Goal: Task Accomplishment & Management: Use online tool/utility

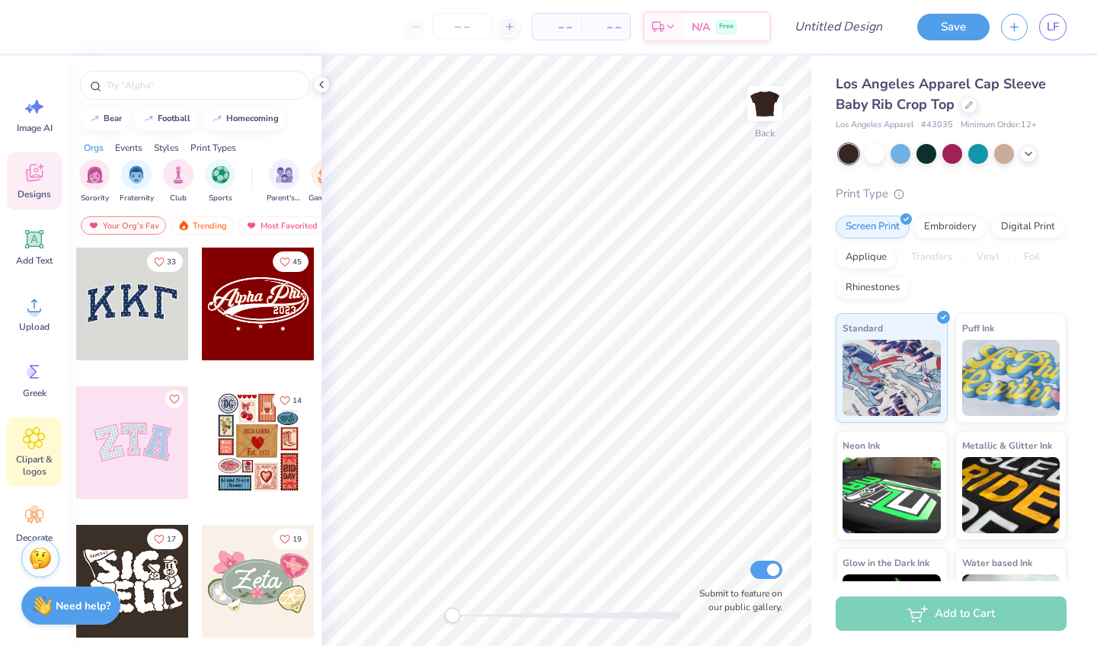
drag, startPoint x: 0, startPoint y: 0, endPoint x: 29, endPoint y: 435, distance: 435.8
click at [29, 435] on icon at bounding box center [34, 437] width 21 height 21
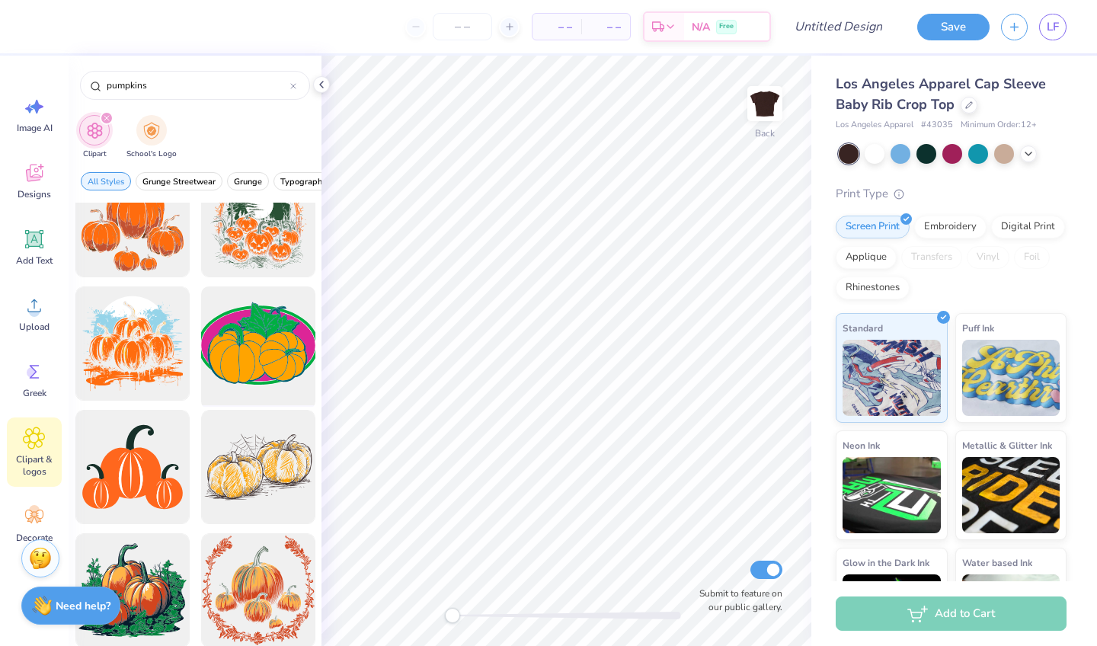
scroll to position [427, 0]
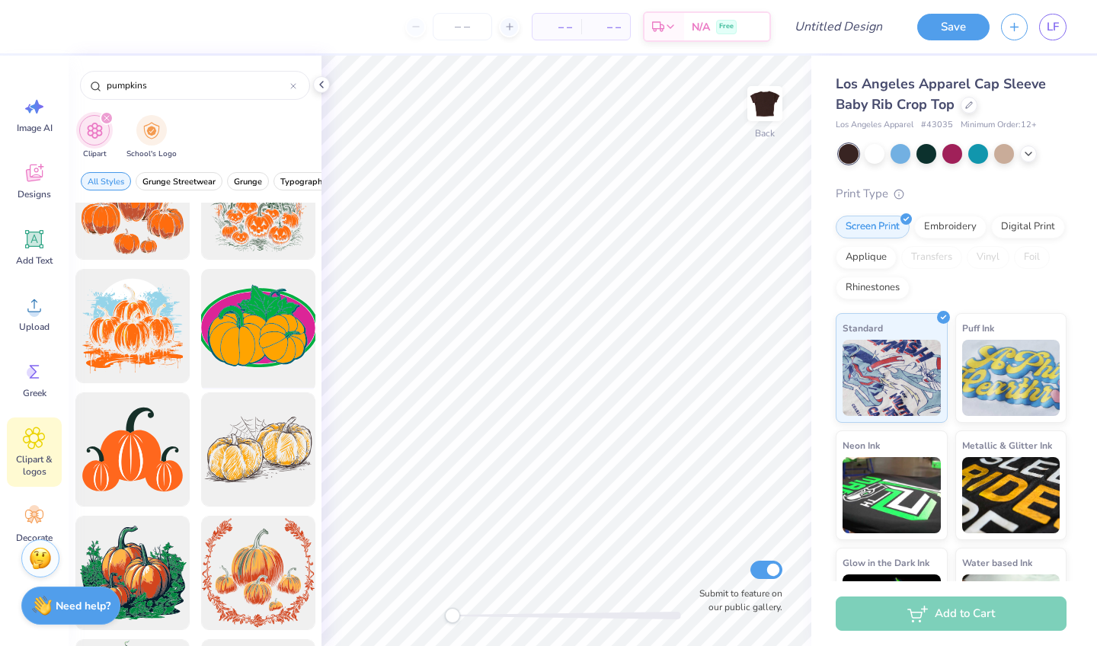
type input "pumpkins"
click at [239, 343] on div at bounding box center [258, 327] width 126 height 126
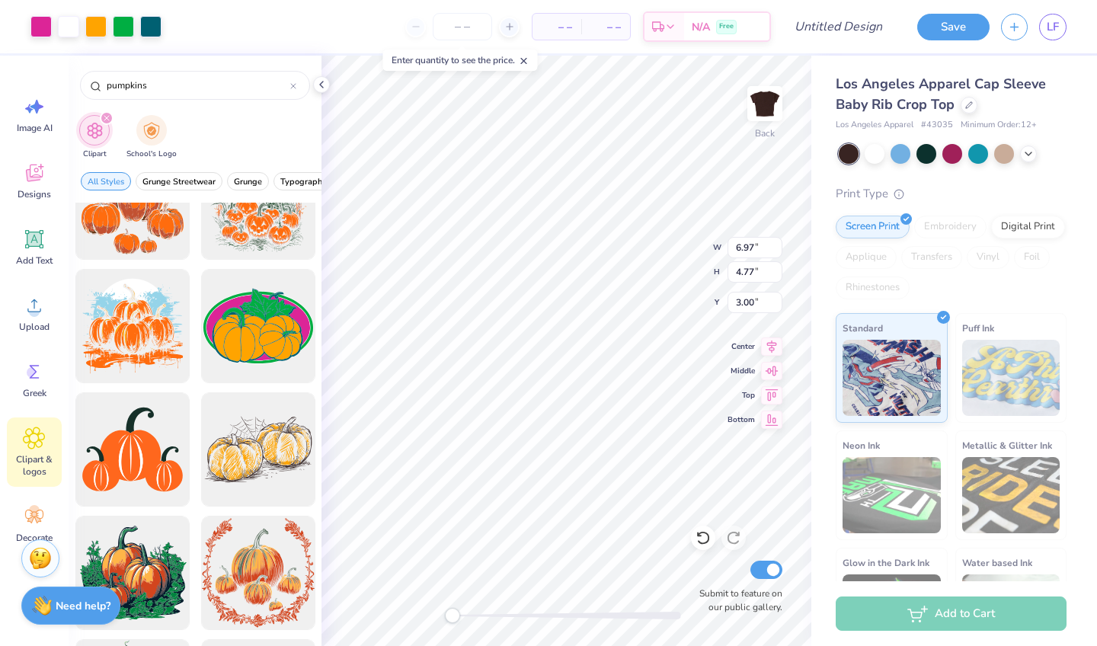
type input "5.05"
type input "3.45"
click at [148, 25] on div at bounding box center [150, 24] width 21 height 21
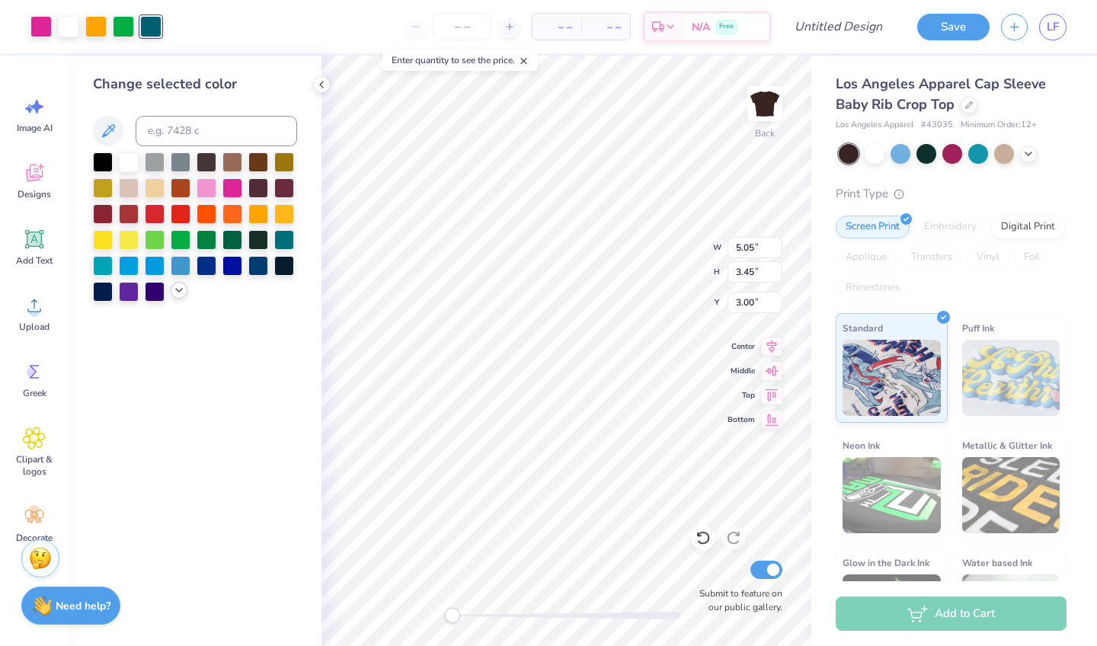
click at [177, 287] on icon at bounding box center [179, 290] width 12 height 12
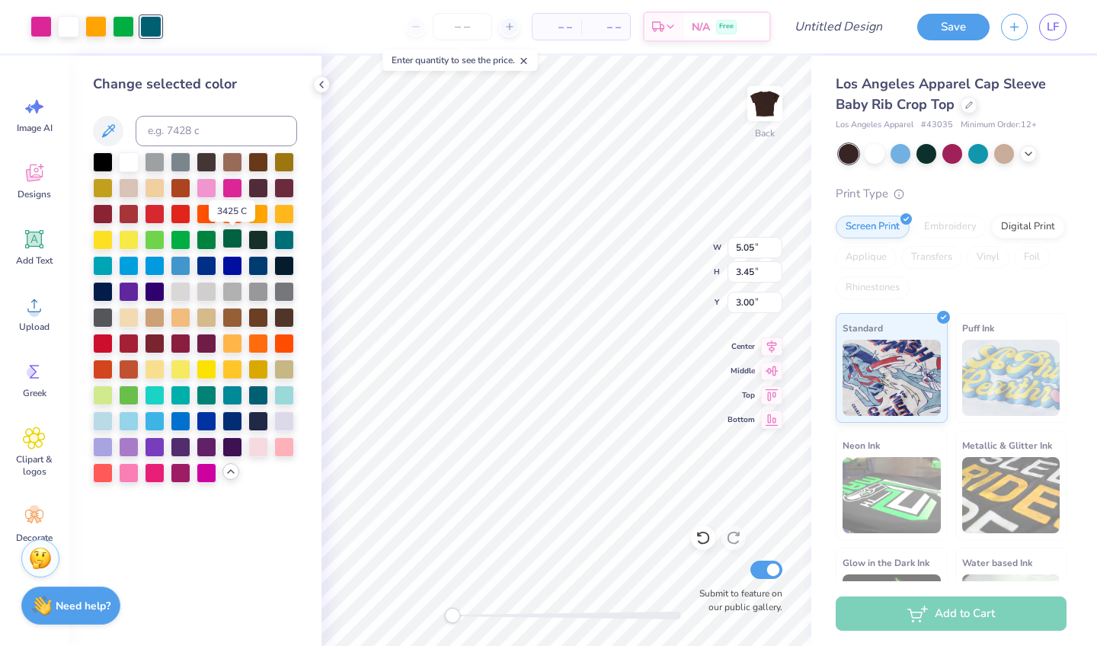
click at [238, 244] on div at bounding box center [232, 238] width 20 height 20
type input "1.27"
click at [237, 240] on div at bounding box center [232, 238] width 20 height 20
click at [126, 32] on div at bounding box center [123, 24] width 21 height 21
click at [102, 395] on div at bounding box center [103, 394] width 20 height 20
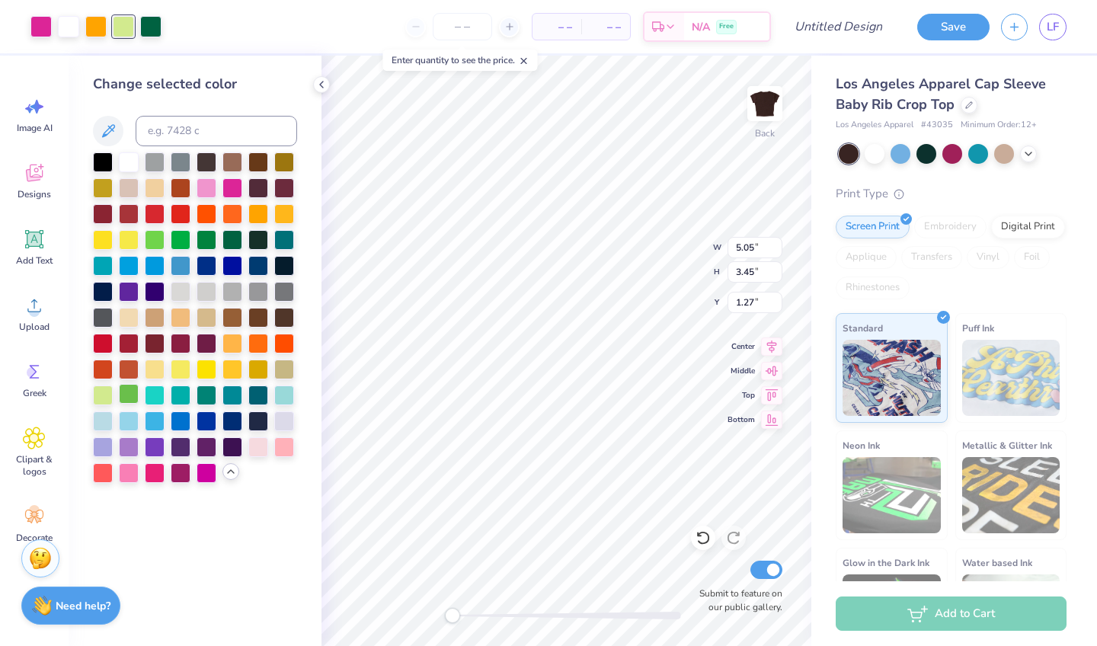
click at [120, 398] on div at bounding box center [129, 394] width 20 height 20
click at [99, 27] on div at bounding box center [95, 24] width 21 height 21
click at [268, 210] on div at bounding box center [258, 213] width 20 height 20
click at [264, 211] on div at bounding box center [258, 213] width 20 height 20
click at [289, 217] on div at bounding box center [284, 213] width 20 height 20
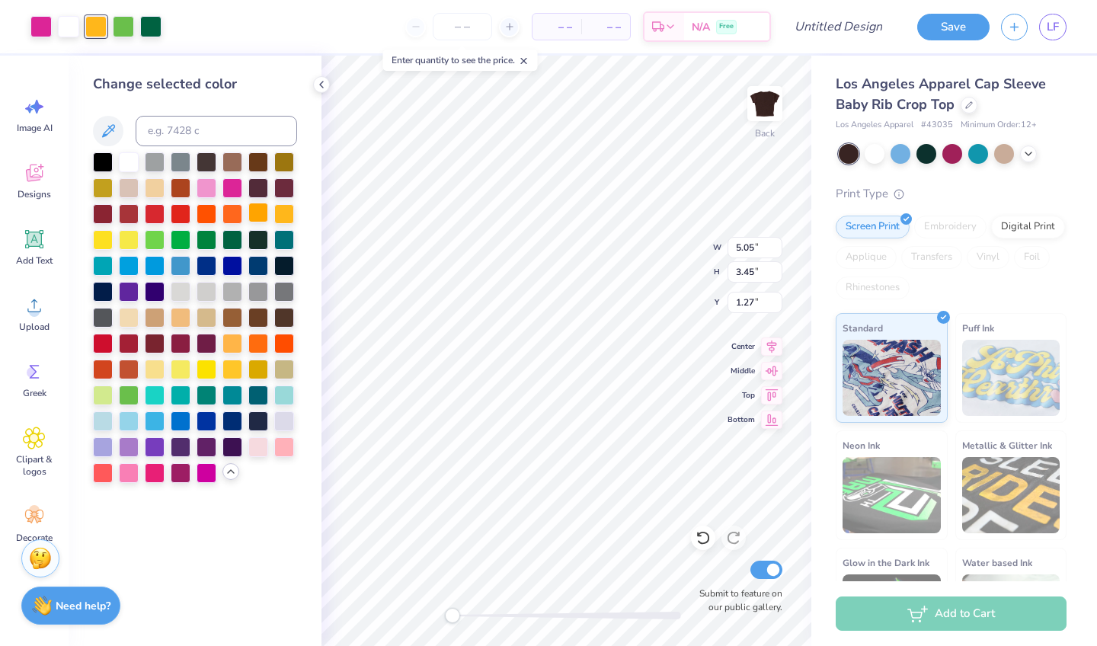
click at [265, 214] on div at bounding box center [258, 213] width 20 height 20
click at [65, 30] on div at bounding box center [68, 24] width 21 height 21
click at [104, 158] on div at bounding box center [103, 161] width 20 height 20
click at [126, 161] on div at bounding box center [129, 161] width 20 height 20
click at [165, 166] on div at bounding box center [155, 161] width 20 height 20
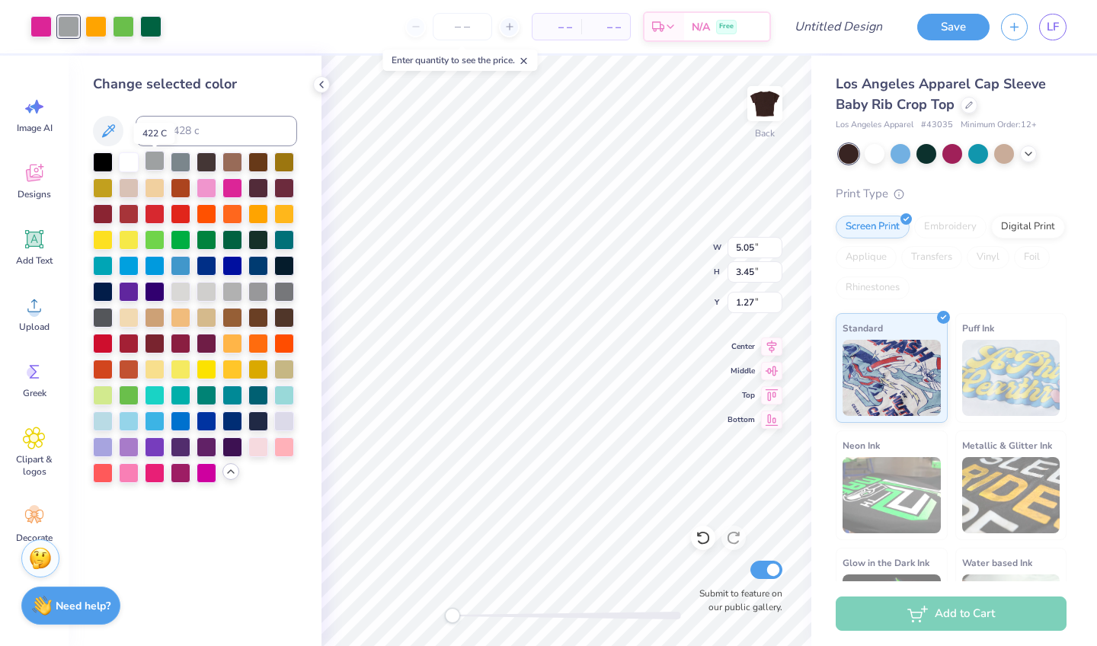
click at [155, 161] on div at bounding box center [155, 161] width 20 height 20
click at [238, 187] on div at bounding box center [232, 187] width 20 height 20
click at [125, 239] on div at bounding box center [129, 238] width 20 height 20
click at [161, 371] on div at bounding box center [155, 368] width 20 height 20
click at [95, 31] on div at bounding box center [95, 24] width 21 height 21
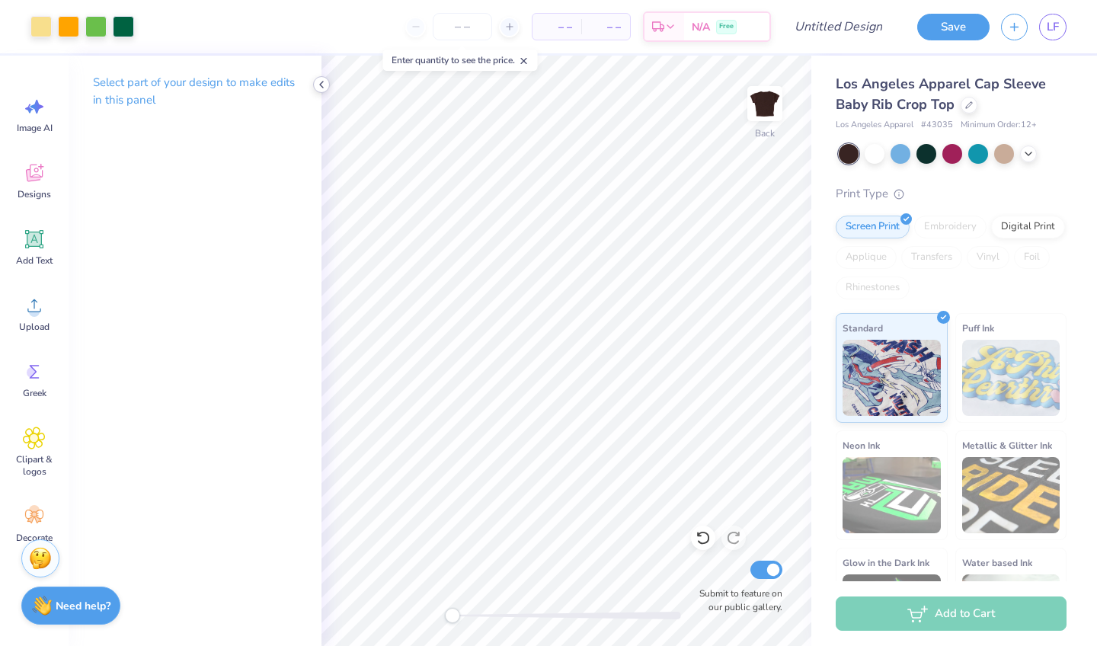
click at [321, 83] on icon at bounding box center [321, 84] width 12 height 12
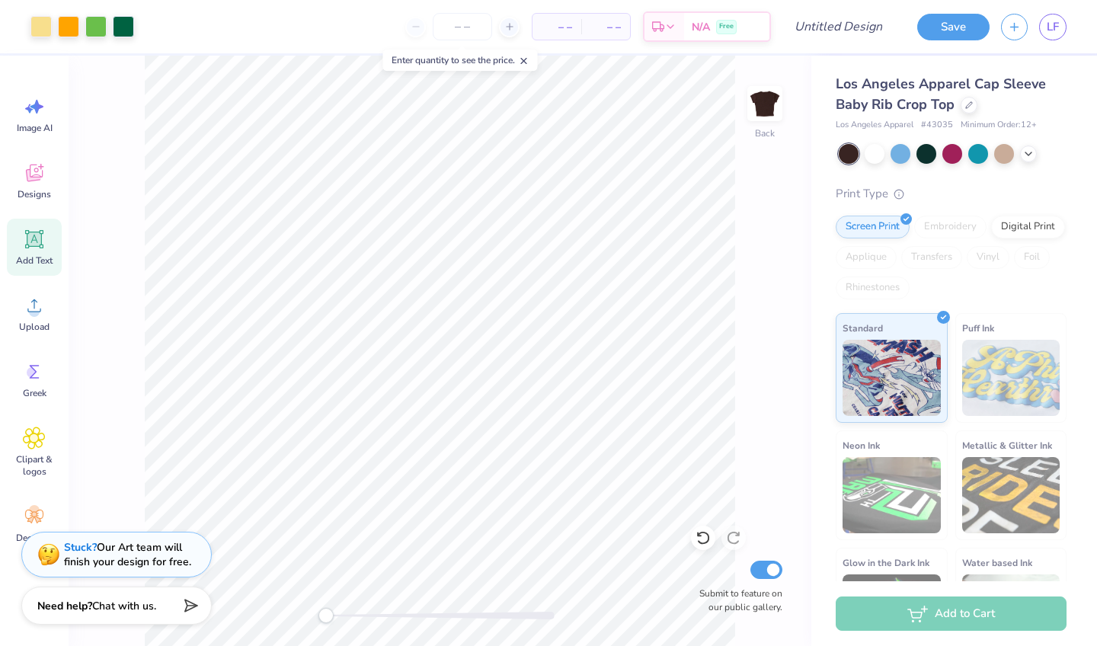
click at [46, 232] on div "Add Text" at bounding box center [34, 247] width 55 height 57
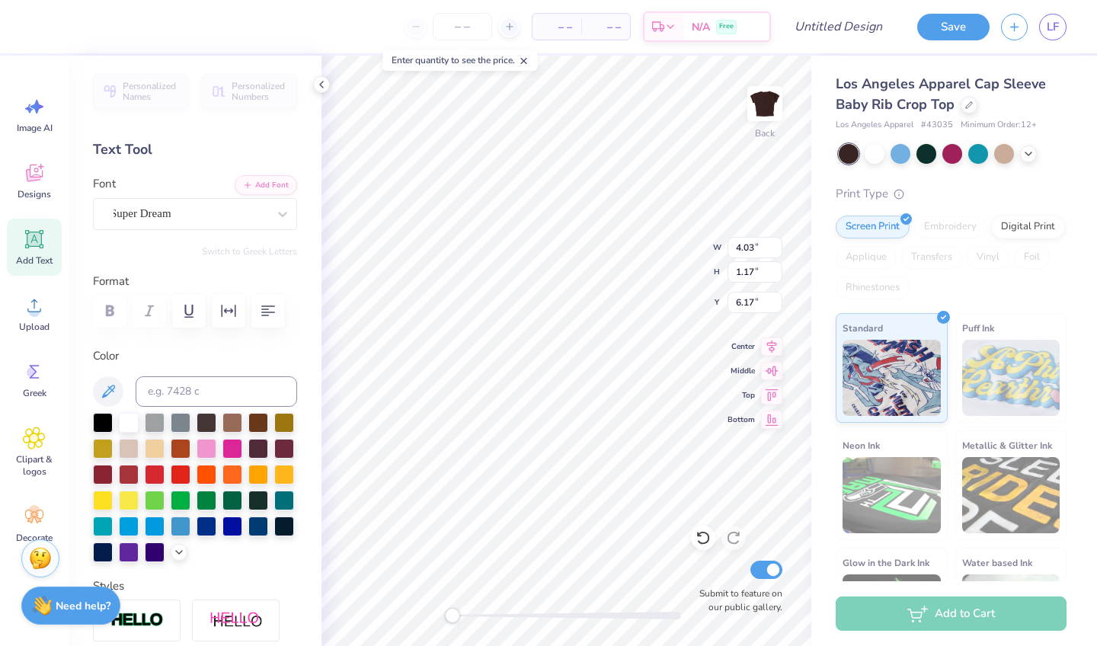
scroll to position [0, 1]
type textarea "ALpha O"
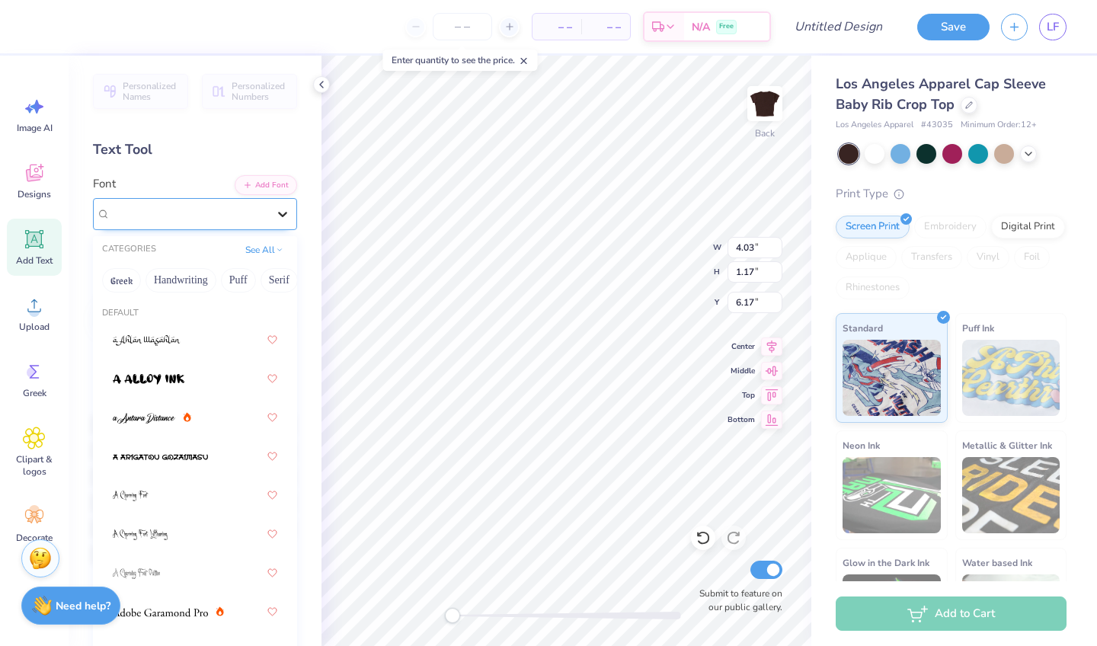
click at [288, 219] on icon at bounding box center [282, 213] width 15 height 15
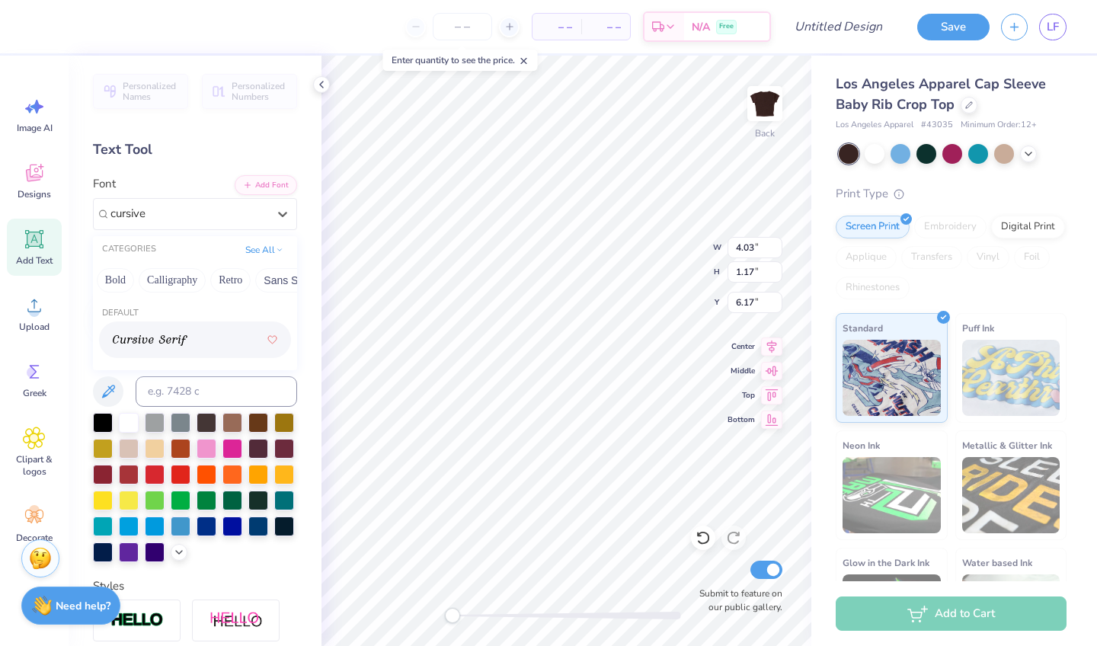
type input "cursive"
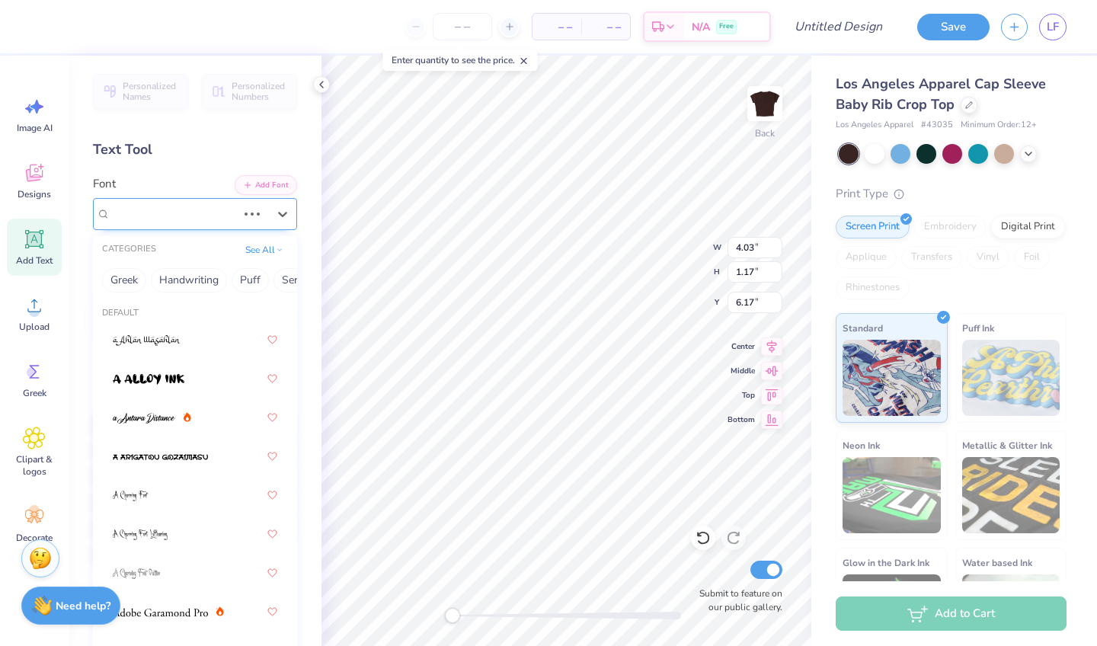
click at [240, 216] on div at bounding box center [251, 213] width 27 height 15
click at [220, 217] on div "Cursive Serif" at bounding box center [189, 214] width 160 height 24
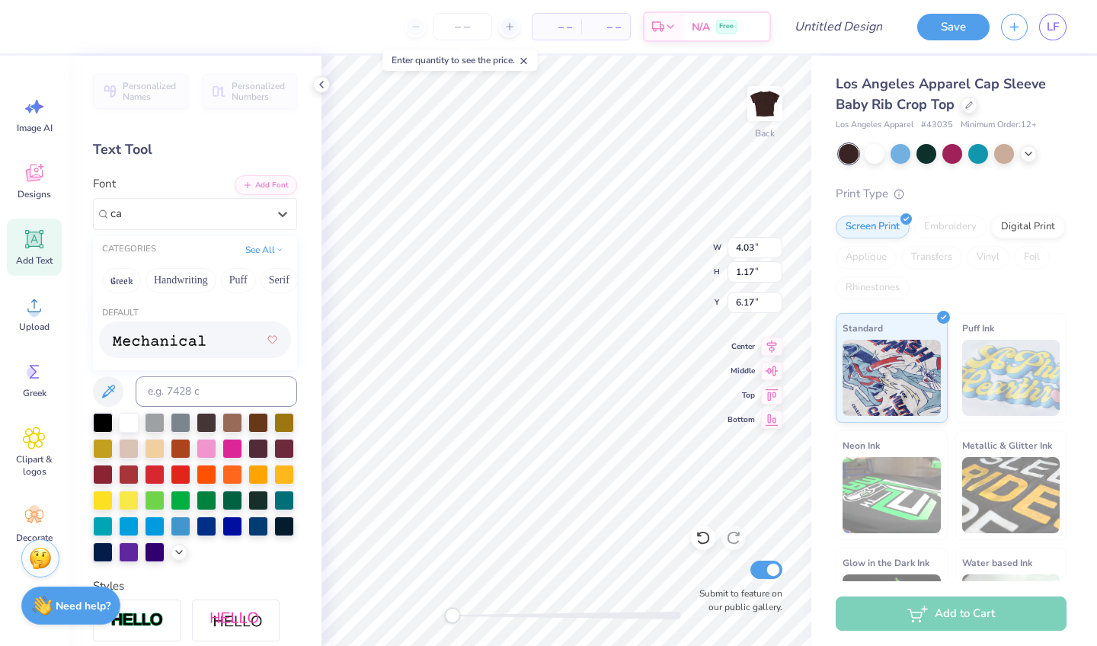
type input "c"
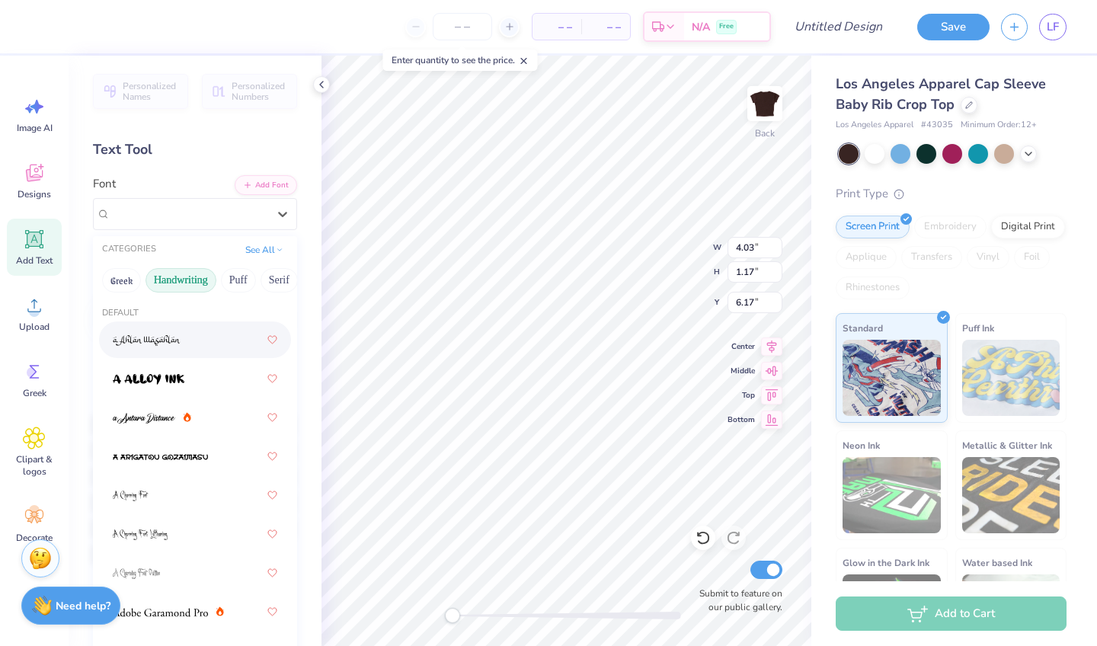
click at [188, 280] on button "Handwriting" at bounding box center [180, 280] width 71 height 24
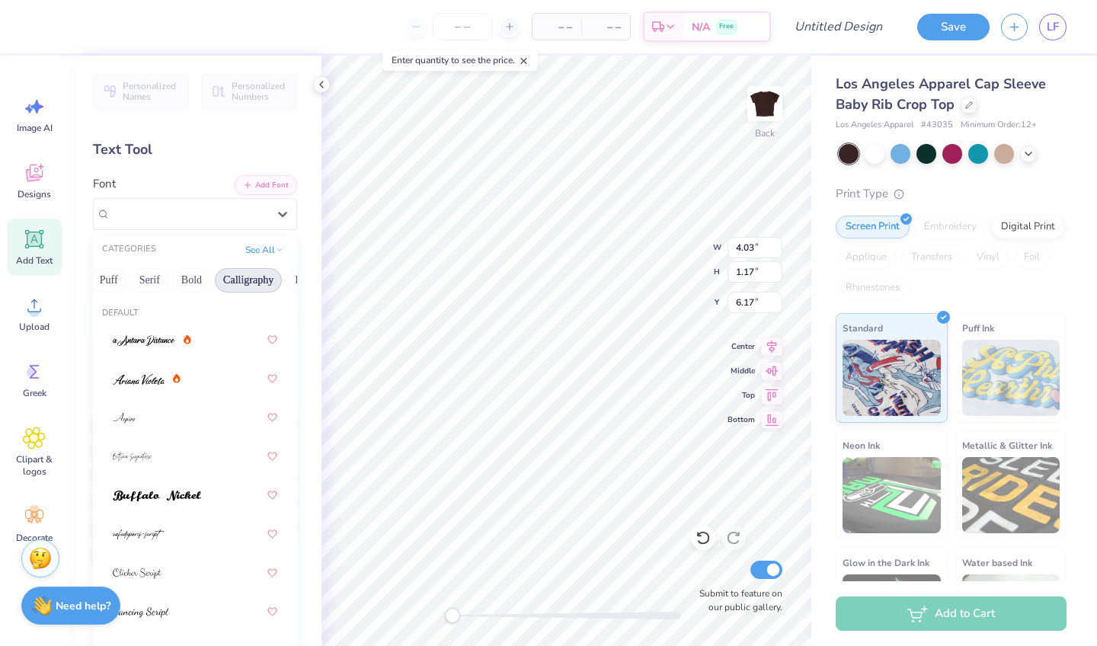
scroll to position [0, 130]
click at [253, 271] on button "Calligraphy" at bounding box center [247, 280] width 67 height 24
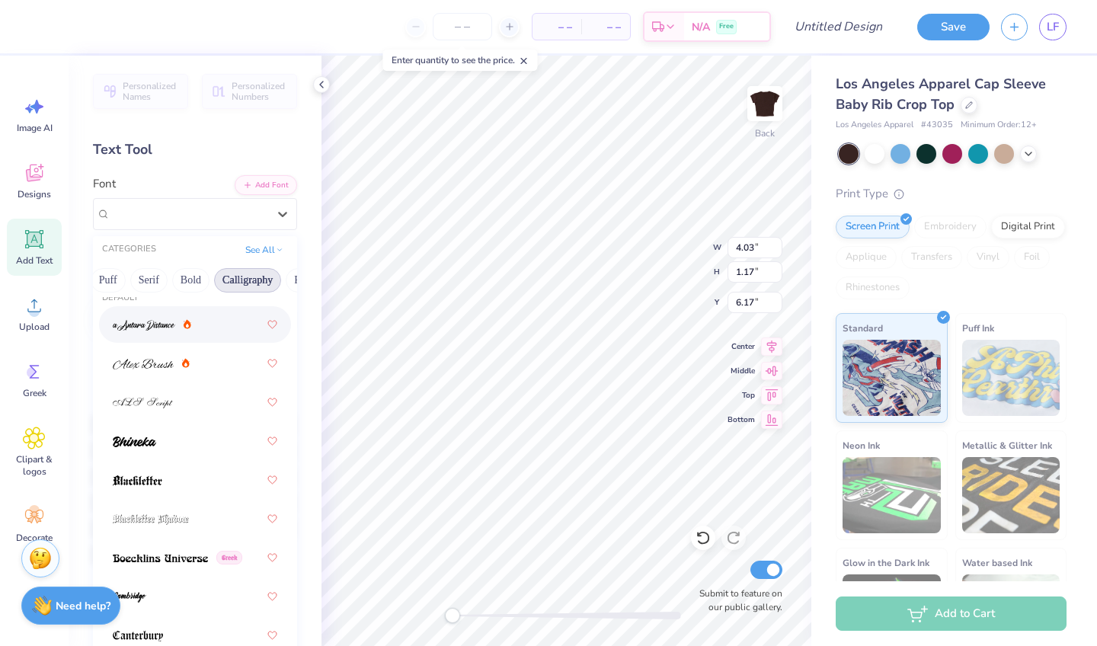
scroll to position [21, 0]
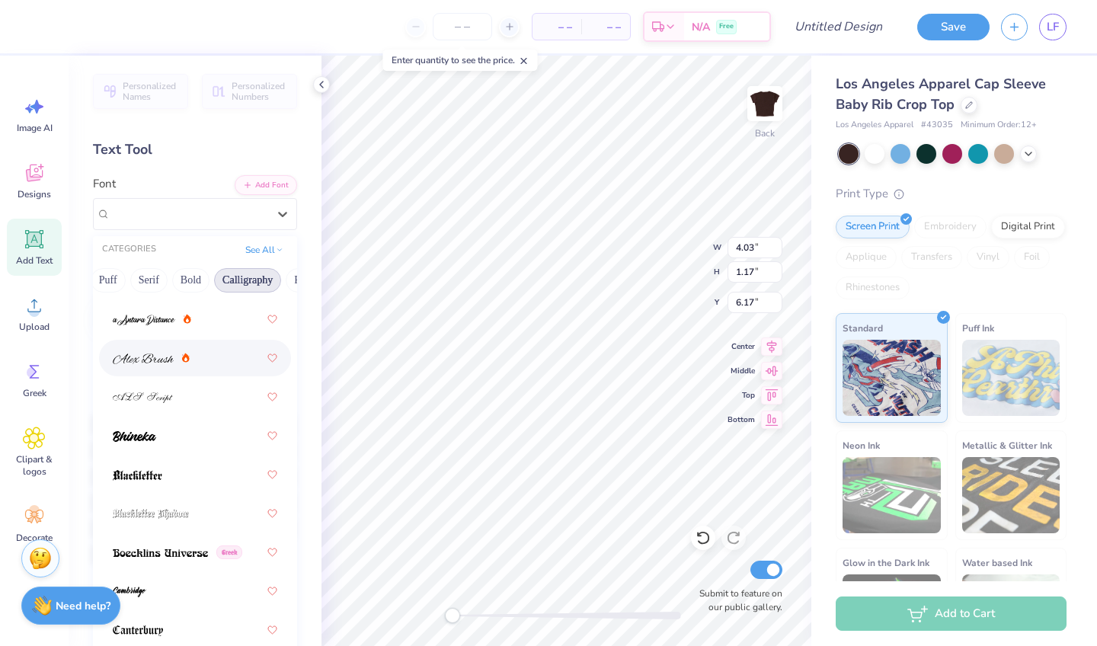
click at [222, 355] on div at bounding box center [195, 357] width 165 height 27
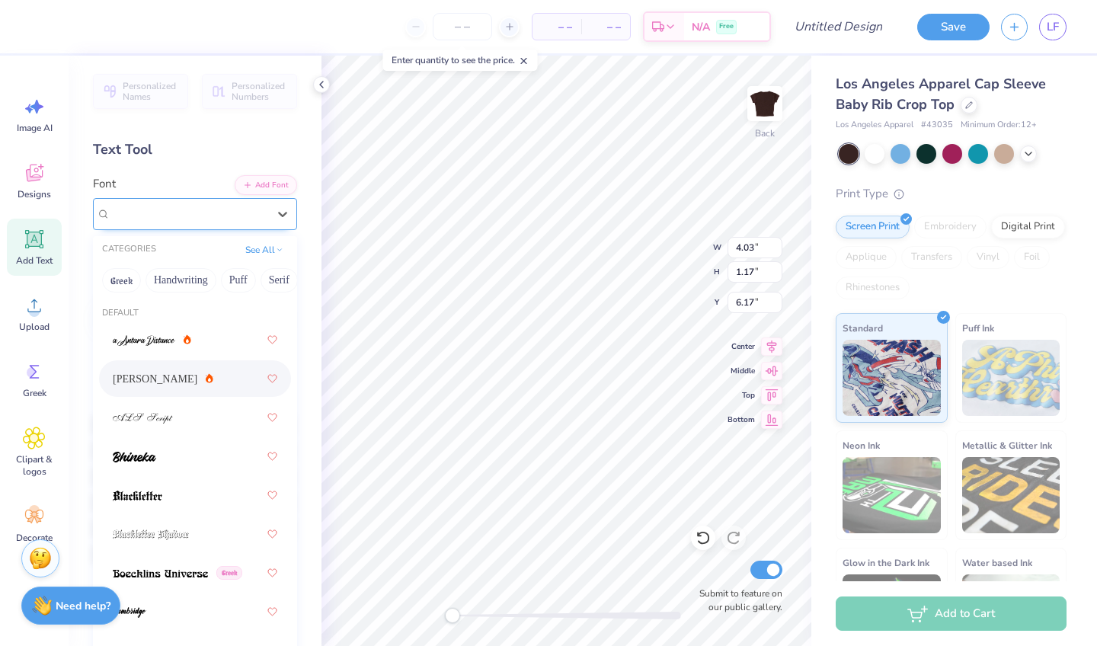
click at [242, 216] on div "Alex Brush" at bounding box center [189, 214] width 160 height 24
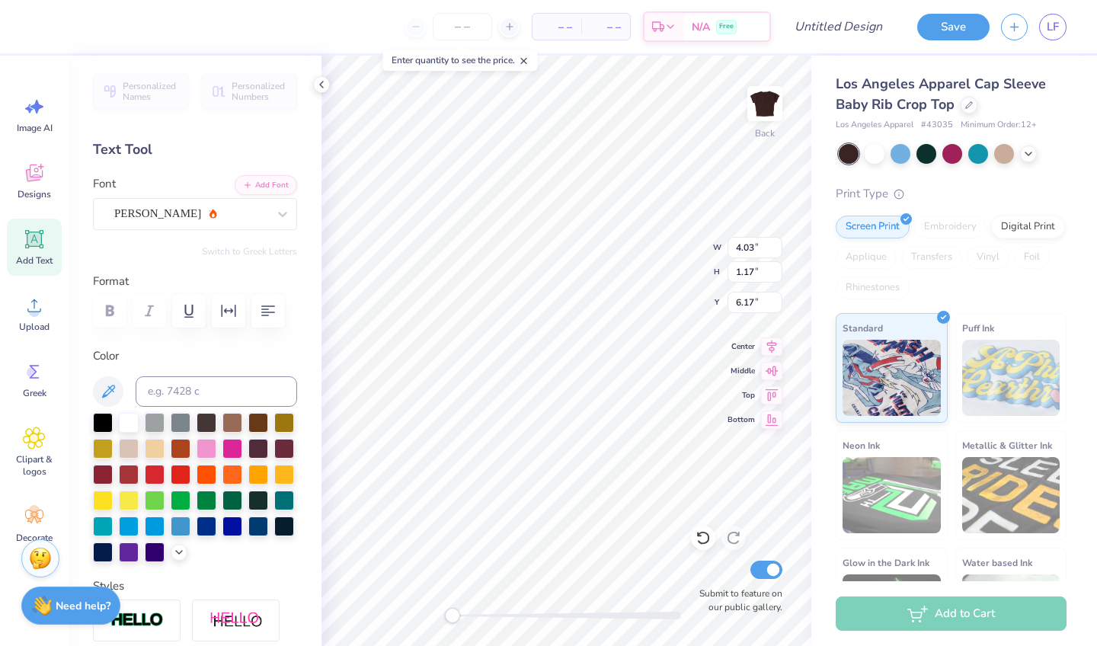
scroll to position [0, 1]
type textarea "Alpha O"
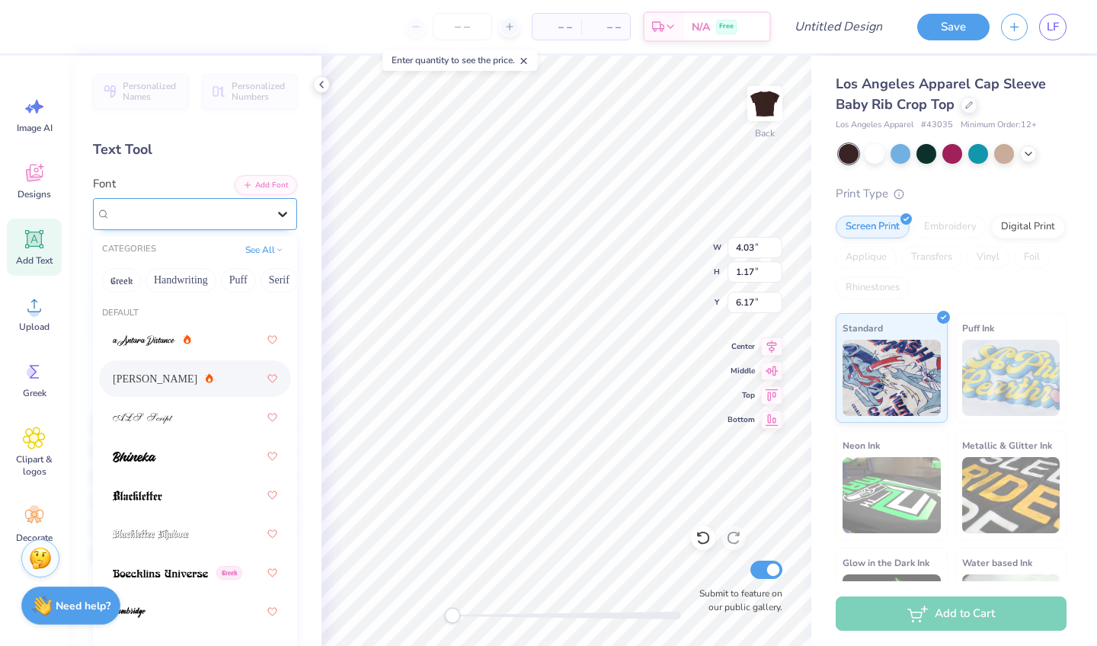
click at [291, 206] on div at bounding box center [282, 213] width 27 height 27
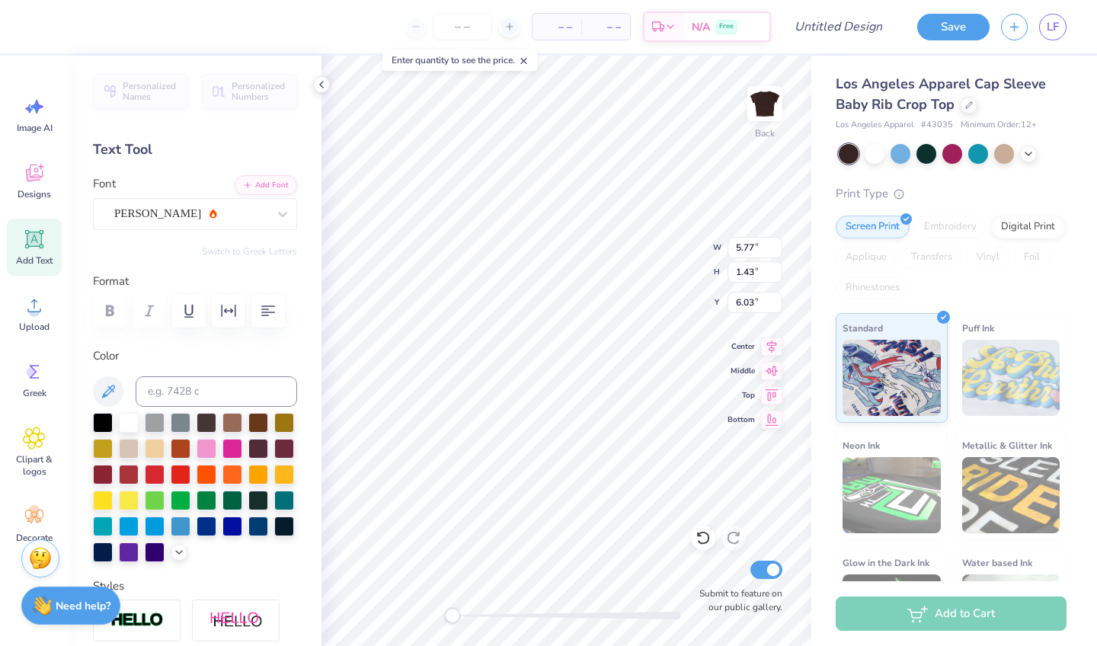
type input "2.67"
type input "0.66"
type input "5.15"
type input "1.28"
type input "4.73"
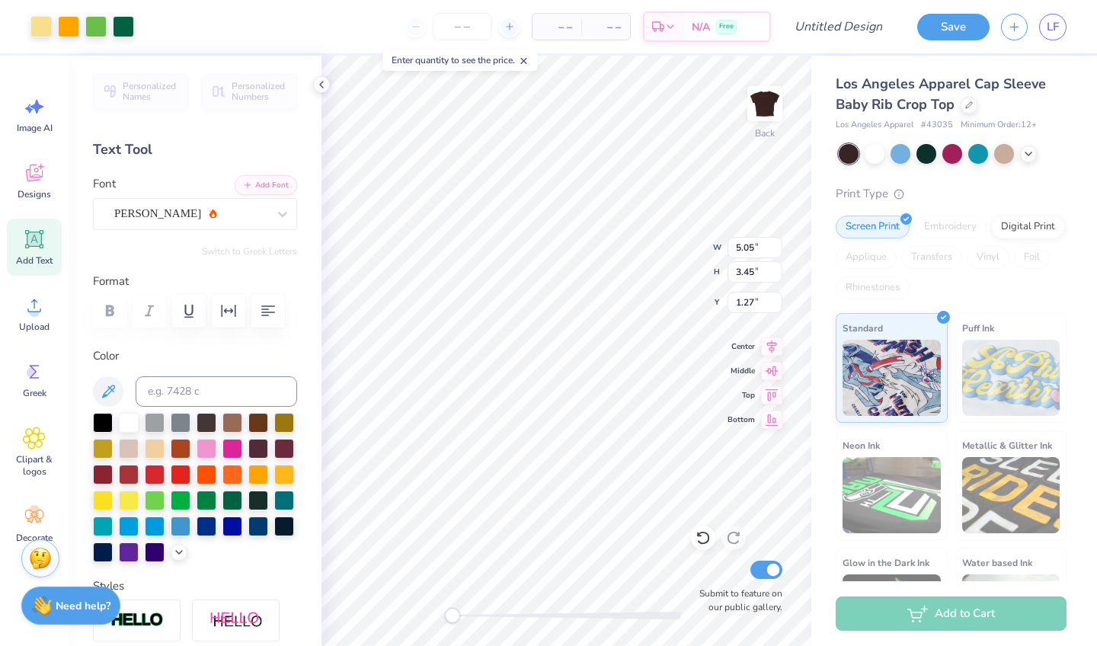
click at [661, 236] on div "Back W 5.05 5.05 " H 3.45 3.45 " Y 1.27 1.27 " Center Middle Top Bottom Submit …" at bounding box center [566, 351] width 490 height 590
click at [33, 243] on icon at bounding box center [34, 239] width 14 height 14
click at [251, 219] on div "Super Dream" at bounding box center [189, 214] width 160 height 24
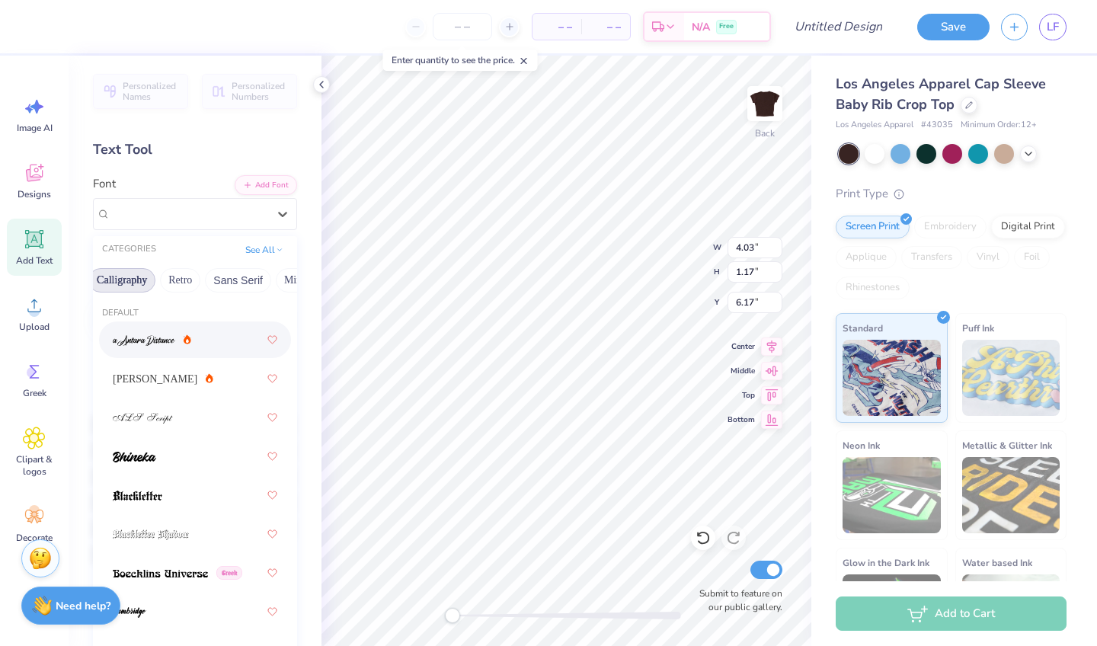
scroll to position [0, 266]
click at [238, 339] on div at bounding box center [195, 339] width 165 height 27
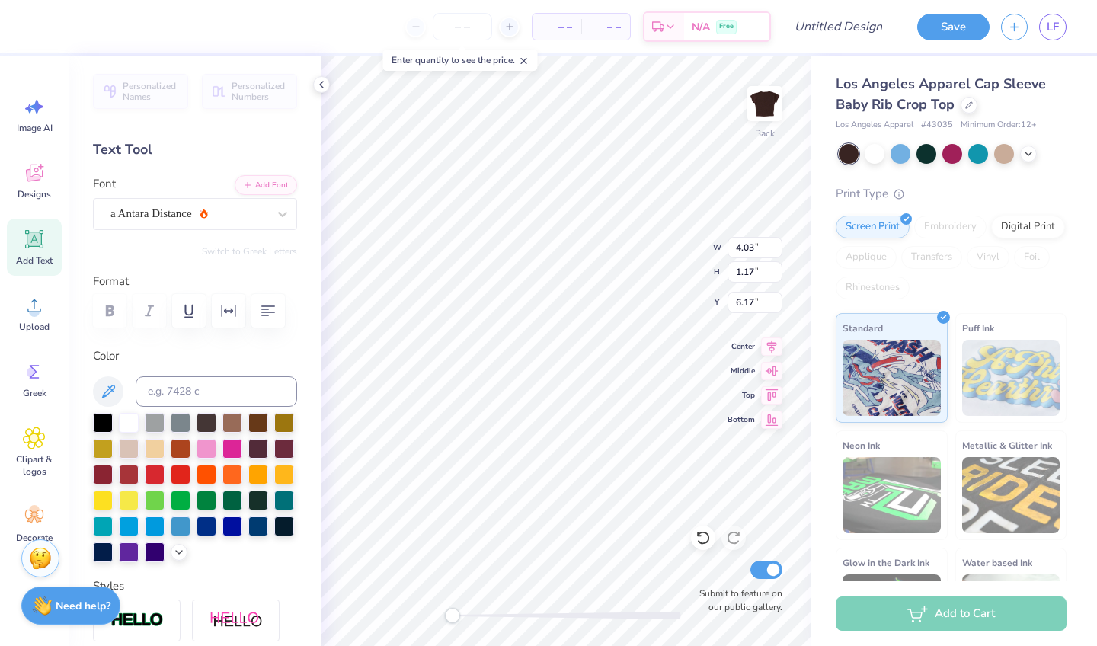
type textarea "T"
type textarea "Alpha O"
click at [39, 252] on div "Add Text" at bounding box center [34, 247] width 55 height 57
type textarea "X"
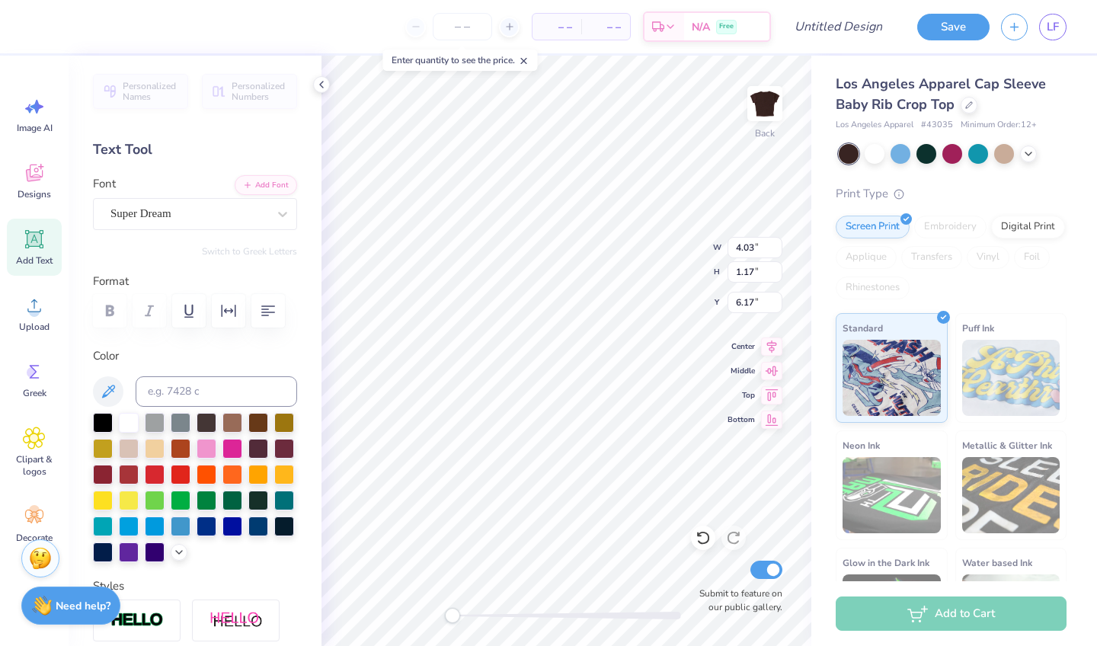
scroll to position [0, 6]
type textarea "Halloween Formal 2025"
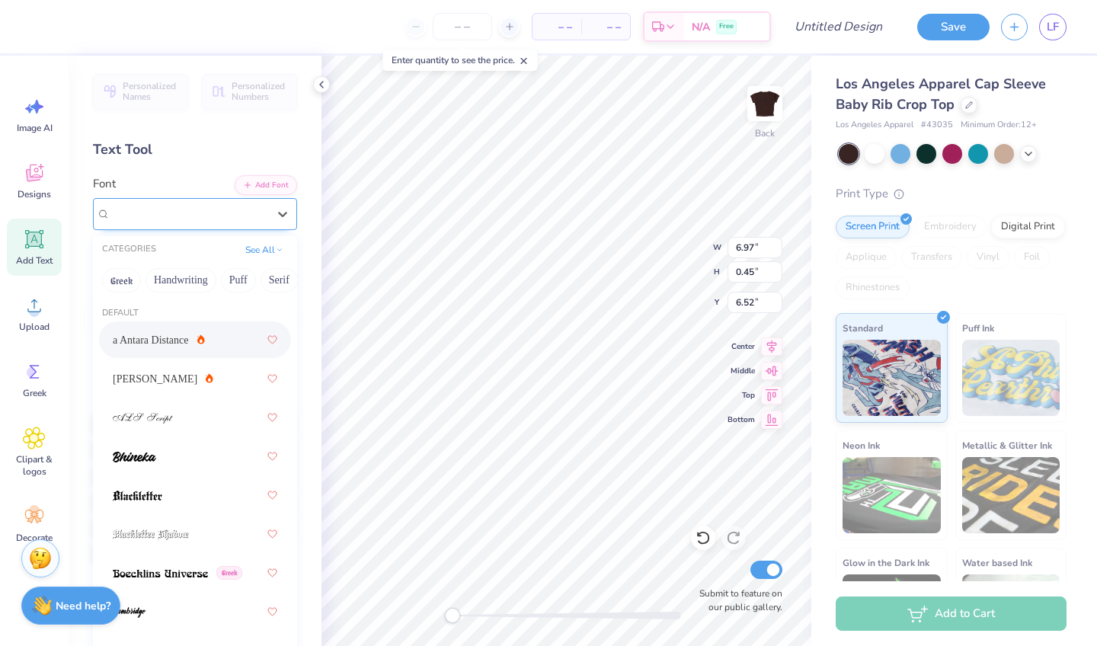
click at [197, 219] on div "Super Dream" at bounding box center [189, 214] width 160 height 24
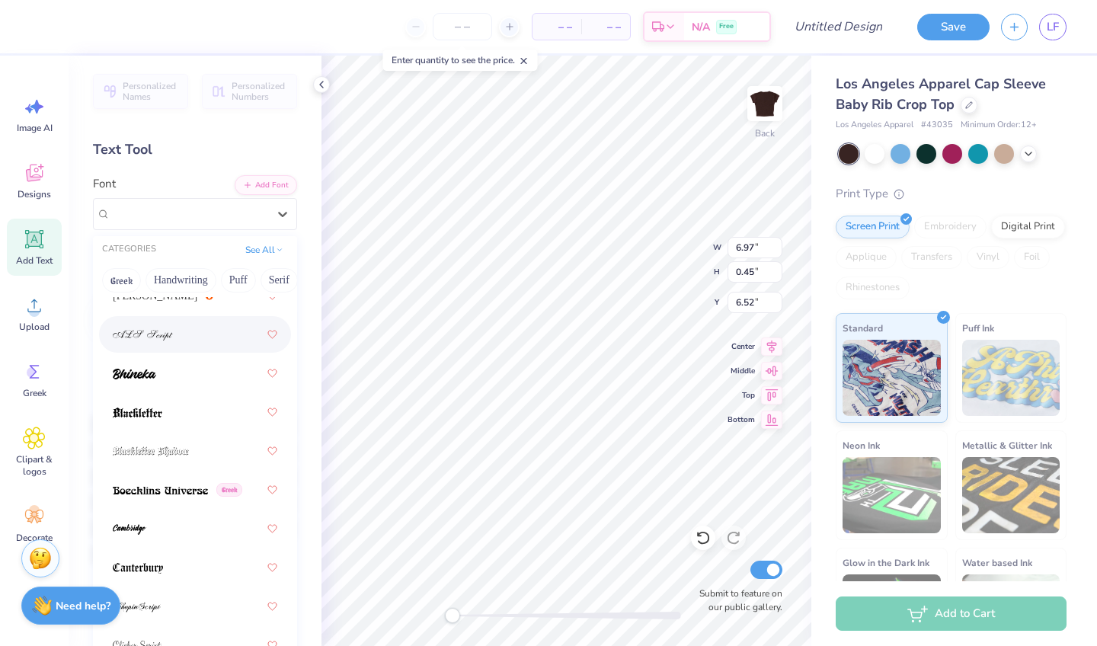
scroll to position [85, 0]
click at [213, 410] on div at bounding box center [195, 410] width 165 height 27
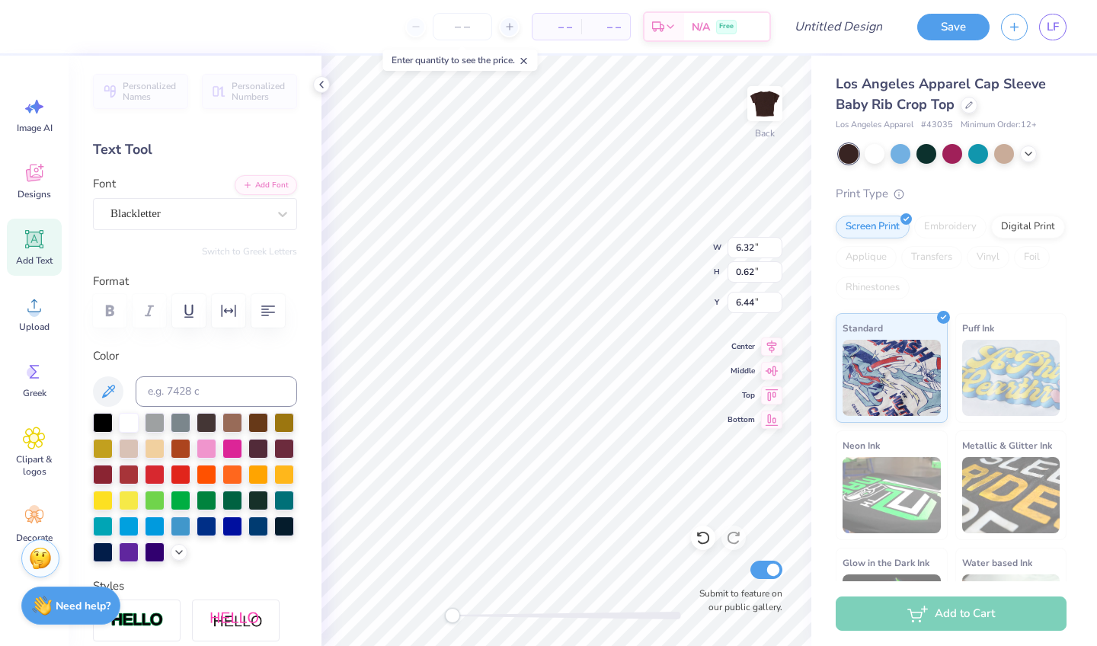
scroll to position [0, 1]
type textarea "Halloween Formal 2025"
click at [220, 213] on div "Blackletter" at bounding box center [189, 214] width 160 height 24
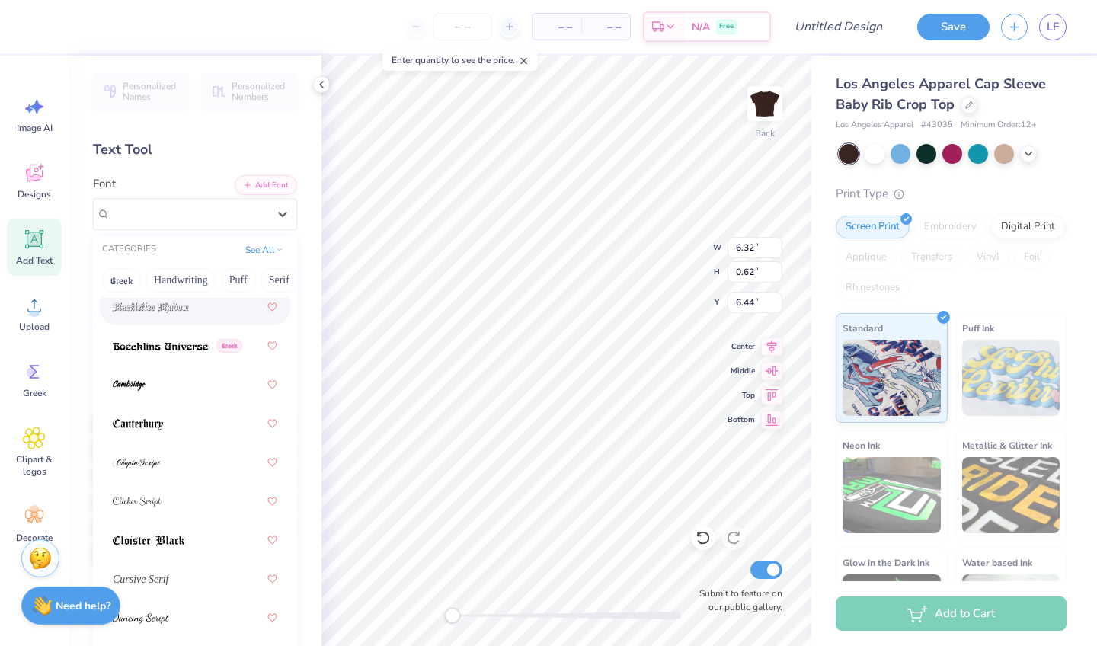
scroll to position [241, 0]
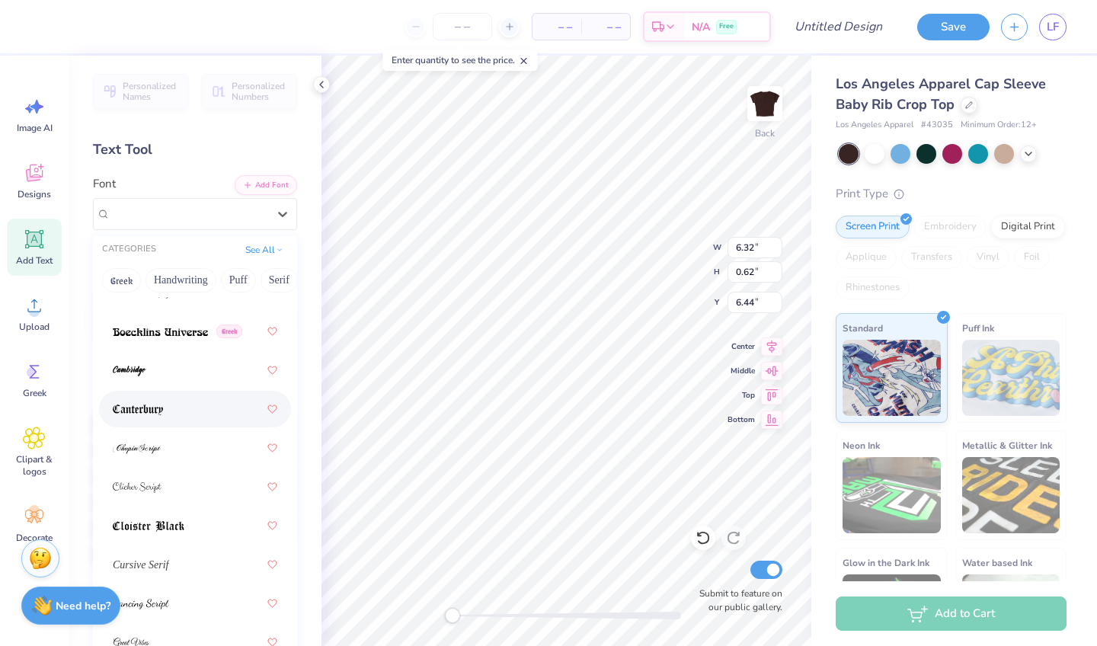
click at [193, 416] on div at bounding box center [195, 408] width 165 height 27
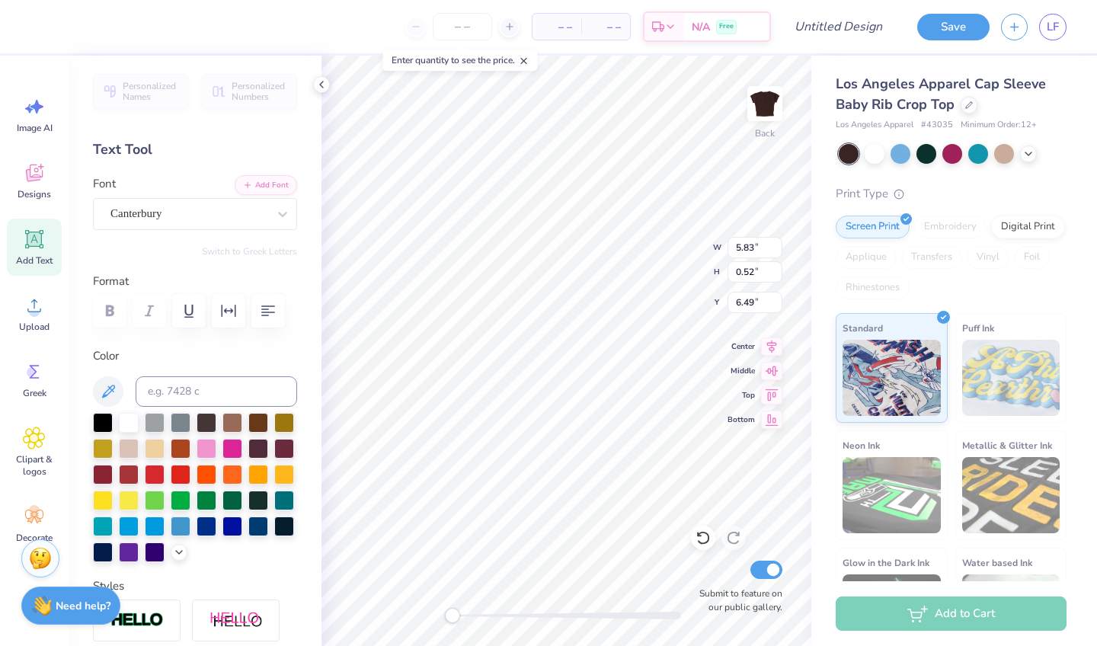
type input "4.66"
type input "1.57"
type input "4.95"
click at [270, 219] on div at bounding box center [282, 213] width 27 height 27
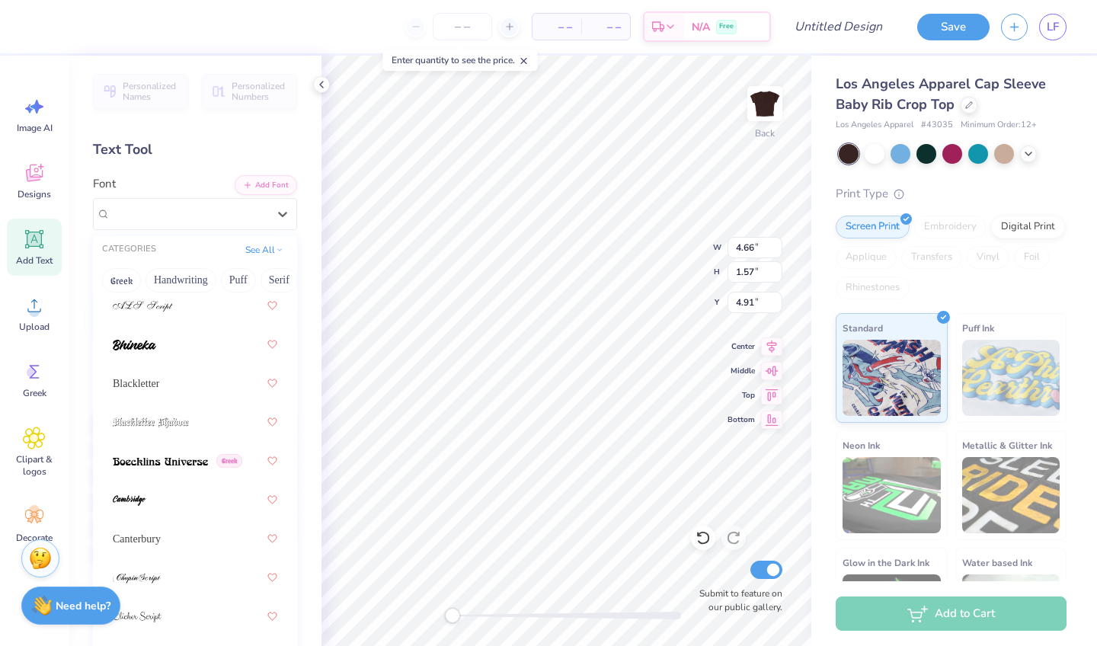
scroll to position [110, 0]
click at [192, 385] on div "Blackletter" at bounding box center [195, 384] width 165 height 27
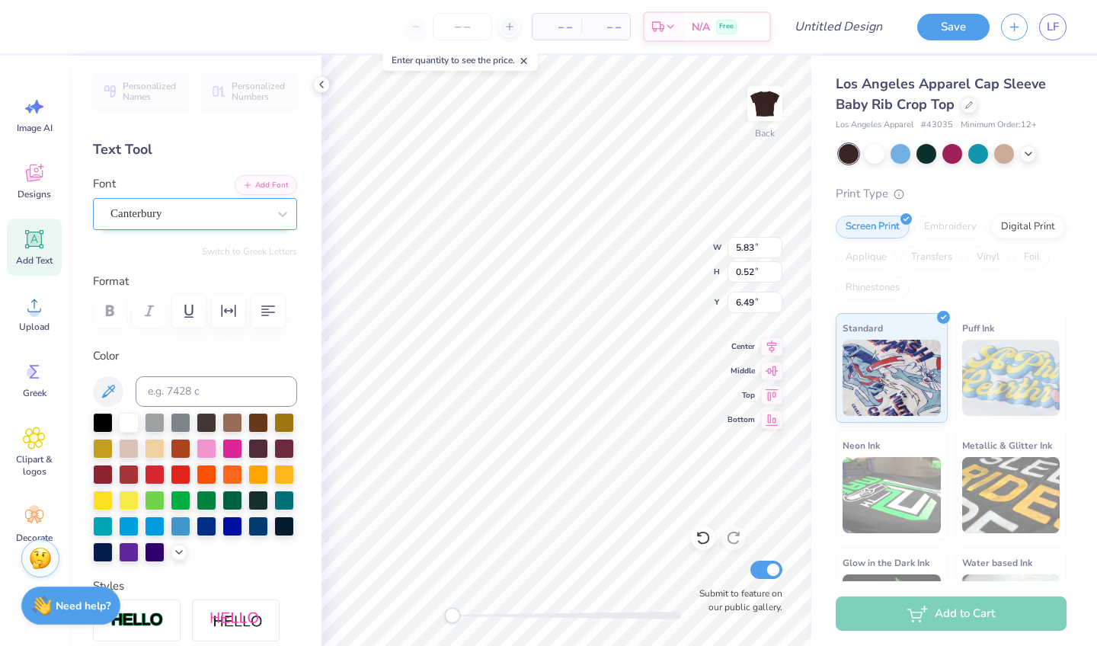
click at [266, 220] on div "Canterbury" at bounding box center [189, 214] width 160 height 24
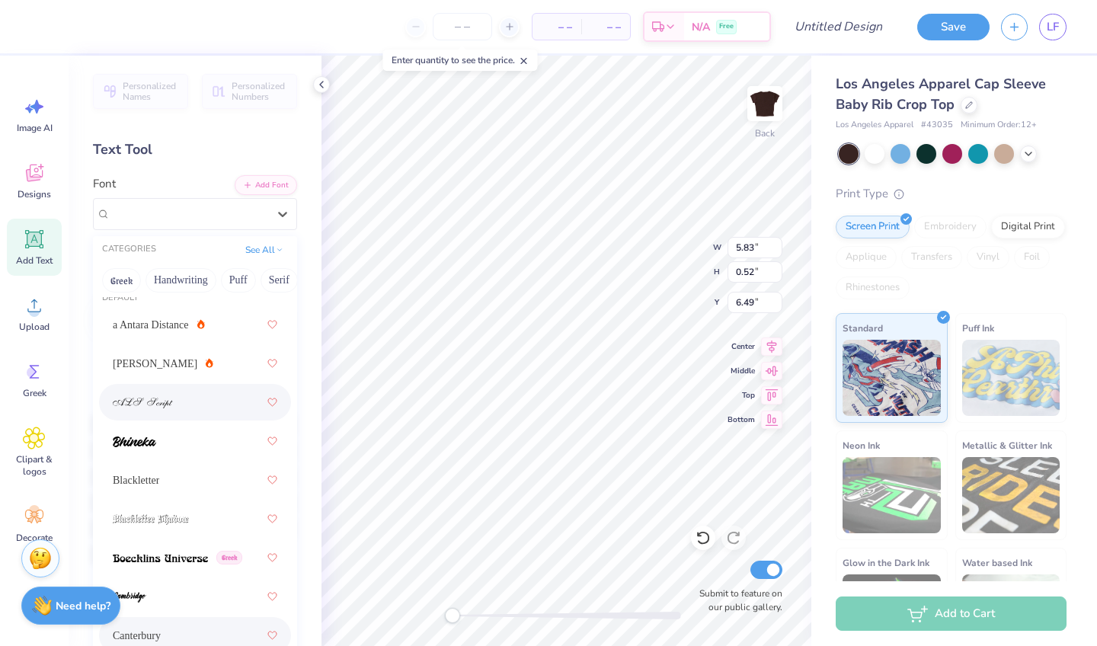
scroll to position [20, 0]
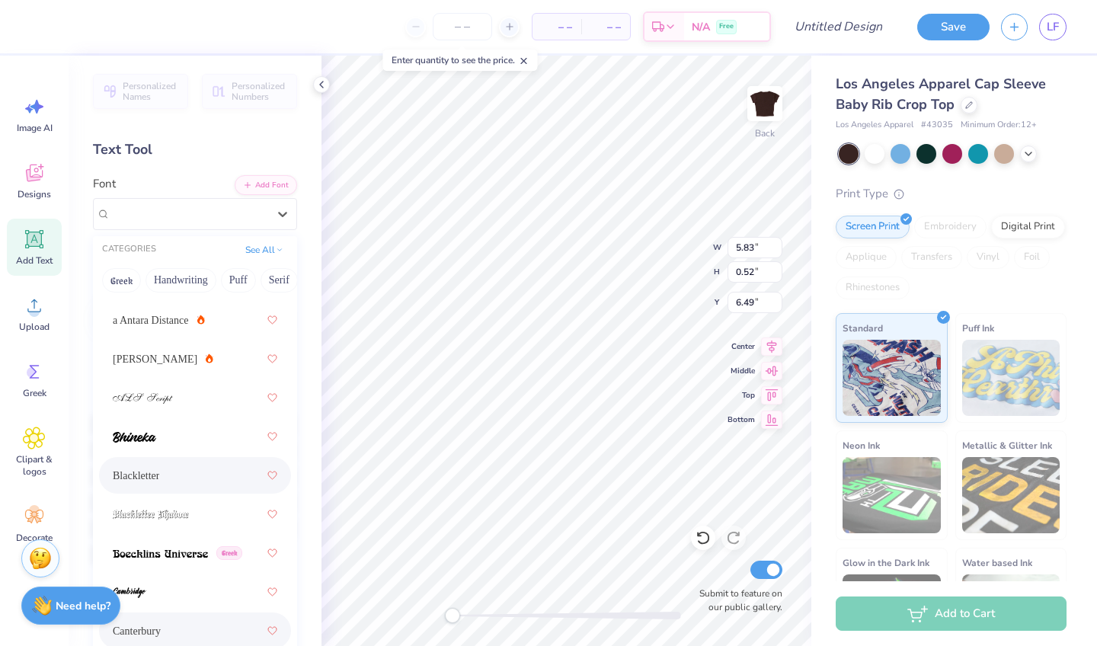
click at [173, 478] on div "Blackletter" at bounding box center [195, 475] width 165 height 27
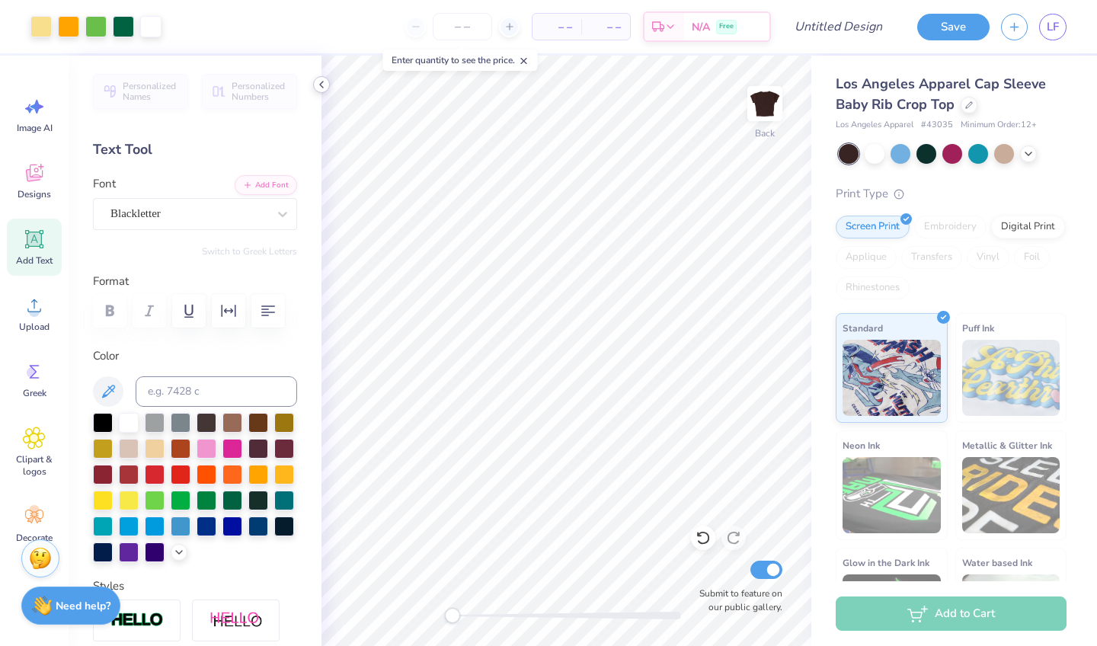
click at [321, 91] on div at bounding box center [321, 84] width 17 height 17
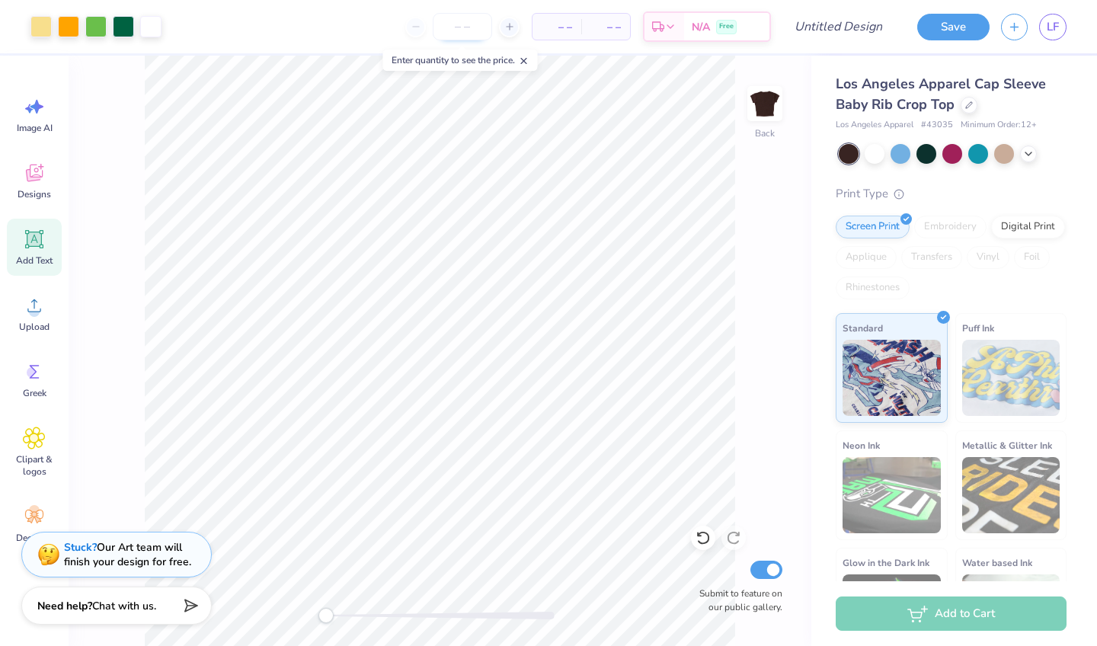
click at [466, 27] on input "number" at bounding box center [462, 26] width 59 height 27
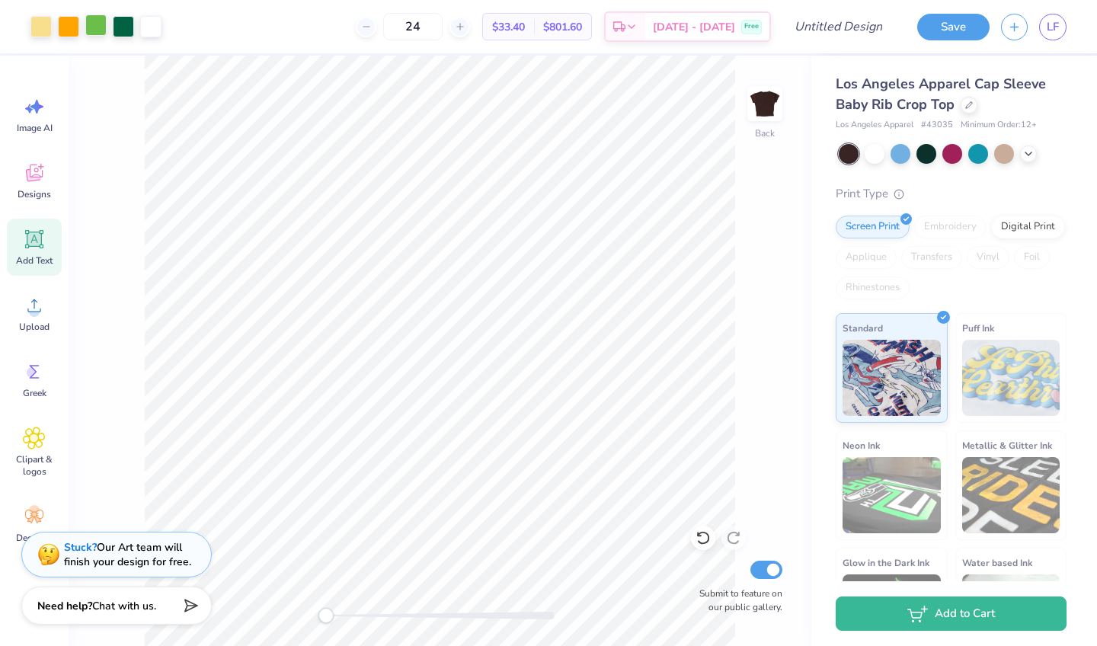
type input "24"
click at [97, 23] on div at bounding box center [95, 24] width 21 height 21
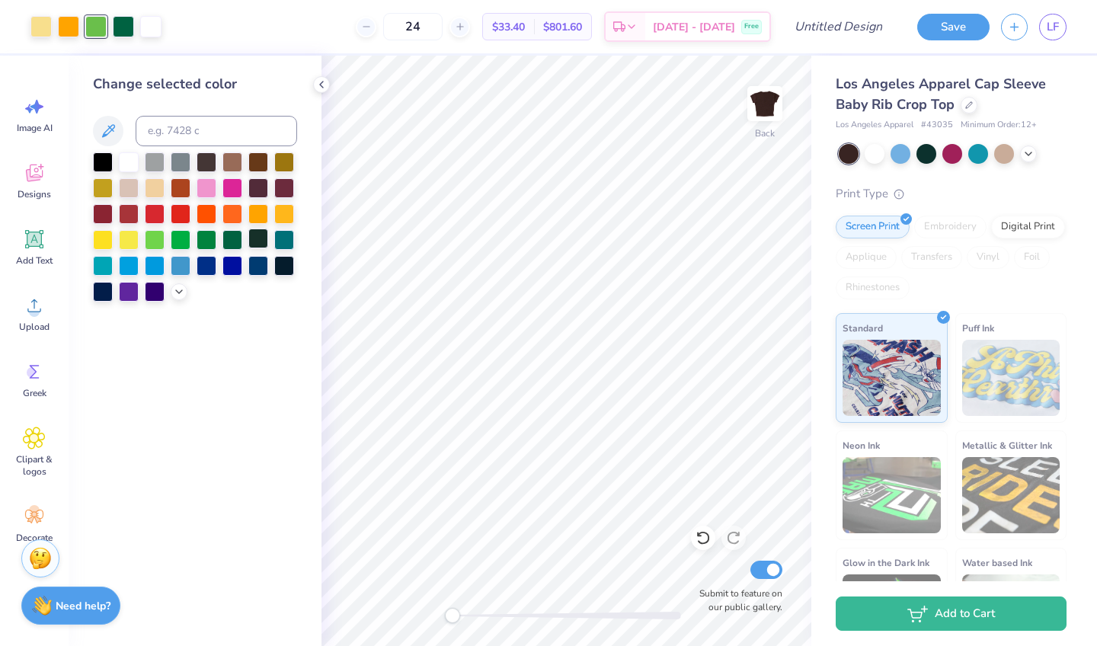
click at [253, 238] on div at bounding box center [258, 238] width 20 height 20
click at [236, 238] on div at bounding box center [232, 238] width 20 height 20
click at [203, 238] on div at bounding box center [206, 238] width 20 height 20
click at [180, 243] on div at bounding box center [181, 238] width 20 height 20
click at [155, 248] on div at bounding box center [155, 238] width 20 height 20
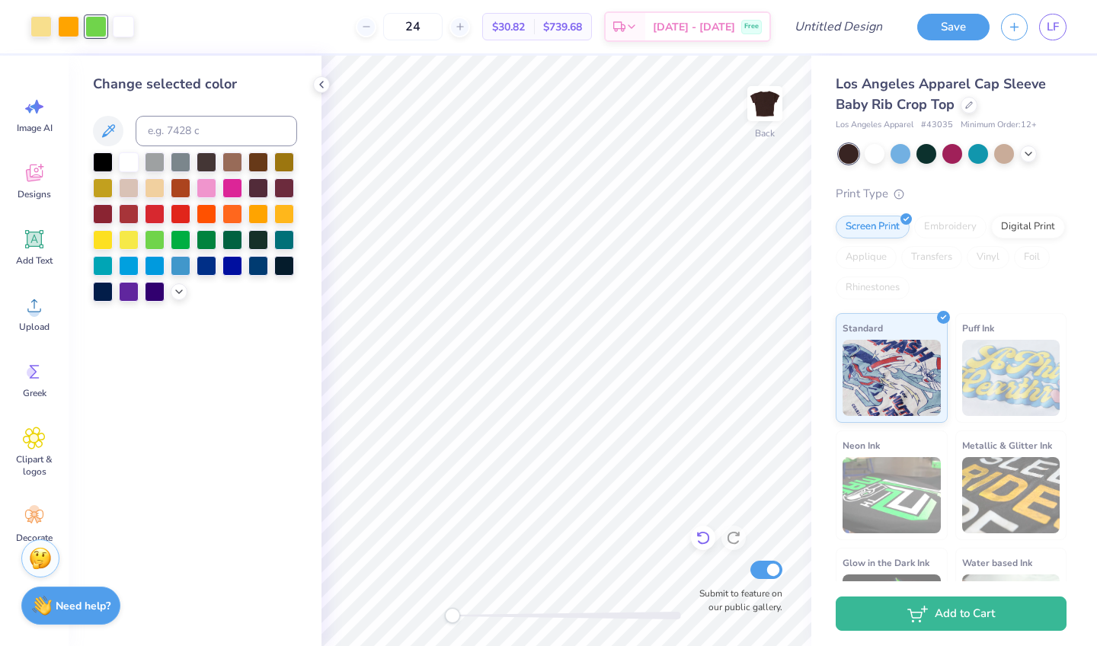
click at [701, 539] on icon at bounding box center [702, 537] width 15 height 15
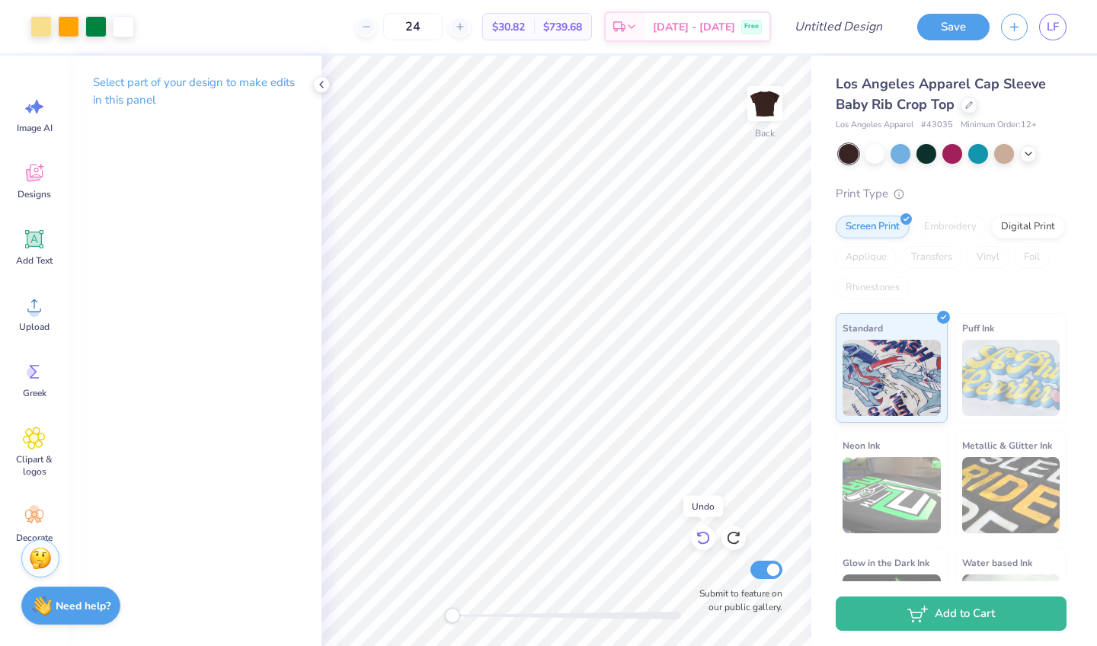
click at [701, 539] on icon at bounding box center [702, 537] width 15 height 15
click at [317, 82] on icon at bounding box center [321, 84] width 12 height 12
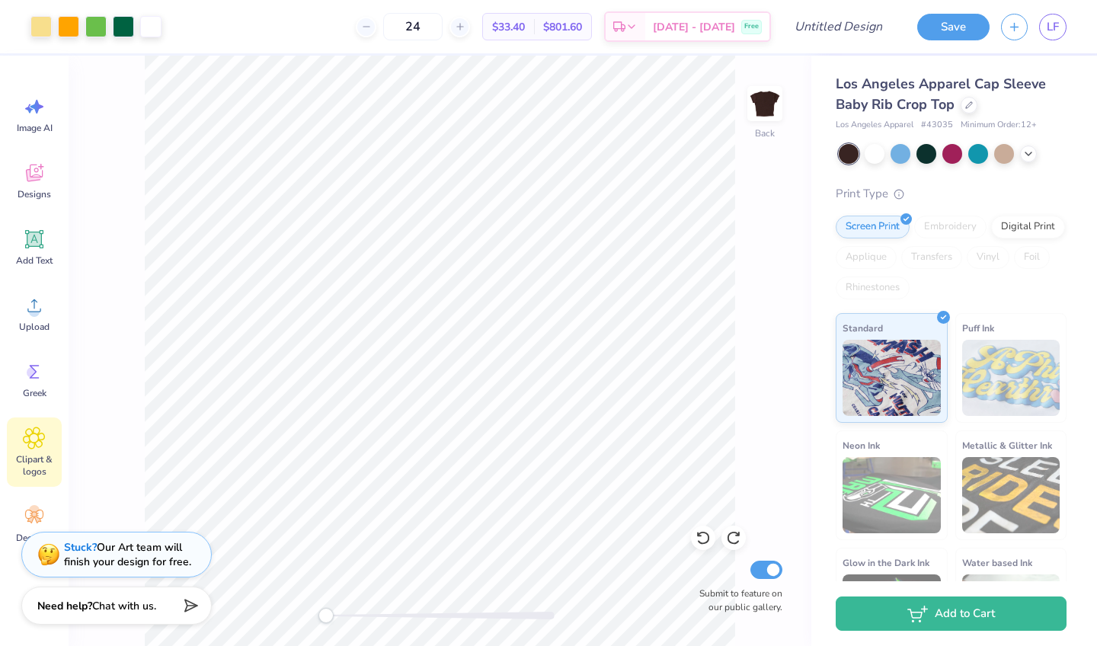
click at [33, 449] on icon at bounding box center [34, 437] width 21 height 21
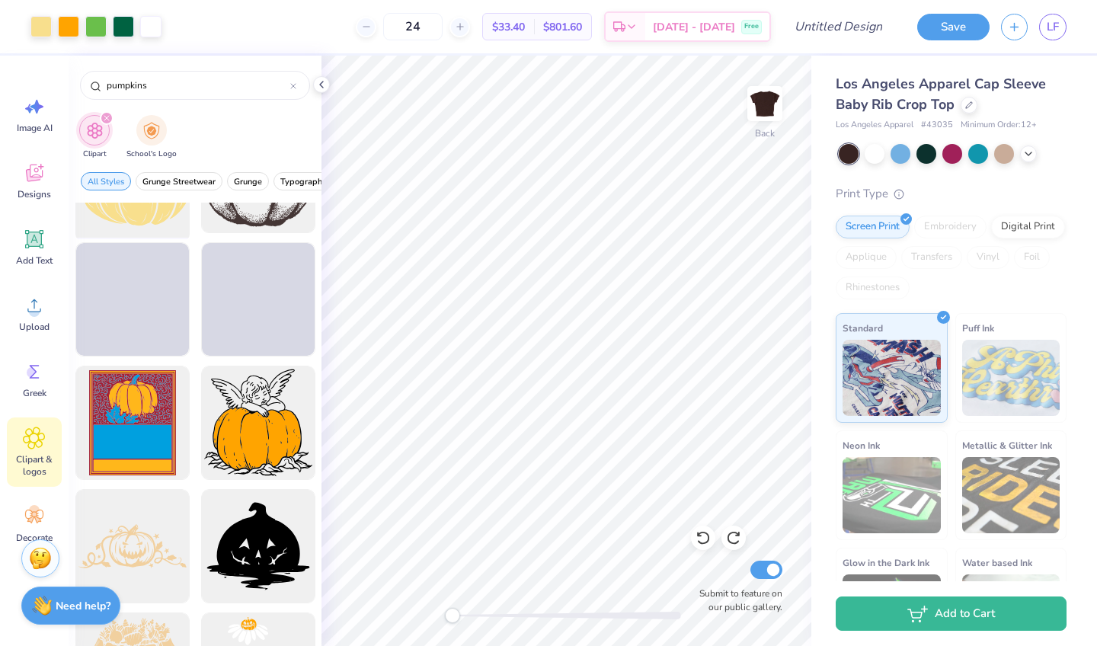
scroll to position [2924, 0]
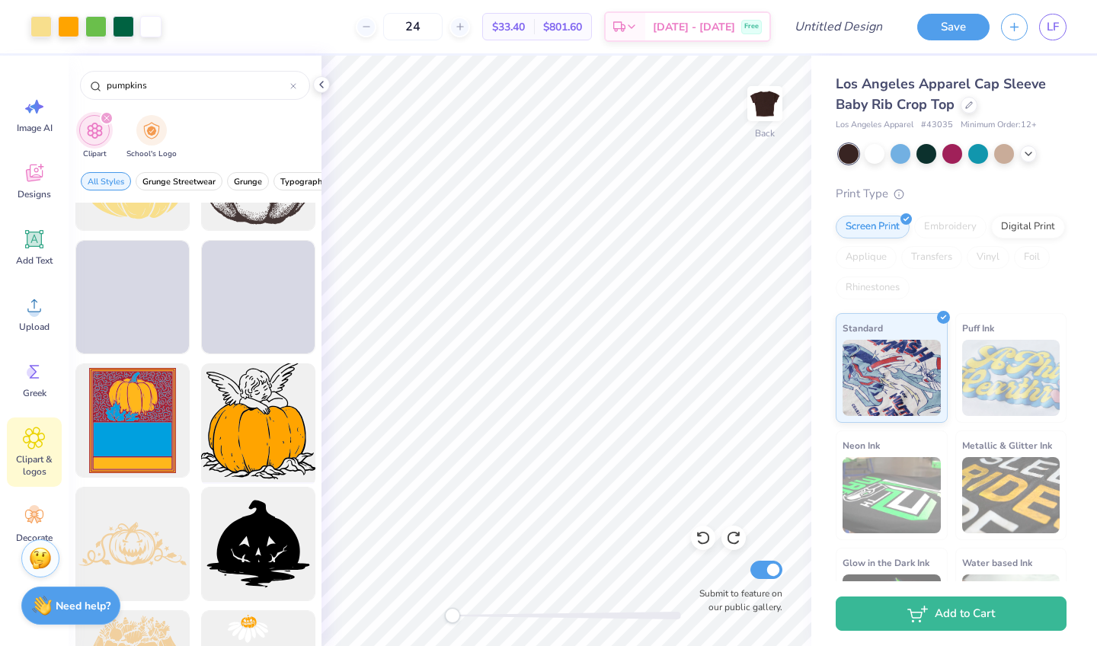
click at [230, 449] on div at bounding box center [258, 421] width 126 height 126
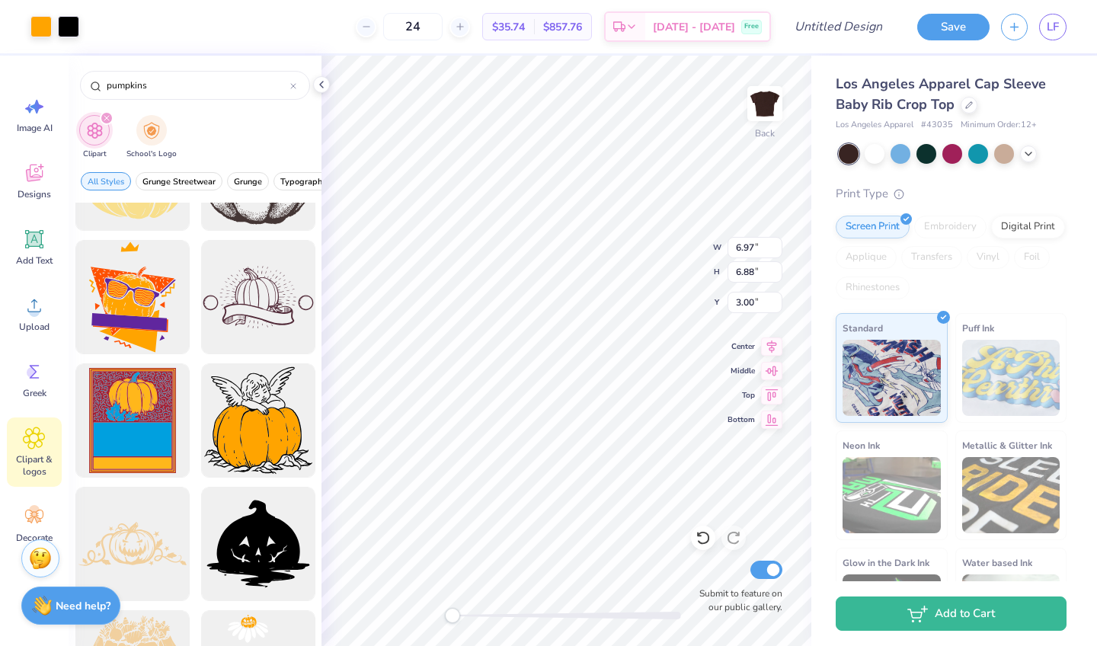
type input "5.05"
type input "3.45"
type input "1.27"
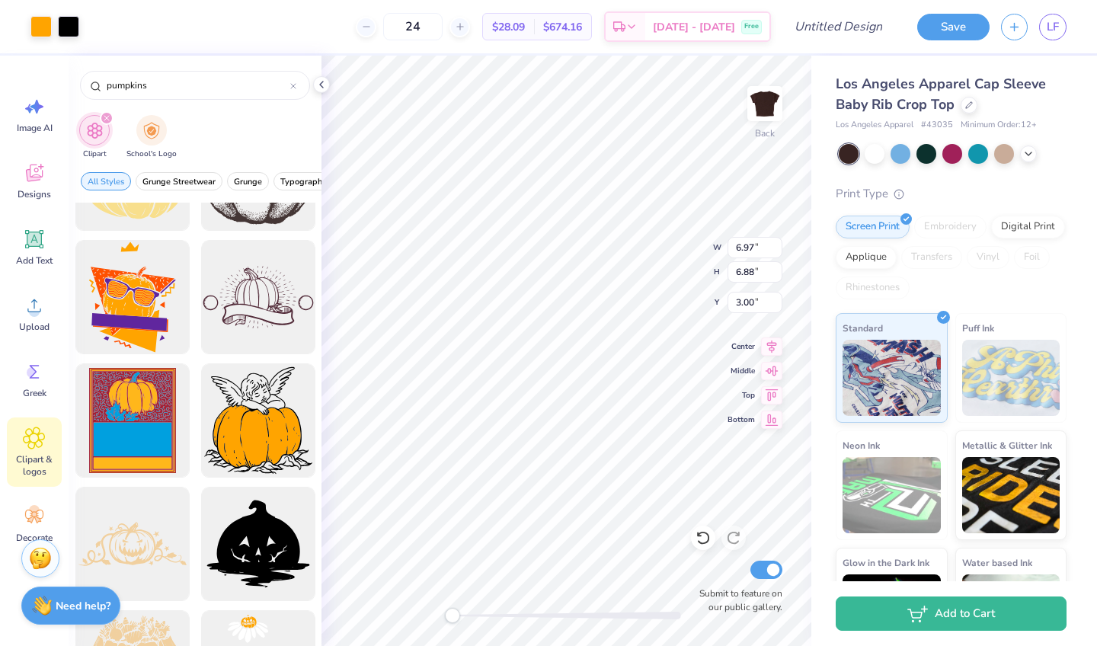
type input "2.97"
type input "2.93"
click at [70, 28] on div at bounding box center [68, 24] width 21 height 21
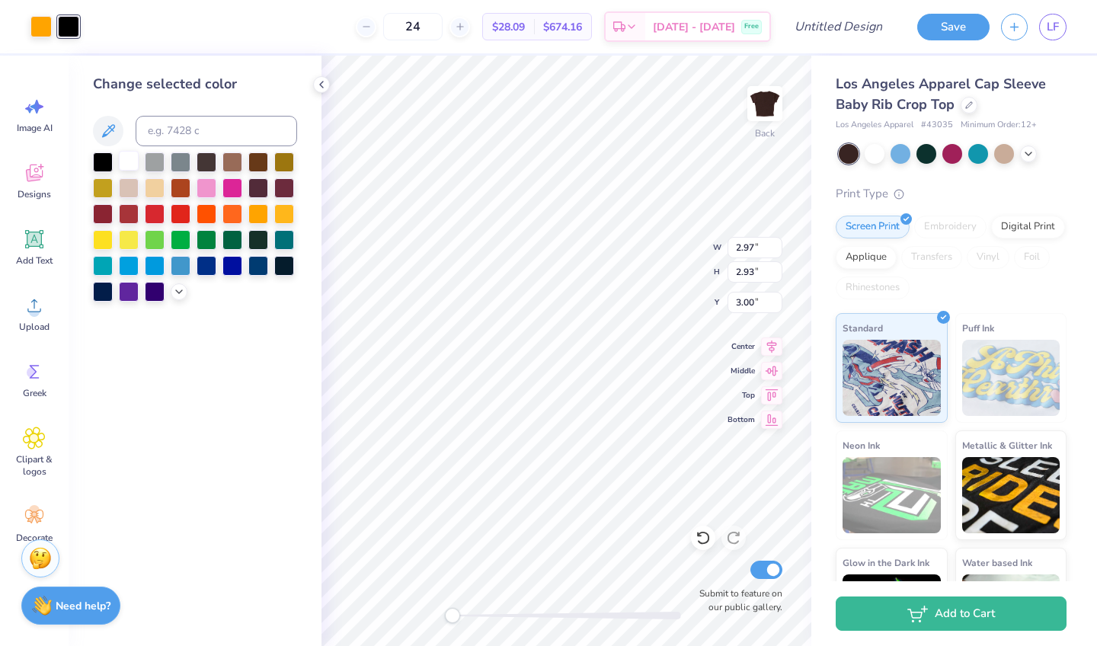
click at [125, 163] on div at bounding box center [129, 161] width 20 height 20
type input "1.90"
type input "3.48"
type input "3.44"
type input "1.39"
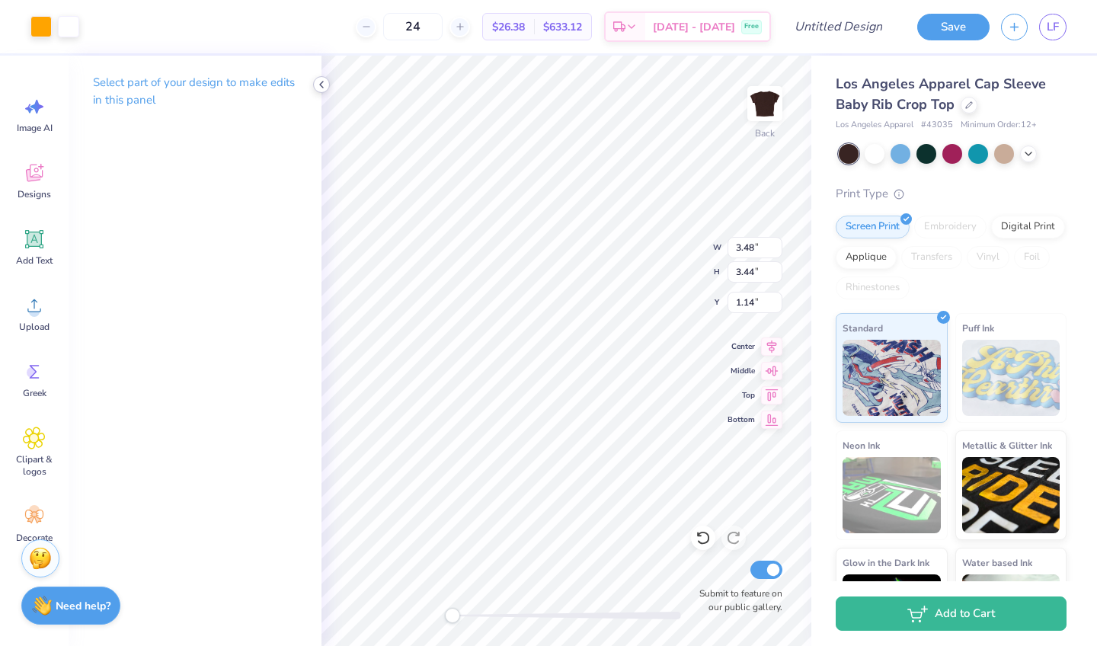
click at [321, 86] on icon at bounding box center [321, 84] width 12 height 12
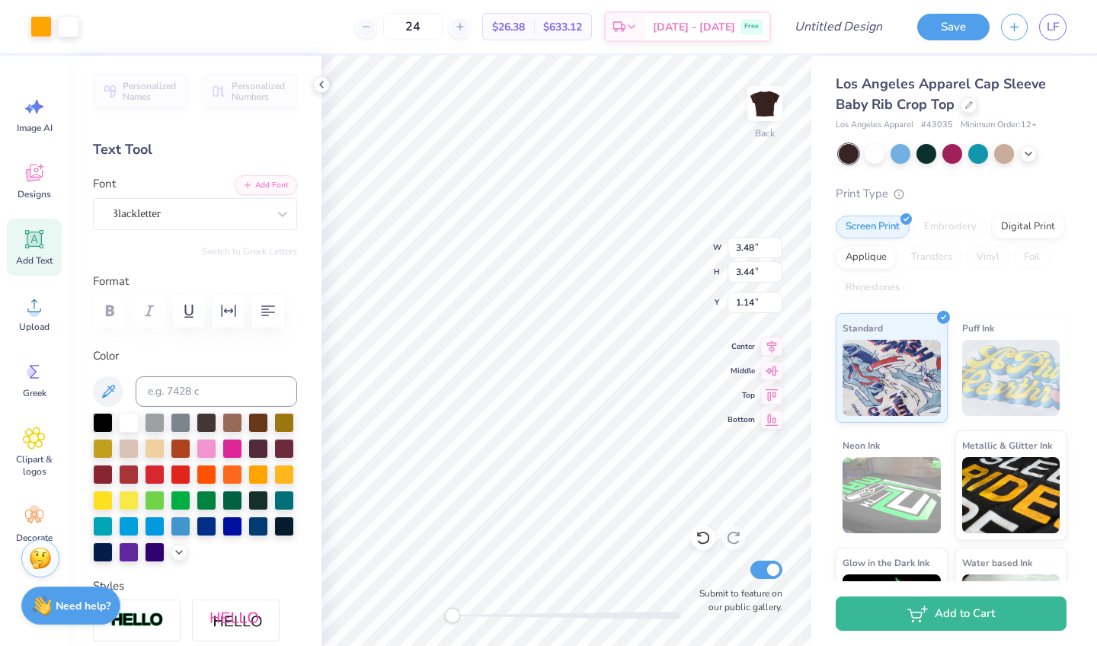
type input "3.48"
type input "3.44"
type input "1.14"
type input "5.28"
type input "1.74"
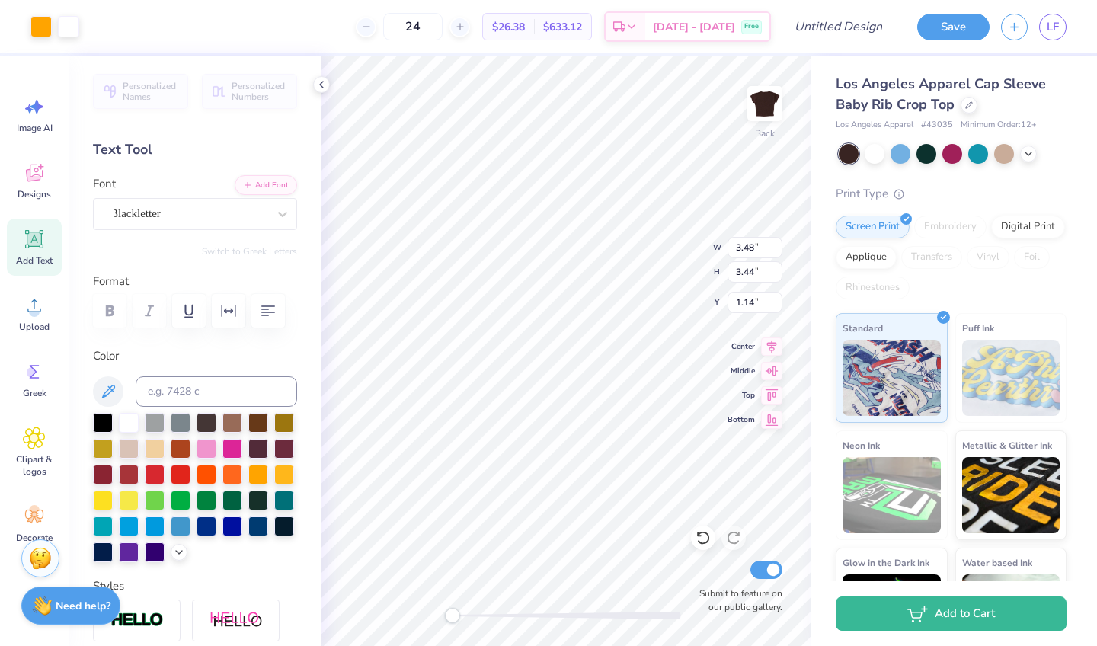
type input "8.93"
click at [321, 84] on icon at bounding box center [321, 84] width 12 height 12
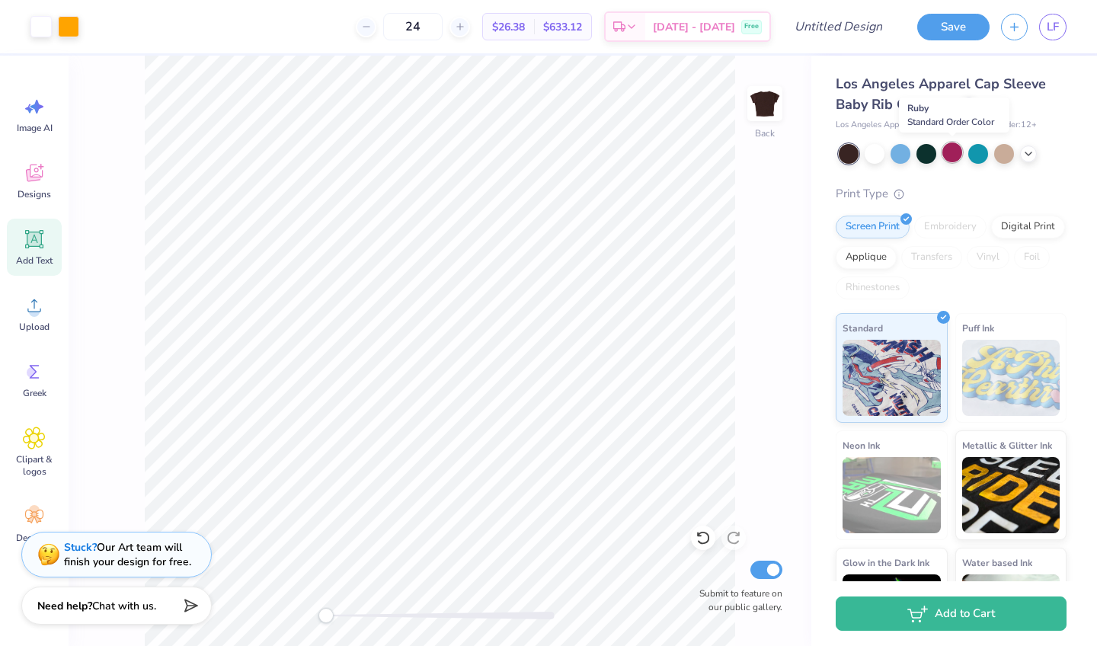
click at [958, 149] on div at bounding box center [952, 152] width 20 height 20
click at [1027, 153] on icon at bounding box center [1028, 152] width 12 height 12
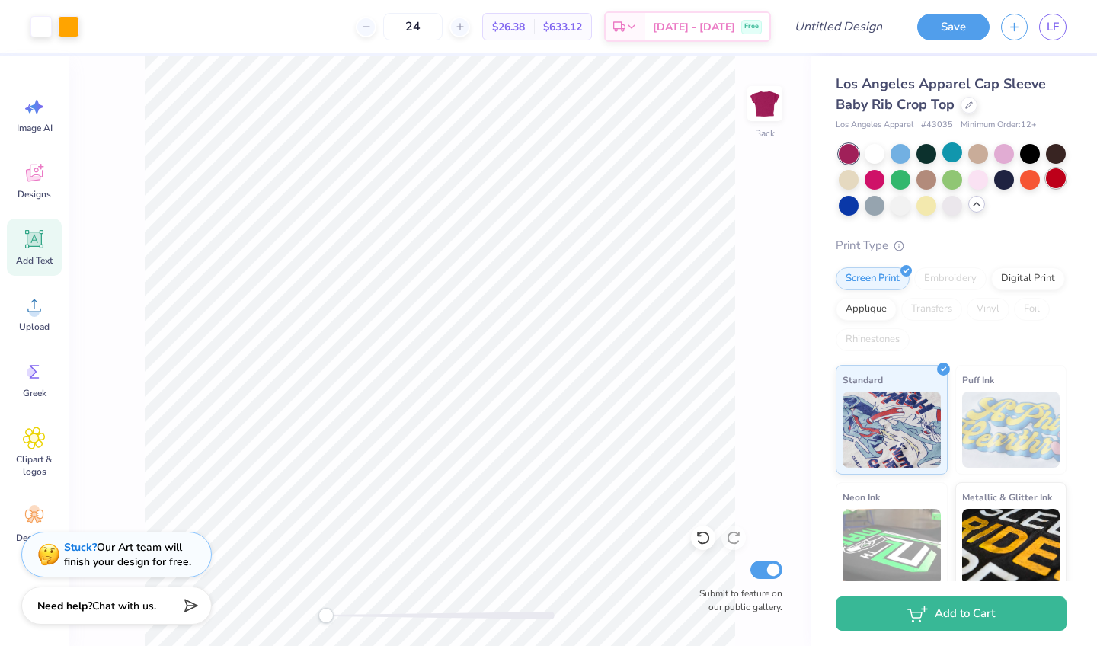
click at [1056, 181] on div at bounding box center [1056, 178] width 20 height 20
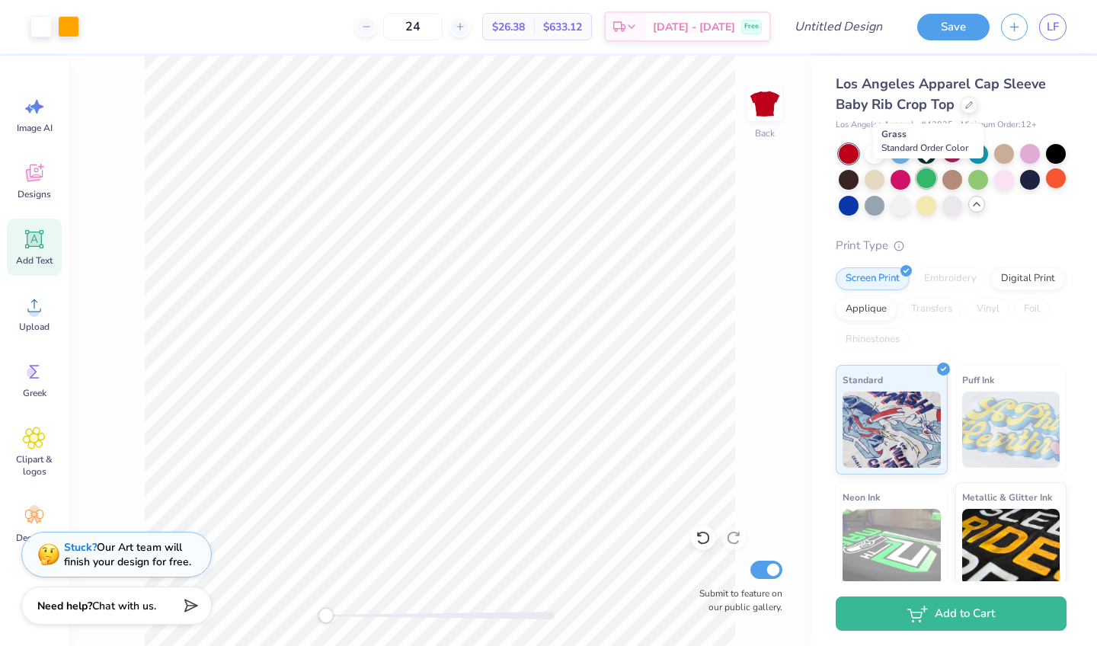
click at [920, 181] on div at bounding box center [926, 178] width 20 height 20
click at [959, 178] on div at bounding box center [952, 178] width 20 height 20
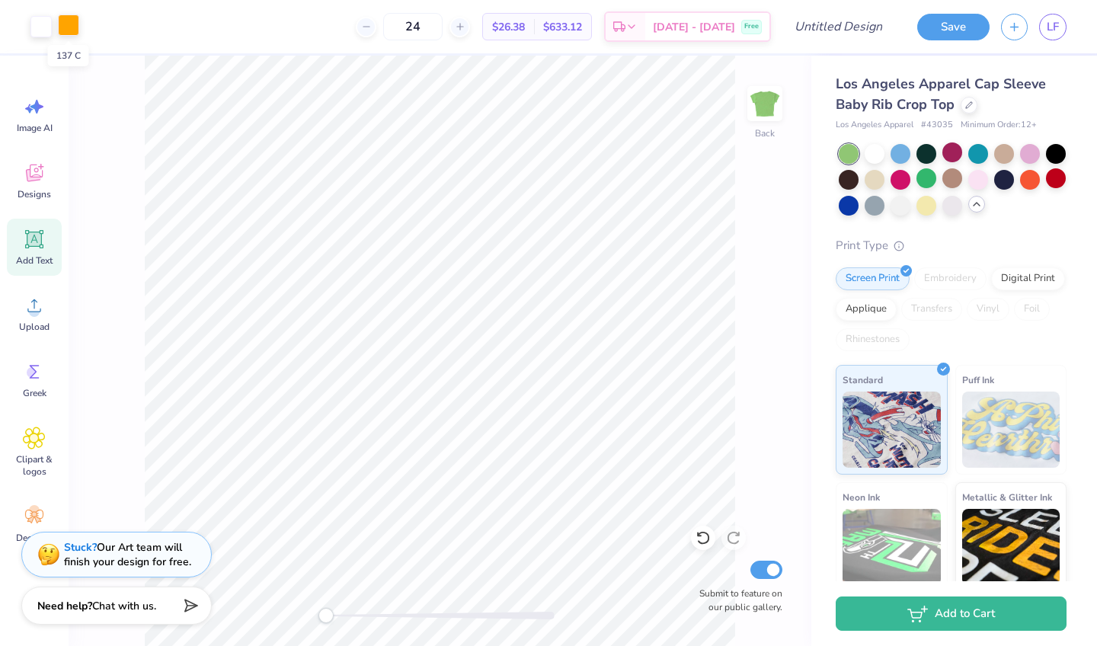
click at [74, 27] on div at bounding box center [68, 24] width 21 height 21
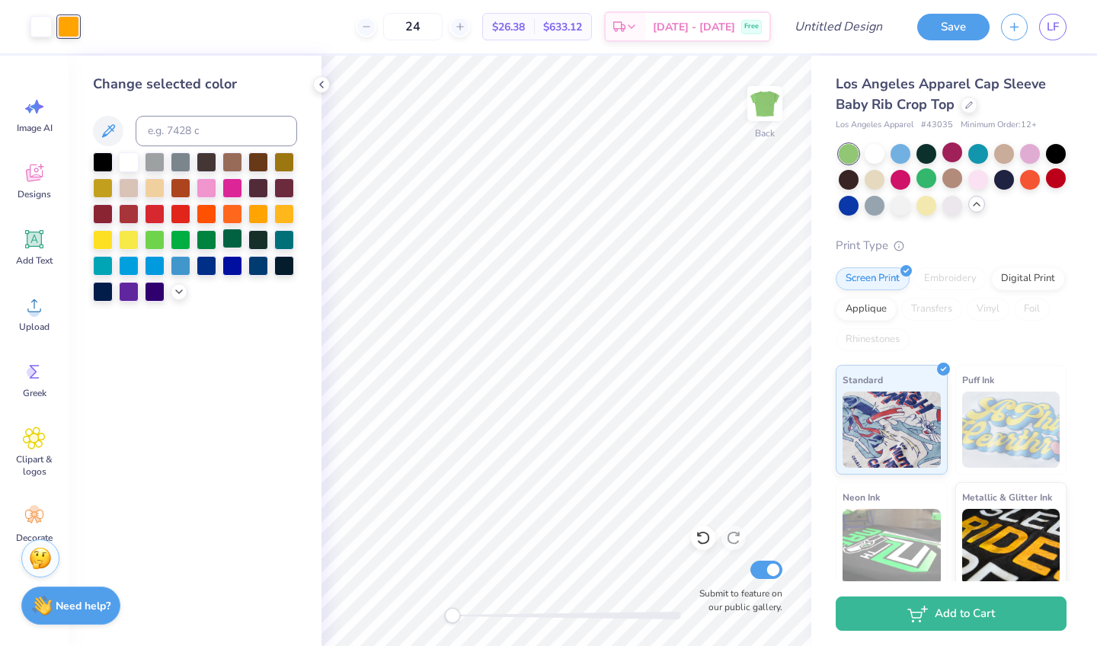
click at [235, 246] on div at bounding box center [232, 238] width 20 height 20
click at [241, 213] on div at bounding box center [232, 213] width 20 height 20
click at [180, 290] on icon at bounding box center [179, 290] width 12 height 12
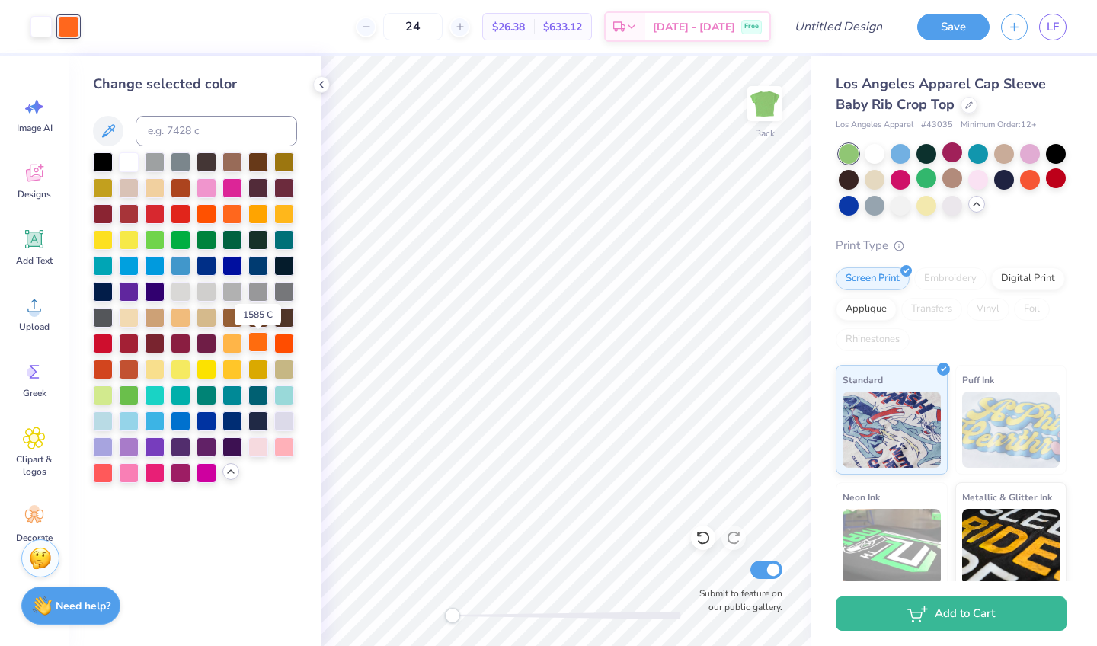
click at [264, 341] on div at bounding box center [258, 342] width 20 height 20
click at [321, 96] on div "Change selected color" at bounding box center [195, 351] width 253 height 590
click at [321, 91] on div at bounding box center [321, 84] width 17 height 17
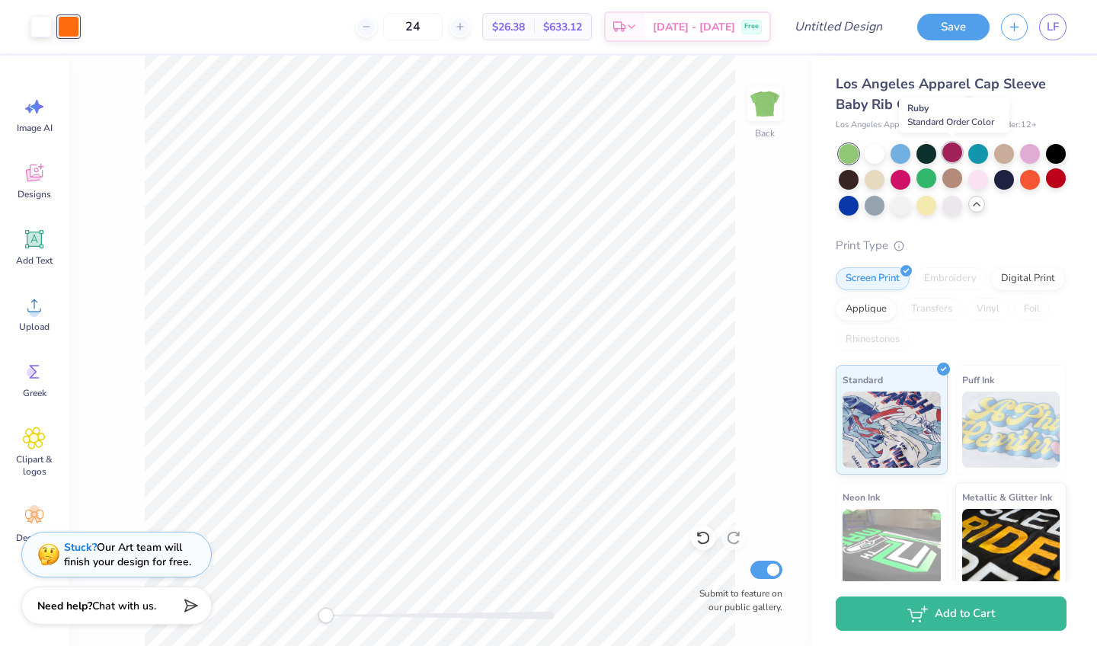
click at [954, 152] on div at bounding box center [952, 152] width 20 height 20
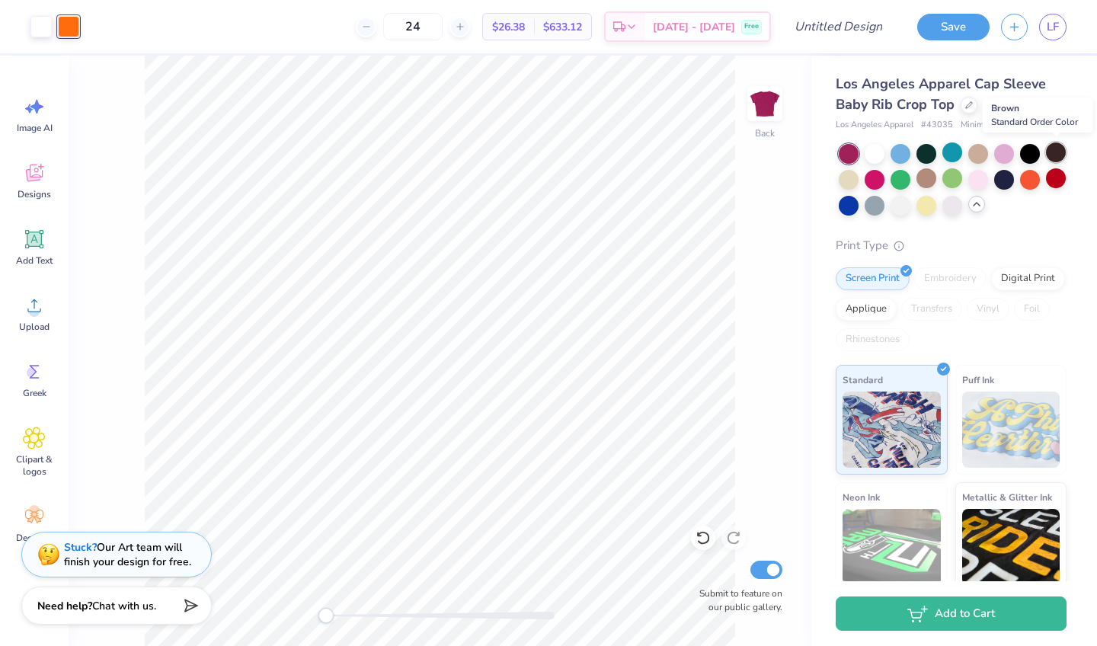
click at [1056, 155] on div at bounding box center [1056, 152] width 20 height 20
click at [762, 318] on div "Back Submit to feature on our public gallery." at bounding box center [440, 351] width 743 height 590
click at [440, 27] on input "24" at bounding box center [412, 26] width 59 height 27
type input "2"
type input "30"
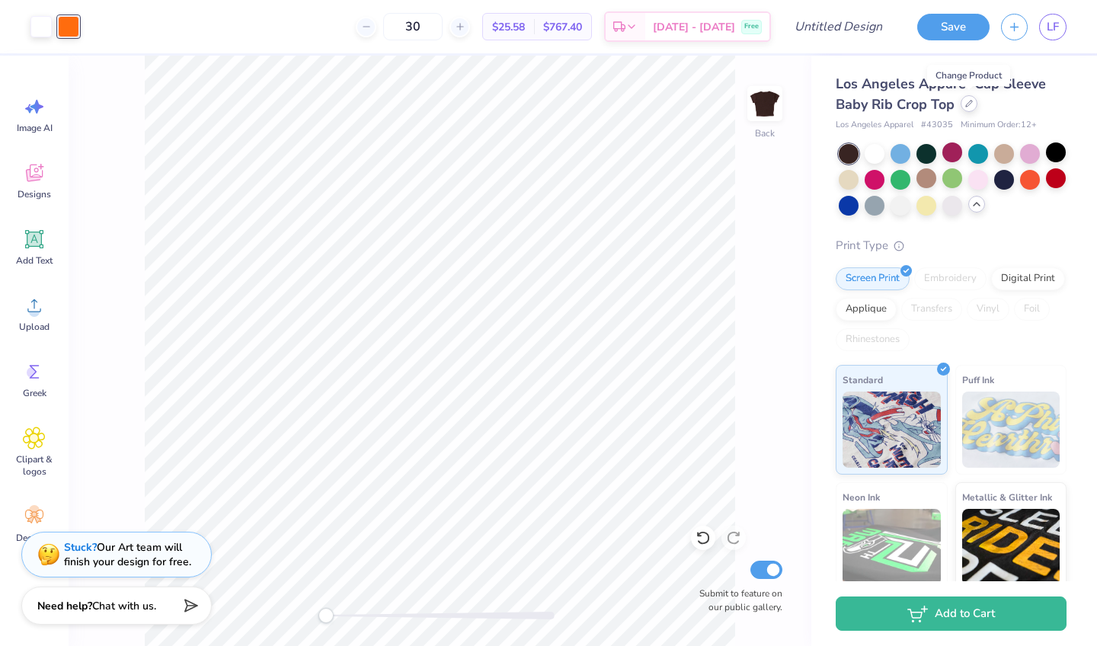
click at [968, 104] on icon at bounding box center [969, 104] width 8 height 8
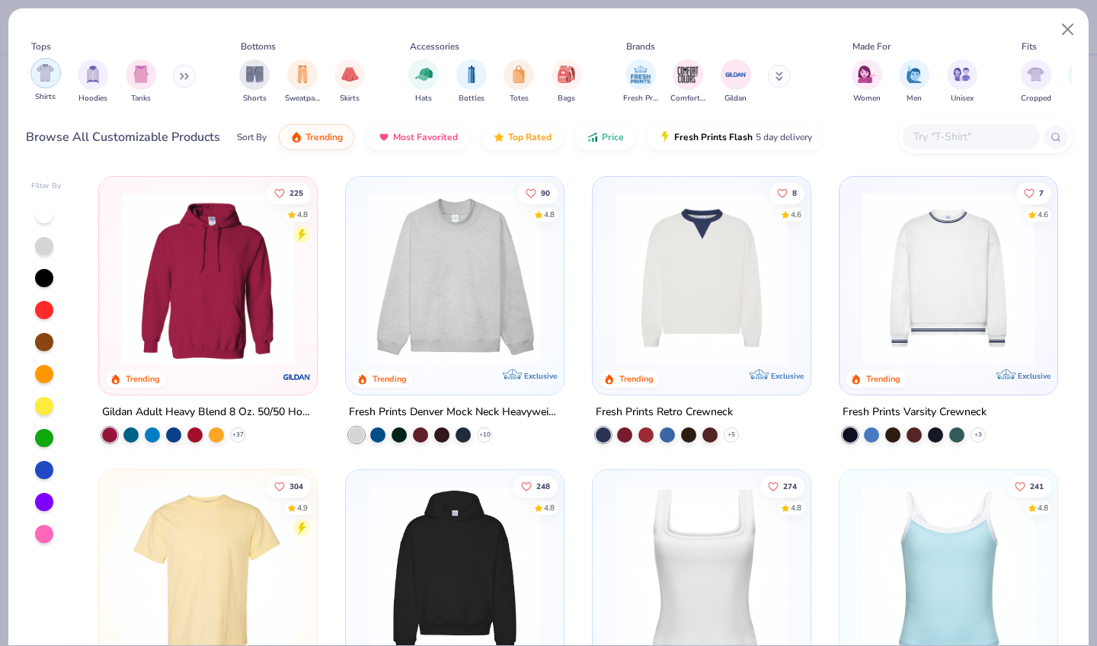
click at [60, 62] on div "filter for Shirts" at bounding box center [45, 73] width 30 height 30
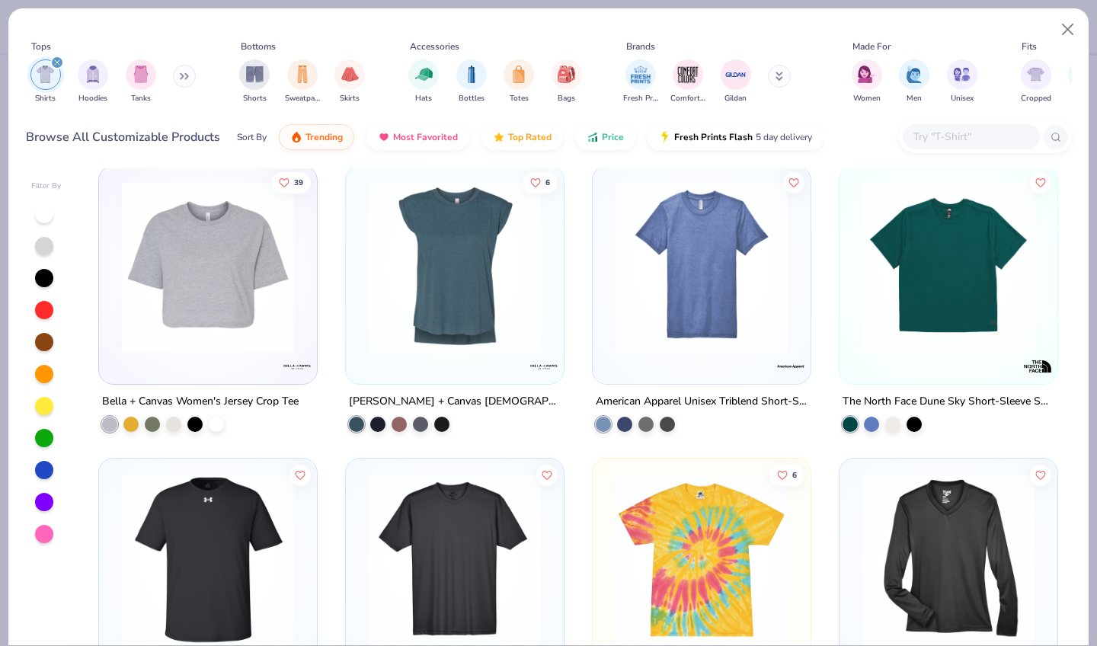
scroll to position [4147, 0]
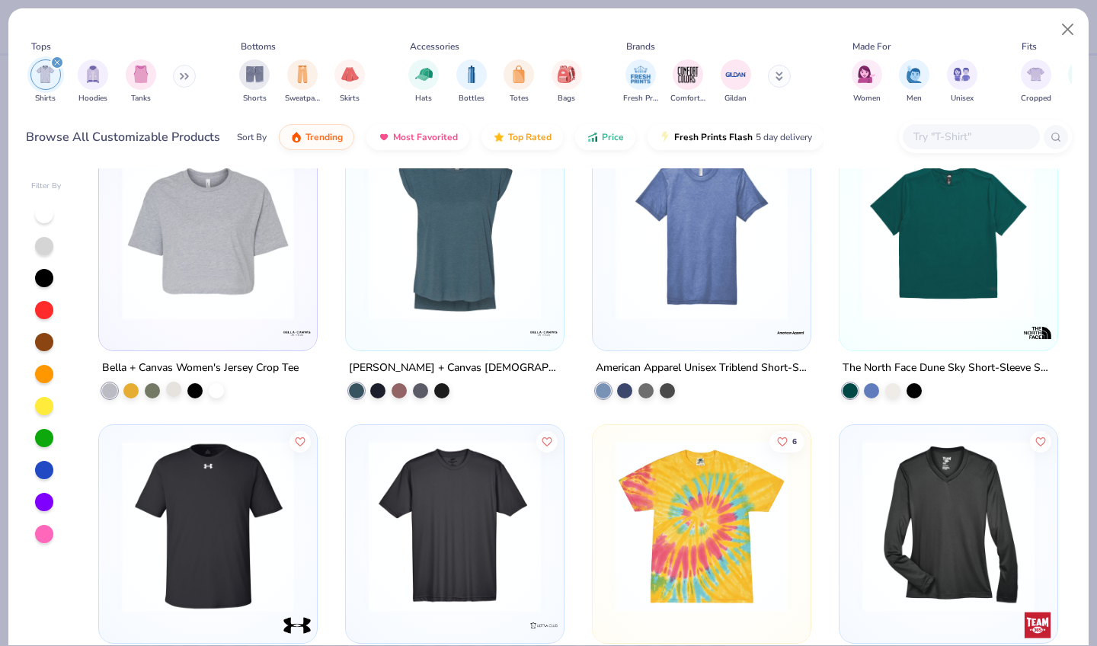
click at [177, 381] on div at bounding box center [173, 388] width 15 height 15
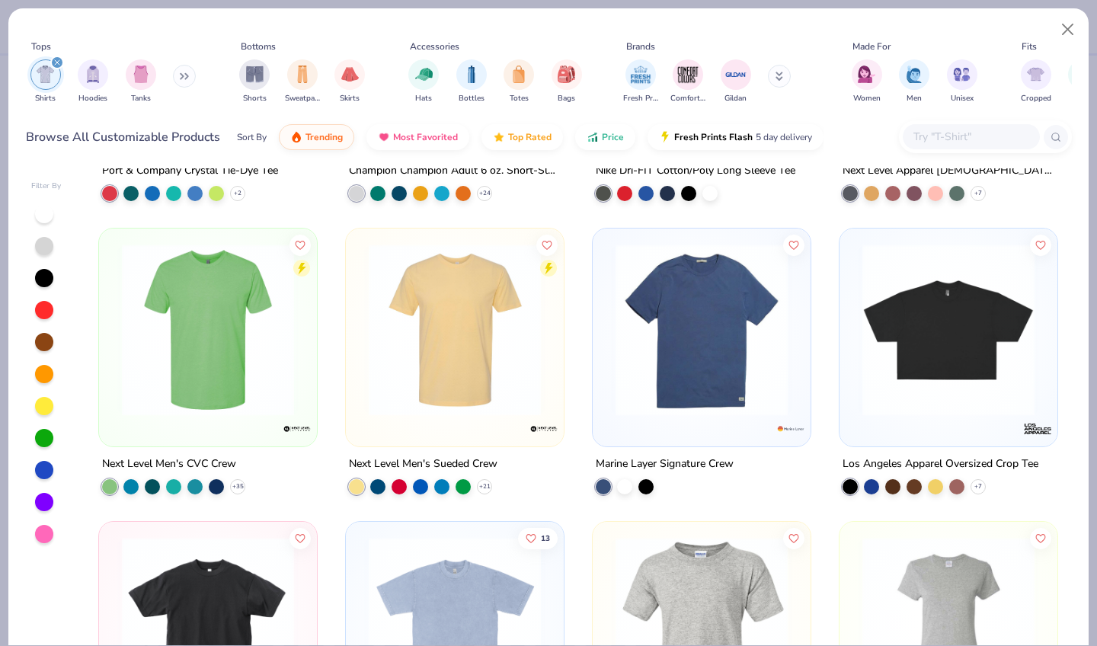
scroll to position [4999, 0]
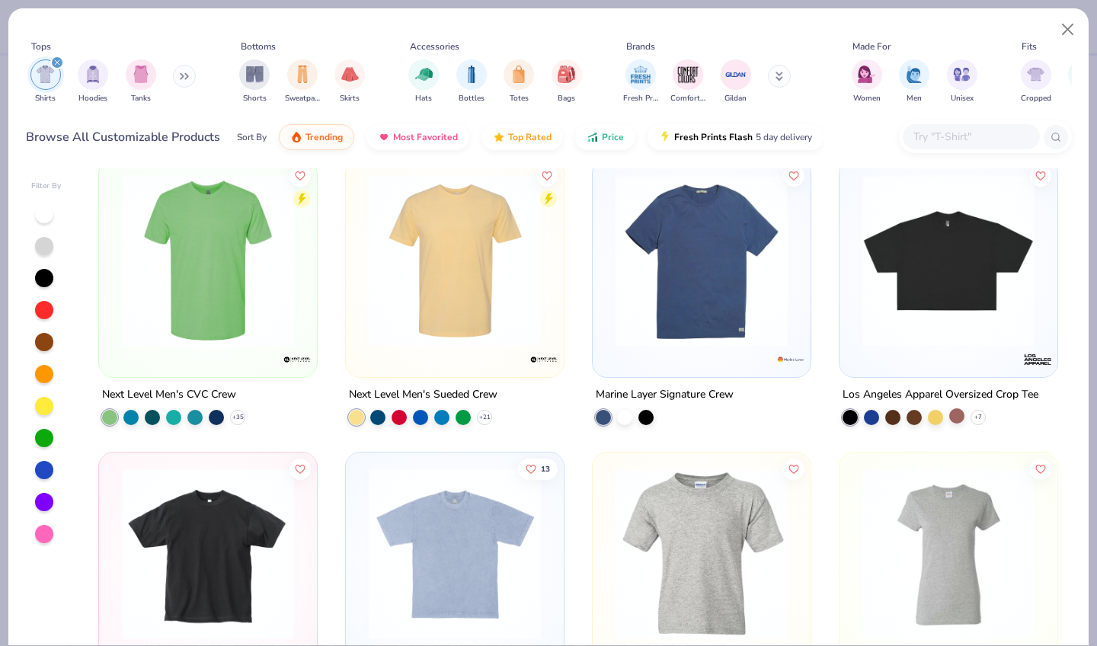
click at [955, 407] on div at bounding box center [956, 414] width 15 height 15
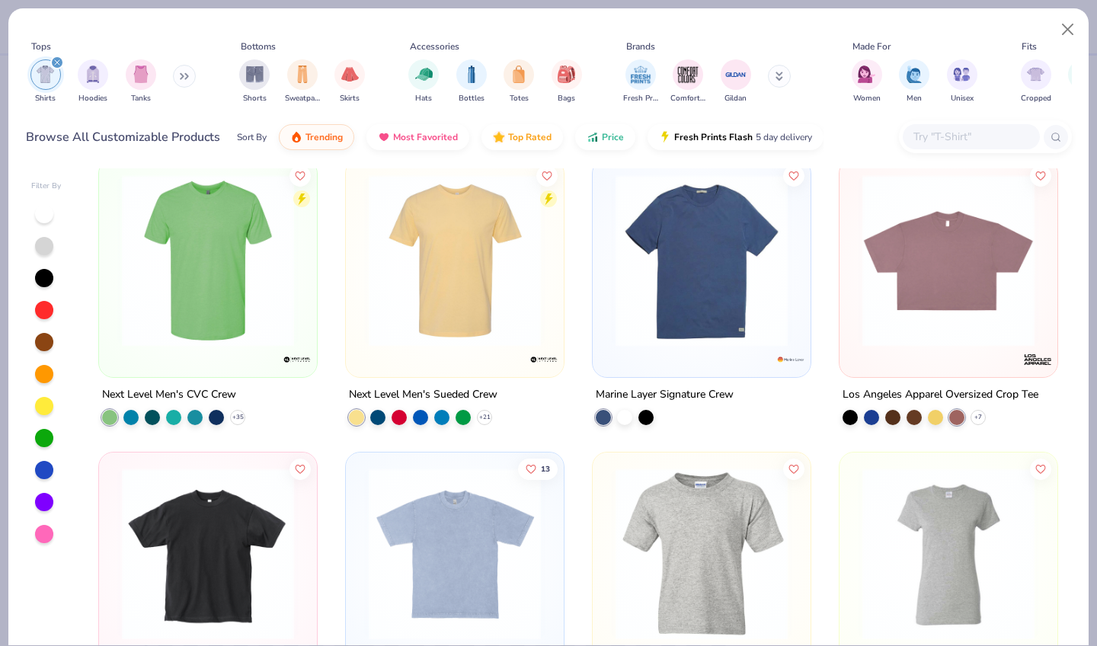
click at [941, 303] on img at bounding box center [948, 260] width 187 height 172
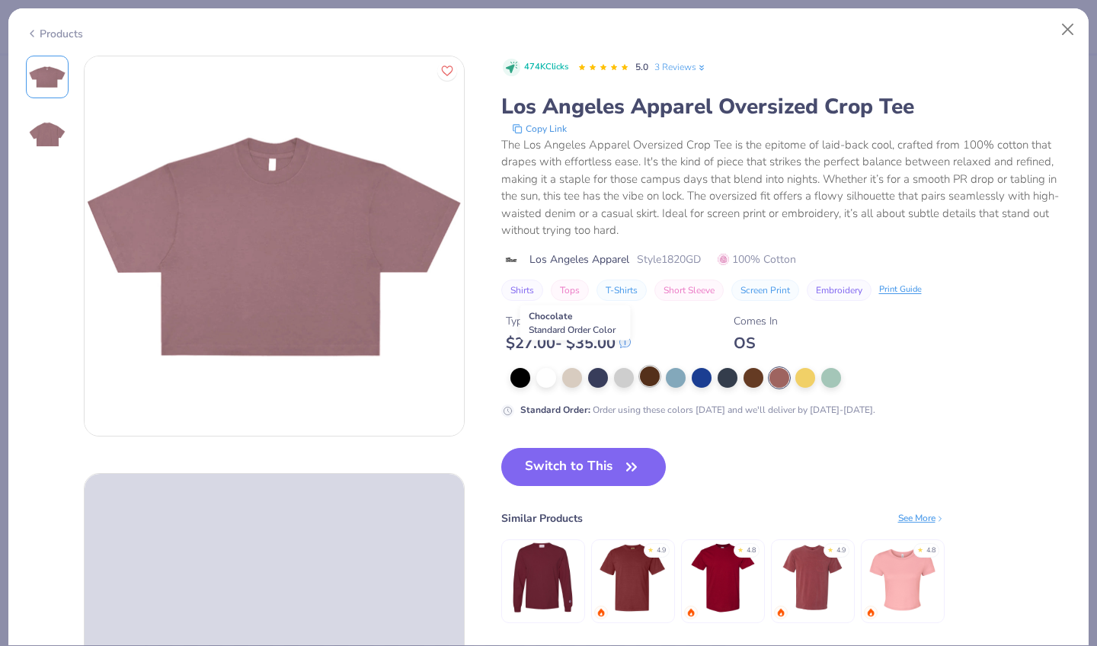
click at [640, 366] on div at bounding box center [650, 376] width 20 height 20
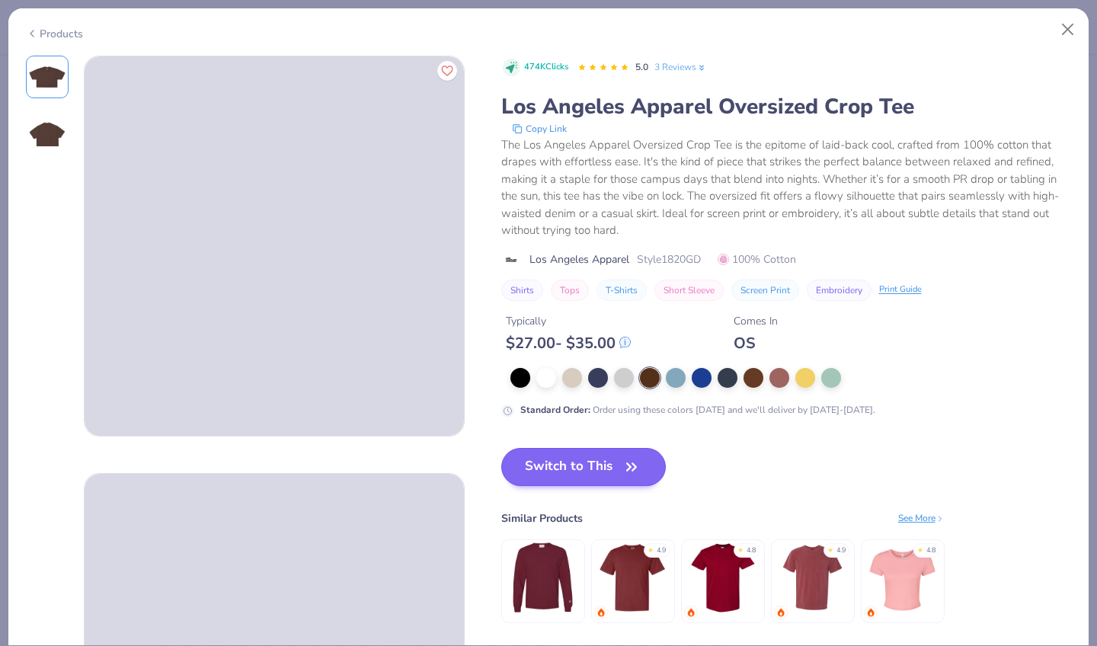
click at [516, 449] on button "Switch to This" at bounding box center [583, 467] width 165 height 38
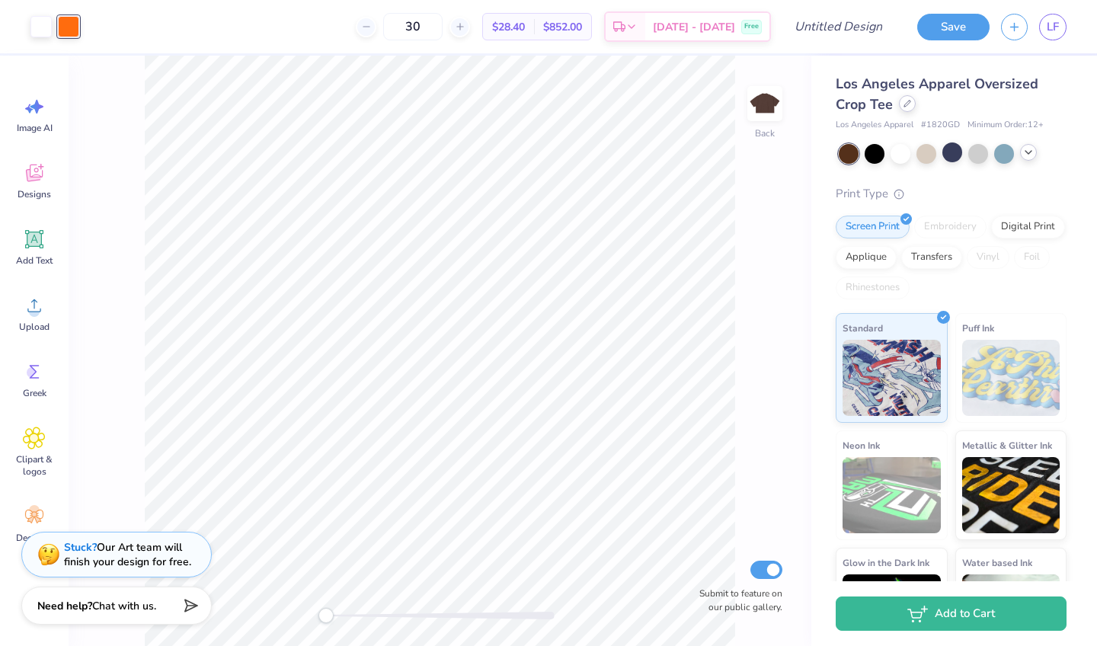
click at [911, 109] on div at bounding box center [907, 103] width 17 height 17
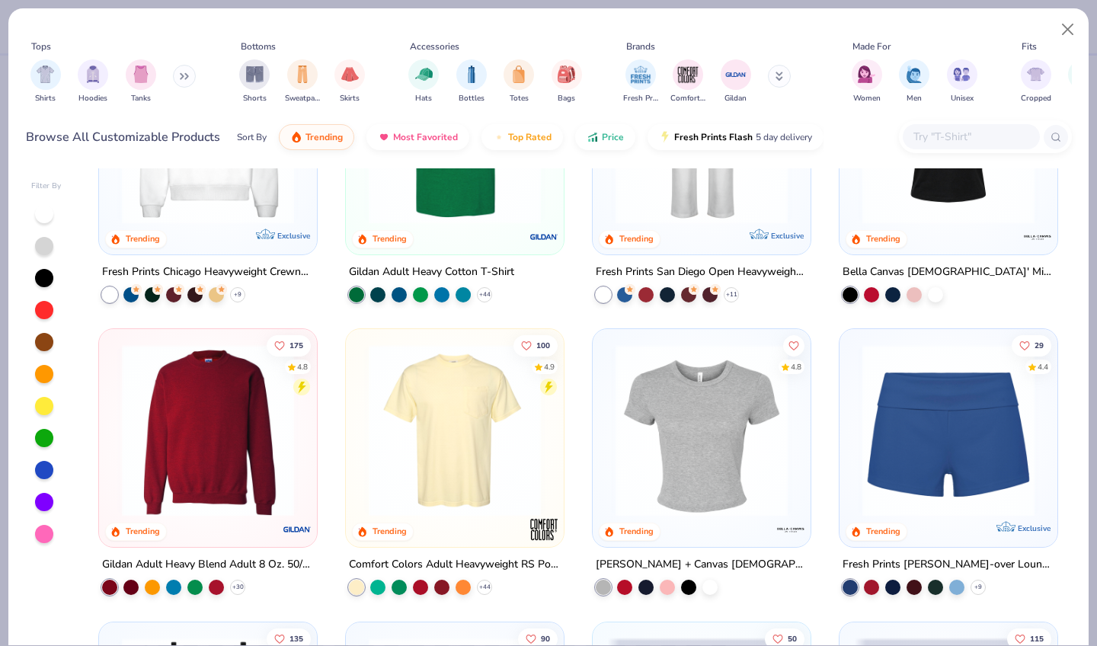
scroll to position [727, 0]
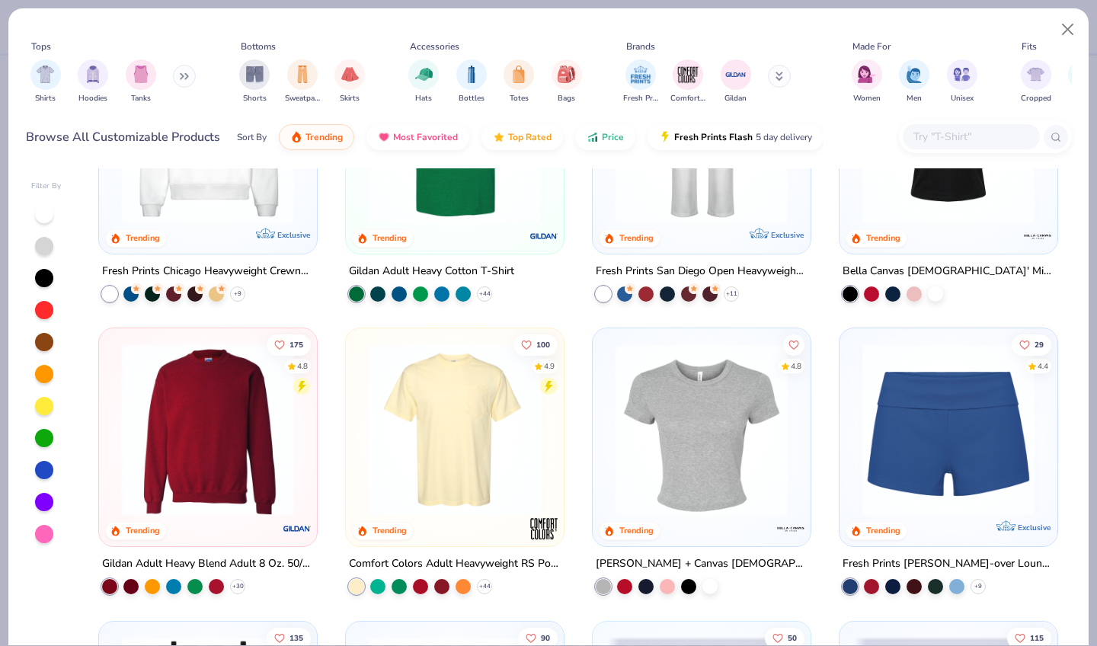
click at [247, 478] on img at bounding box center [207, 429] width 187 height 172
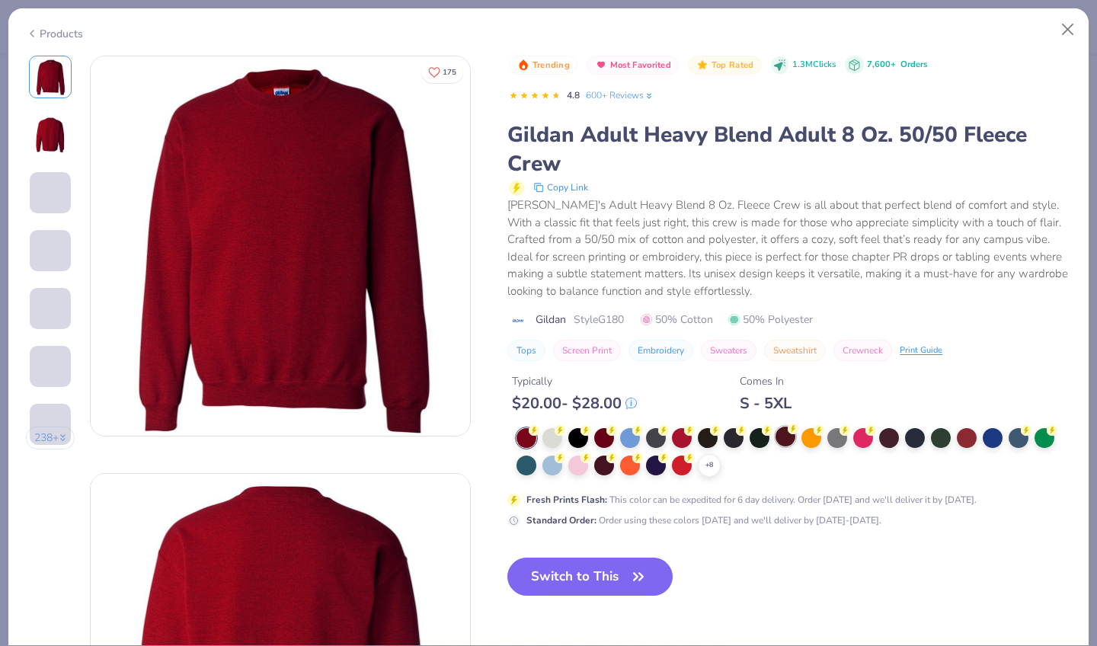
click at [775, 427] on div at bounding box center [785, 437] width 20 height 20
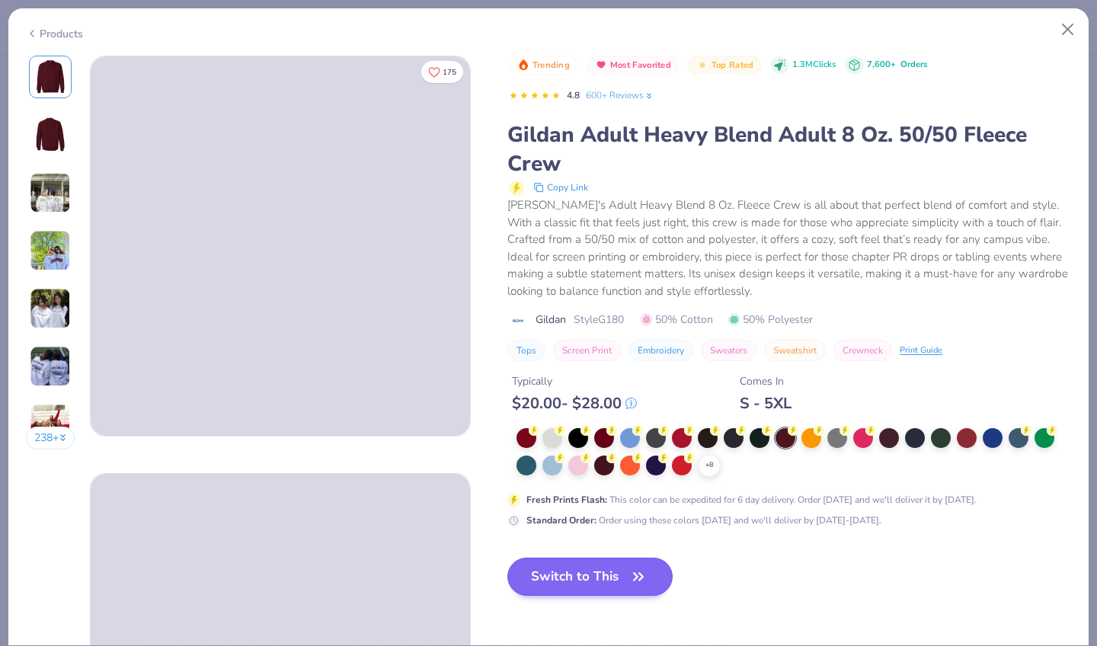
click at [520, 557] on button "Switch to This" at bounding box center [589, 576] width 165 height 38
click at [535, 557] on button "Switch to This" at bounding box center [589, 576] width 165 height 38
click at [628, 566] on icon "button" at bounding box center [638, 576] width 21 height 21
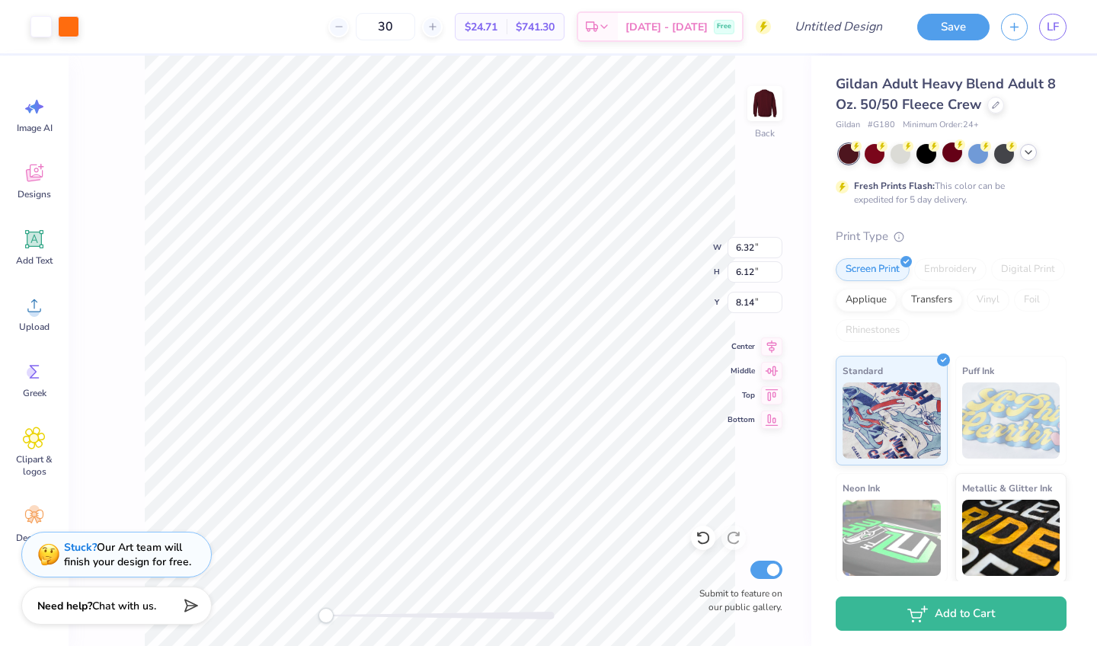
type input "3.00"
click at [1026, 158] on div at bounding box center [1028, 152] width 17 height 17
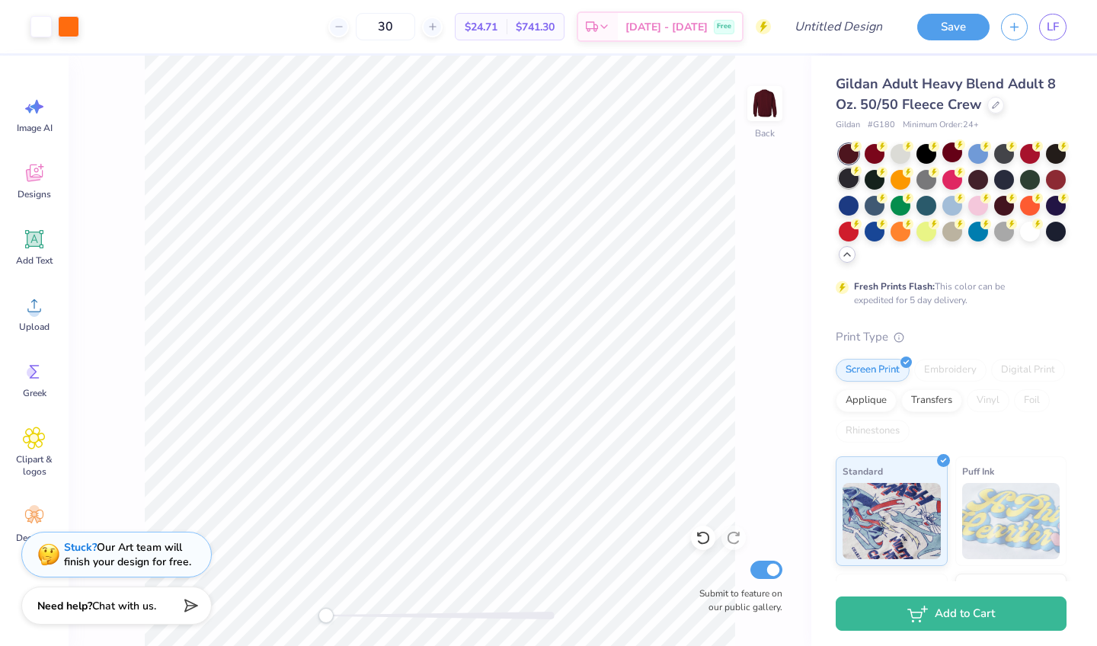
click at [845, 182] on div at bounding box center [849, 178] width 20 height 20
click at [873, 184] on div at bounding box center [874, 178] width 20 height 20
click at [882, 153] on div at bounding box center [874, 152] width 20 height 20
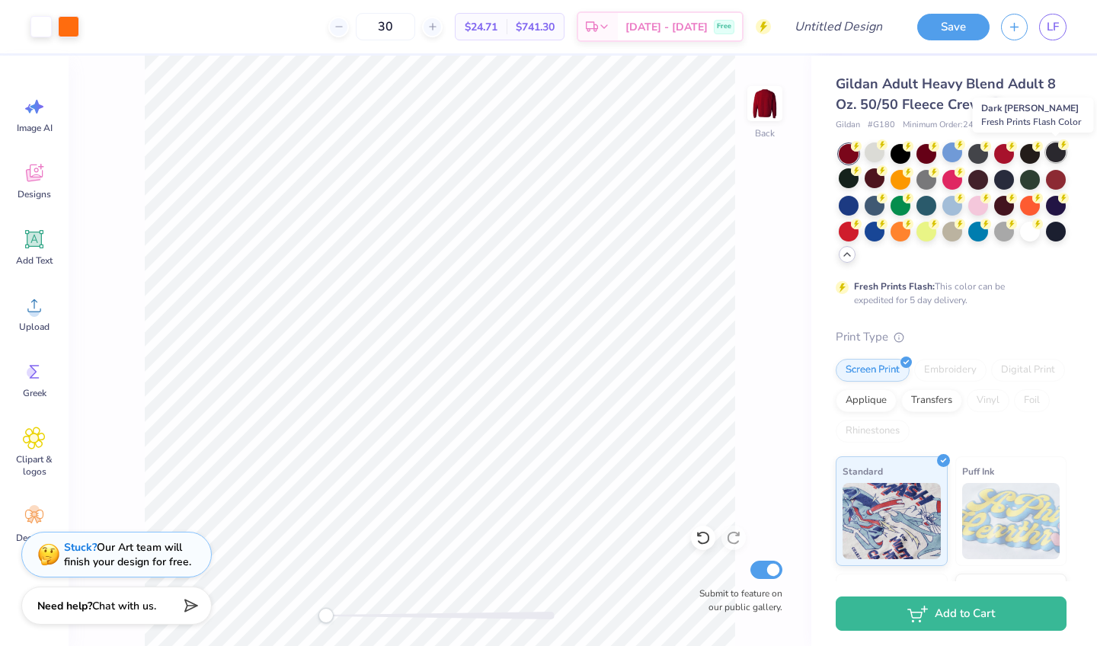
click at [1062, 158] on div at bounding box center [1056, 152] width 20 height 20
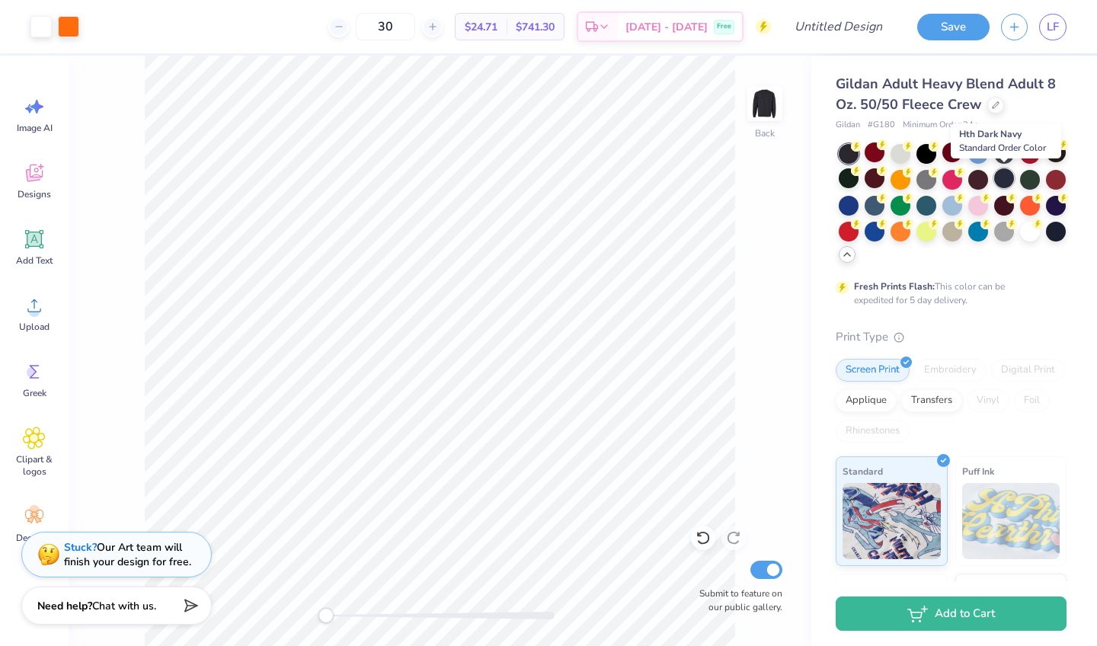
click at [995, 177] on div at bounding box center [1004, 178] width 20 height 20
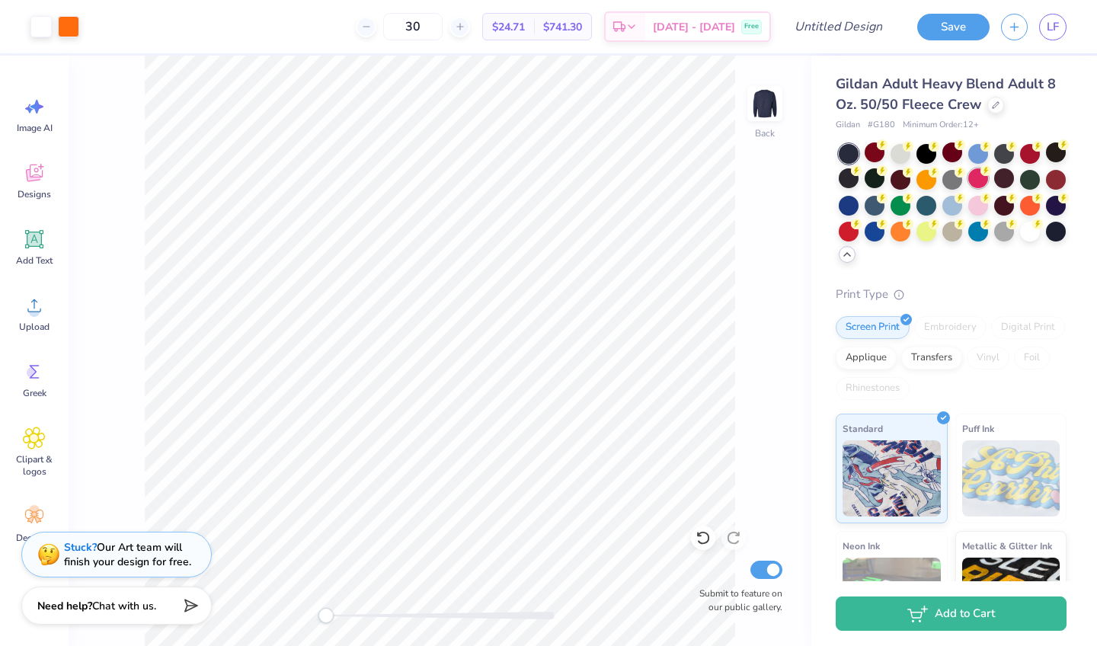
click at [979, 177] on div at bounding box center [978, 178] width 20 height 20
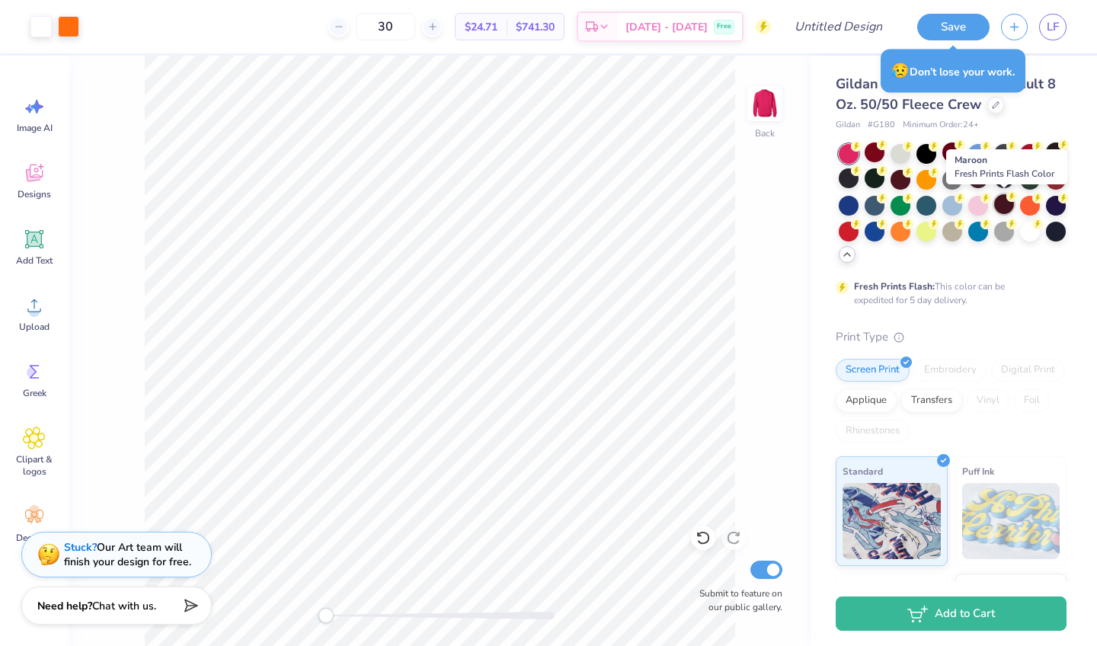
click at [1000, 203] on div at bounding box center [1004, 204] width 20 height 20
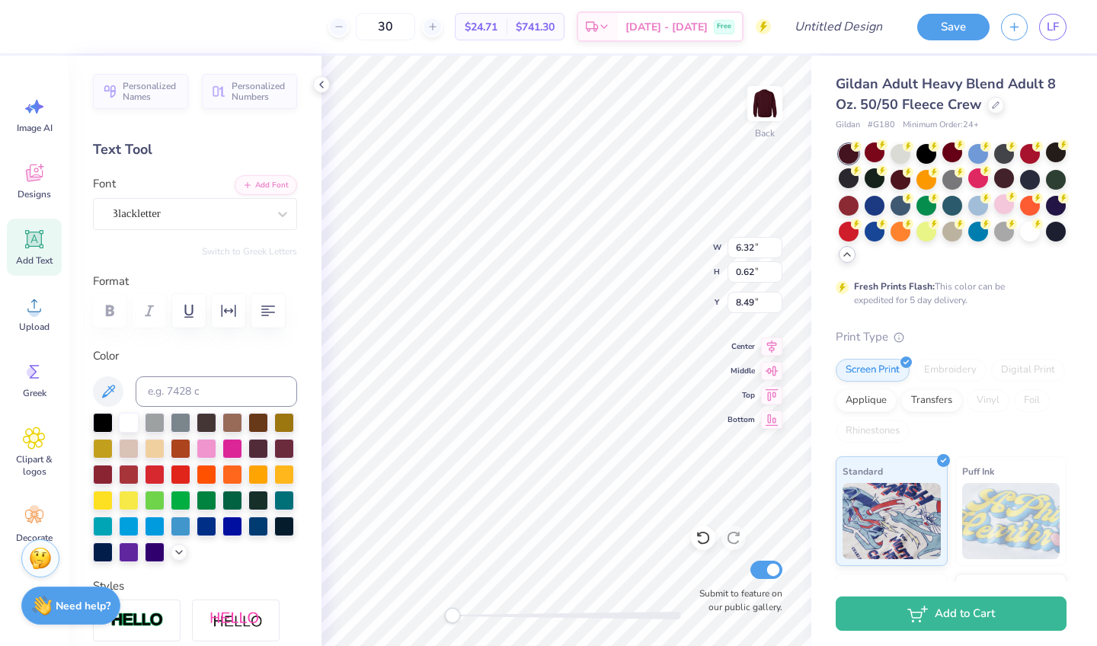
scroll to position [0, 1]
type textarea "Fall Formal 2025"
type textarea "Alpha's Angels"
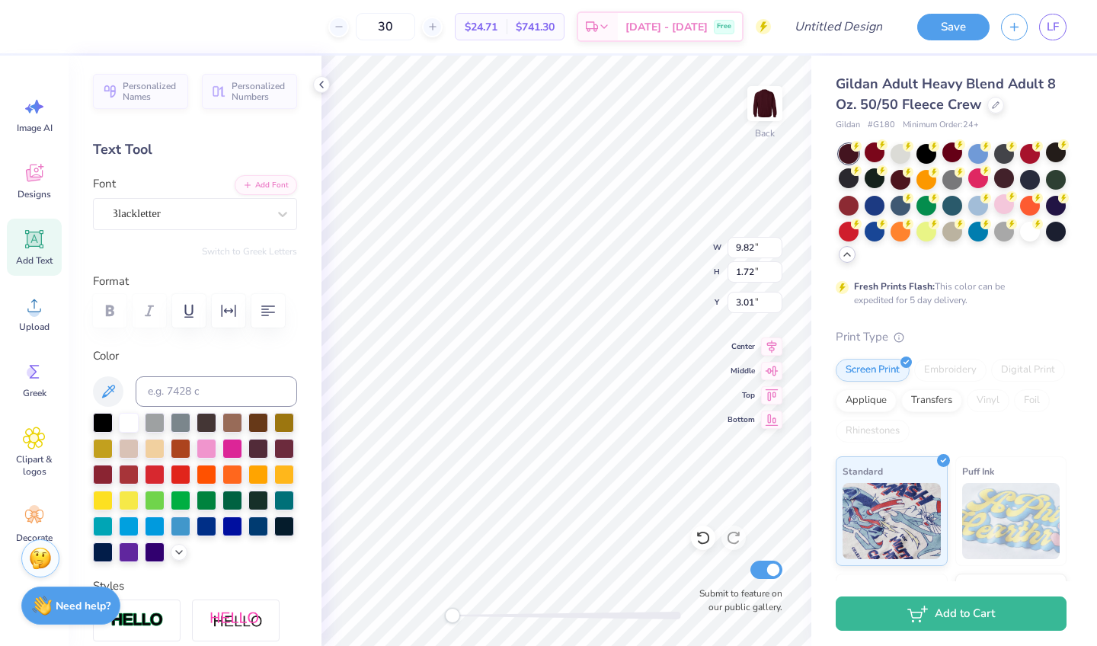
type textarea "Alpha Omicron Pi"
type textarea "Alpha O"
click at [321, 82] on icon at bounding box center [321, 84] width 12 height 12
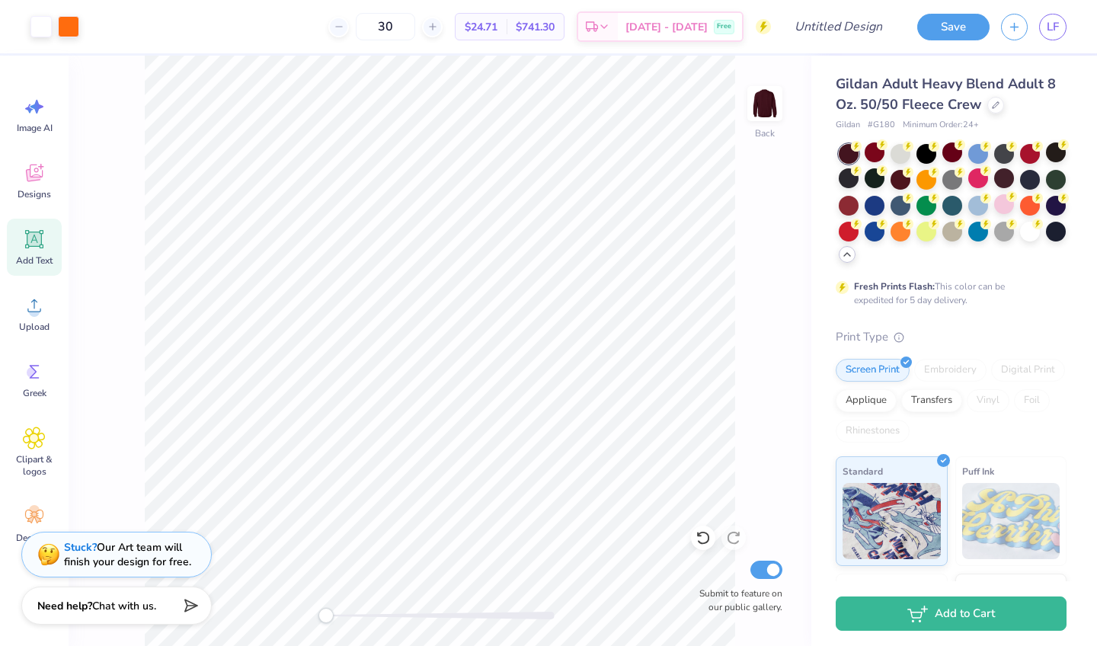
scroll to position [0, 0]
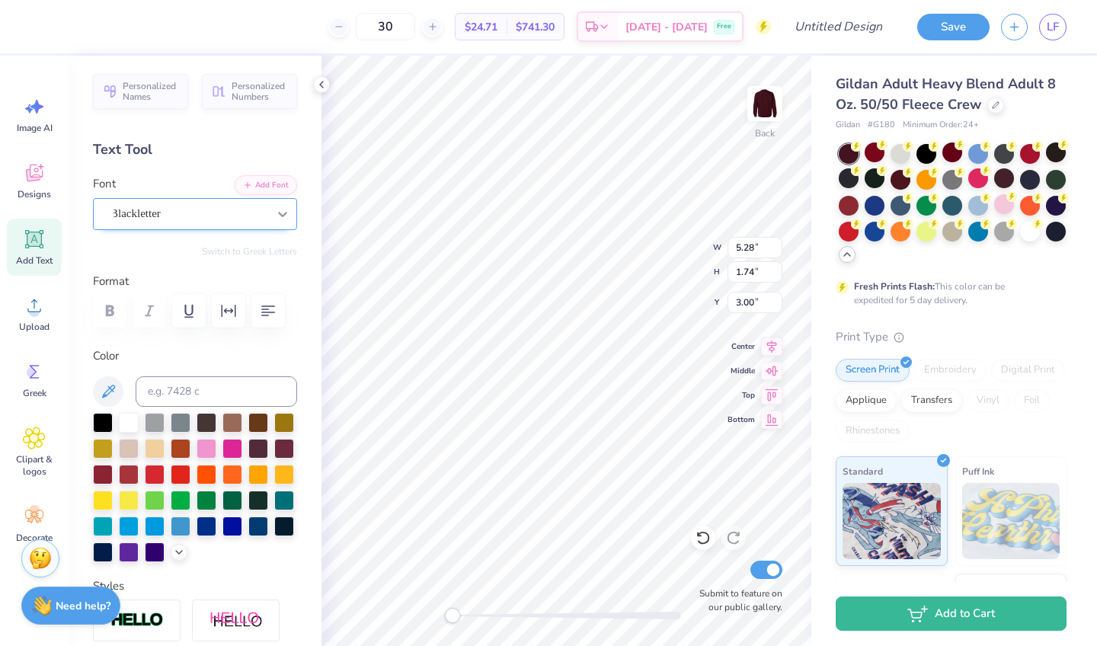
click at [284, 212] on icon at bounding box center [282, 213] width 15 height 15
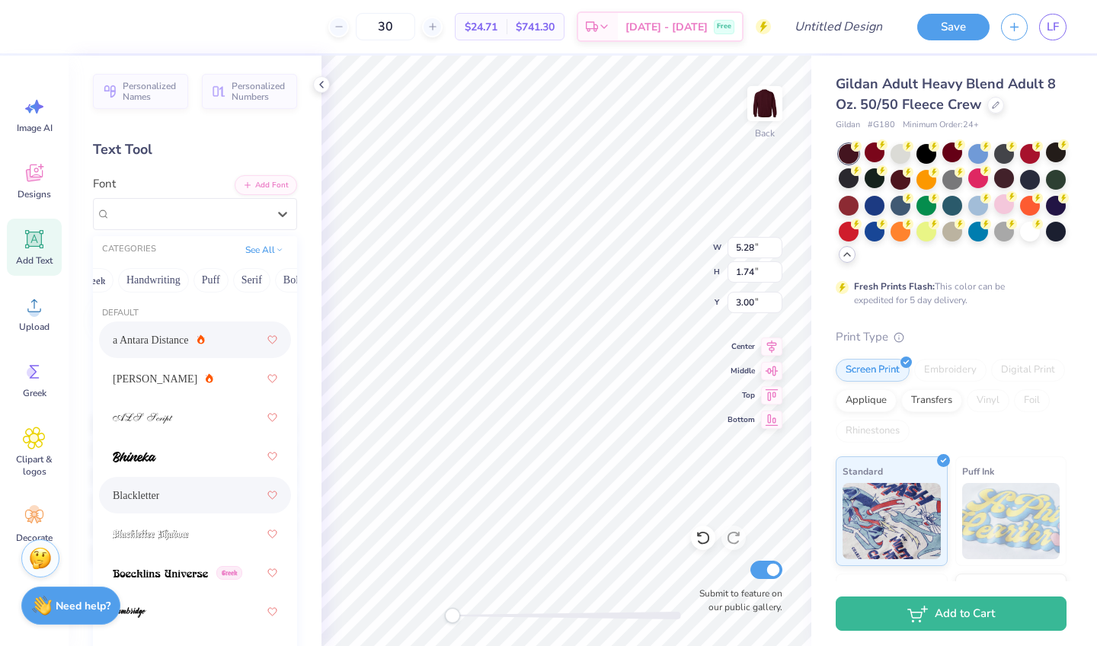
scroll to position [0, 28]
click at [228, 370] on div "Alex Brush" at bounding box center [195, 378] width 165 height 27
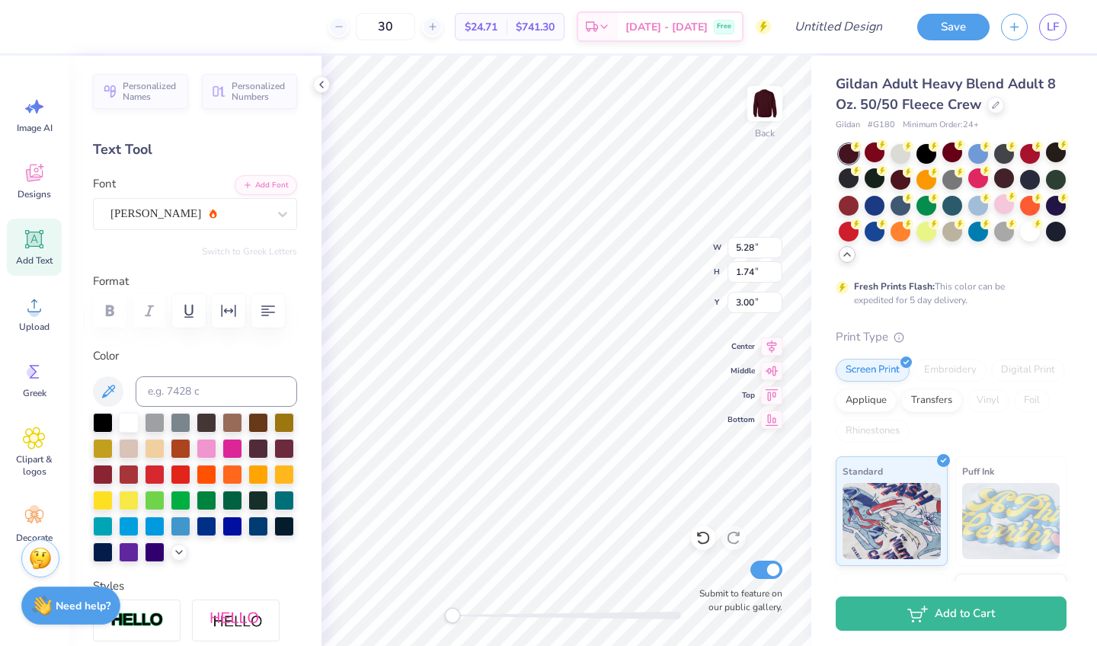
scroll to position [0, 2]
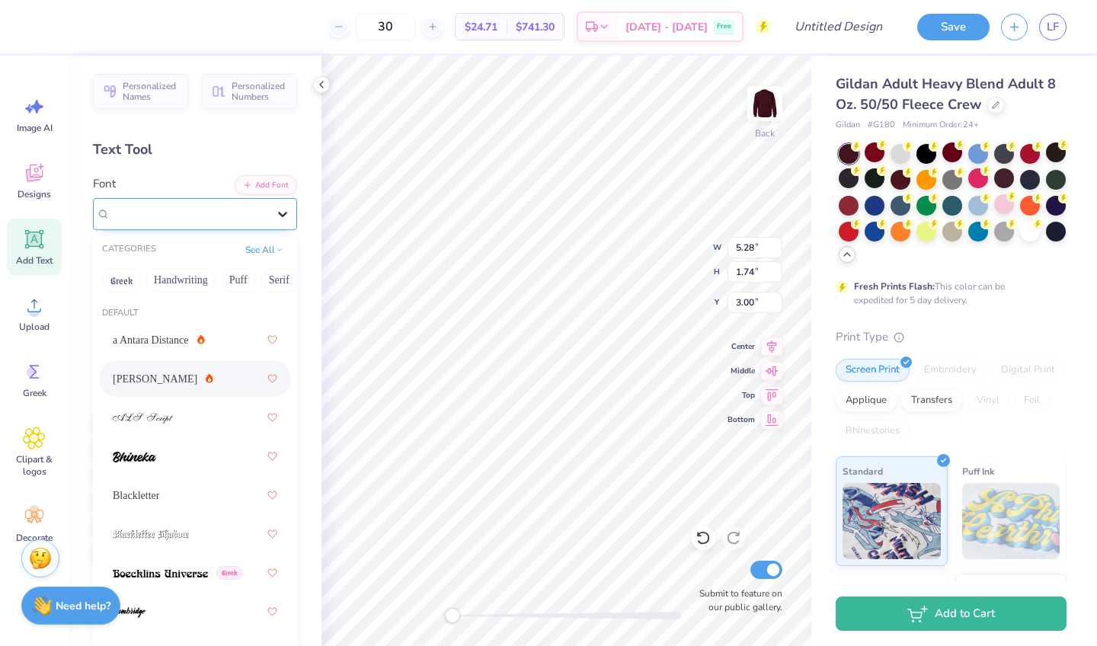
click at [282, 218] on icon at bounding box center [282, 213] width 15 height 15
click at [213, 344] on div "a Antara Distance" at bounding box center [195, 339] width 165 height 27
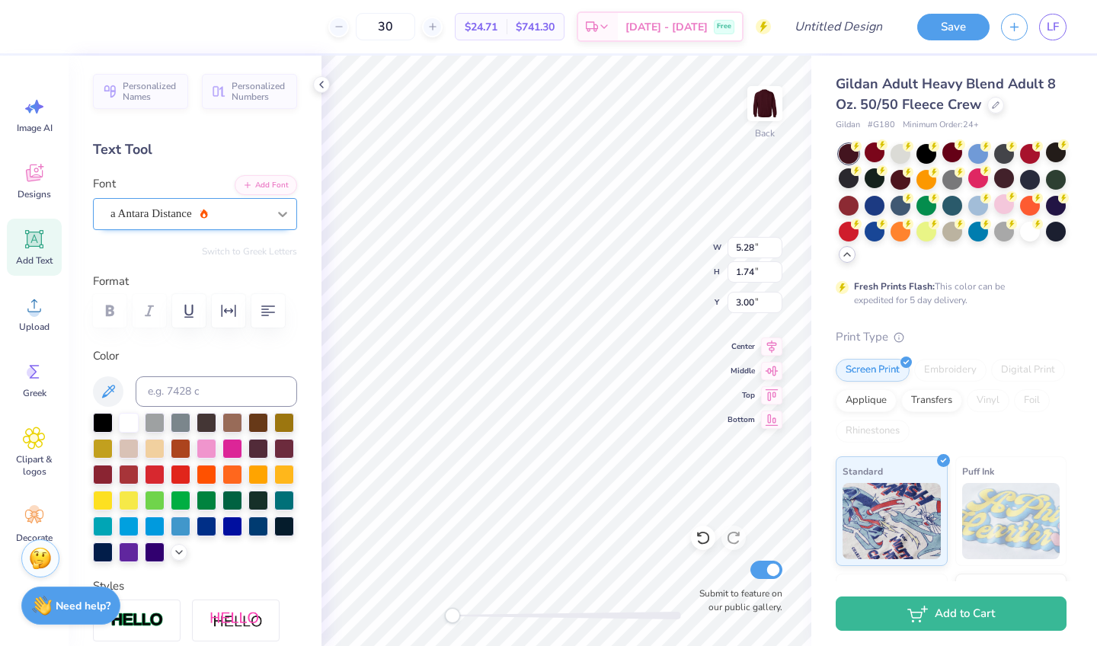
click at [290, 220] on div at bounding box center [282, 213] width 27 height 27
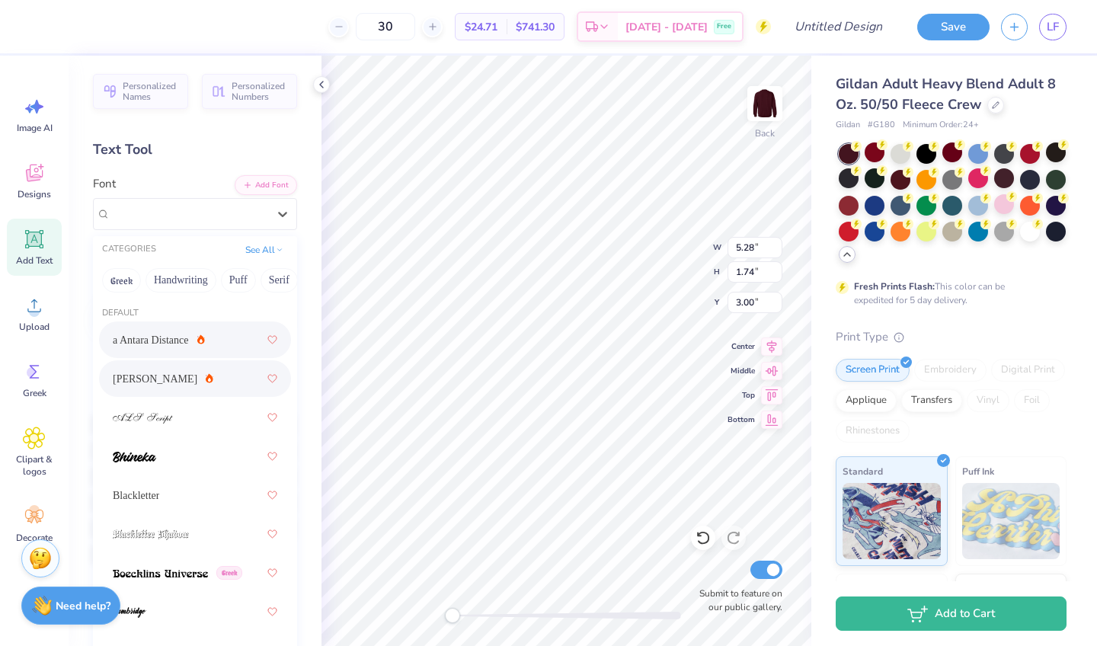
click at [207, 376] on div "Alex Brush" at bounding box center [195, 378] width 165 height 27
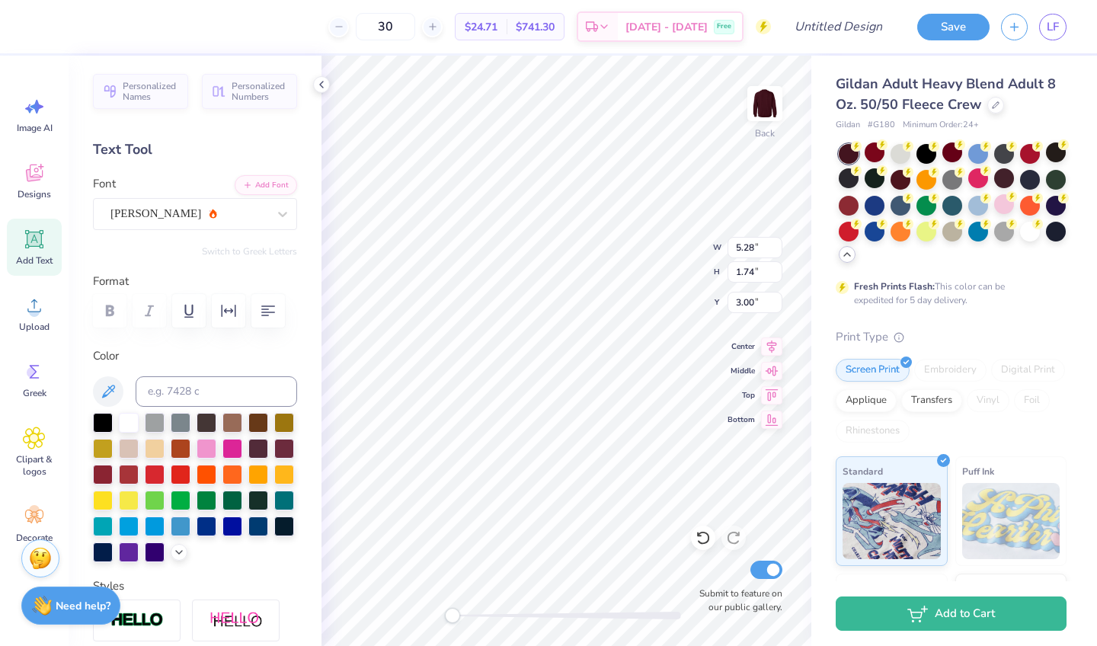
type input "4.77"
type input "0.60"
type input "8.50"
click at [201, 216] on div "Blackletter" at bounding box center [189, 214] width 160 height 24
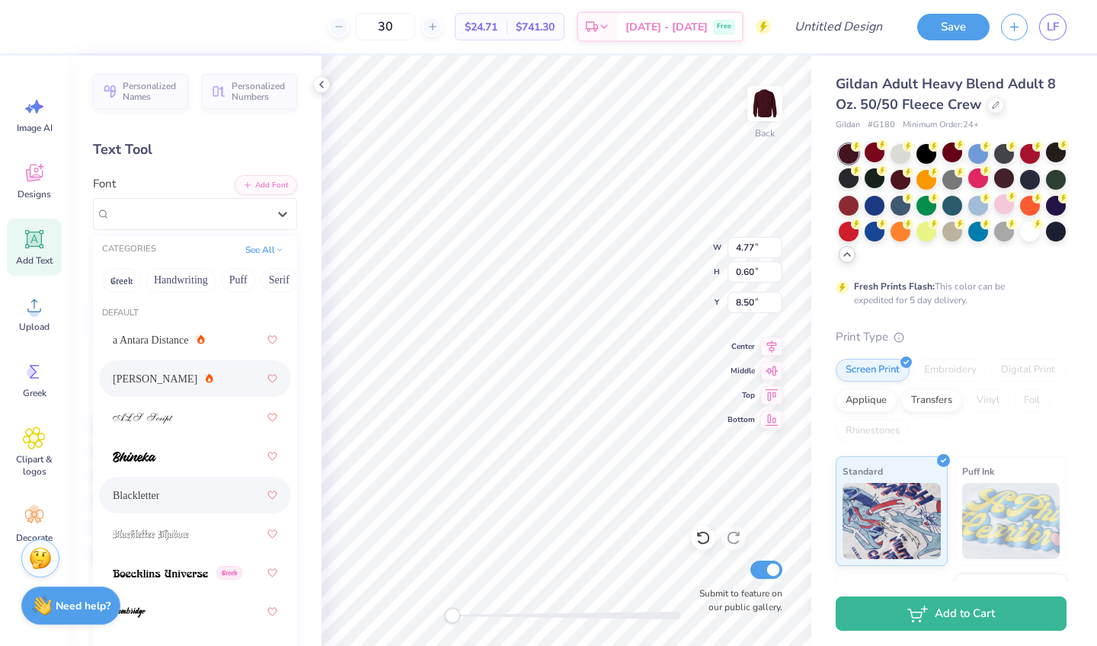
click at [218, 388] on div "Alex Brush" at bounding box center [195, 378] width 165 height 27
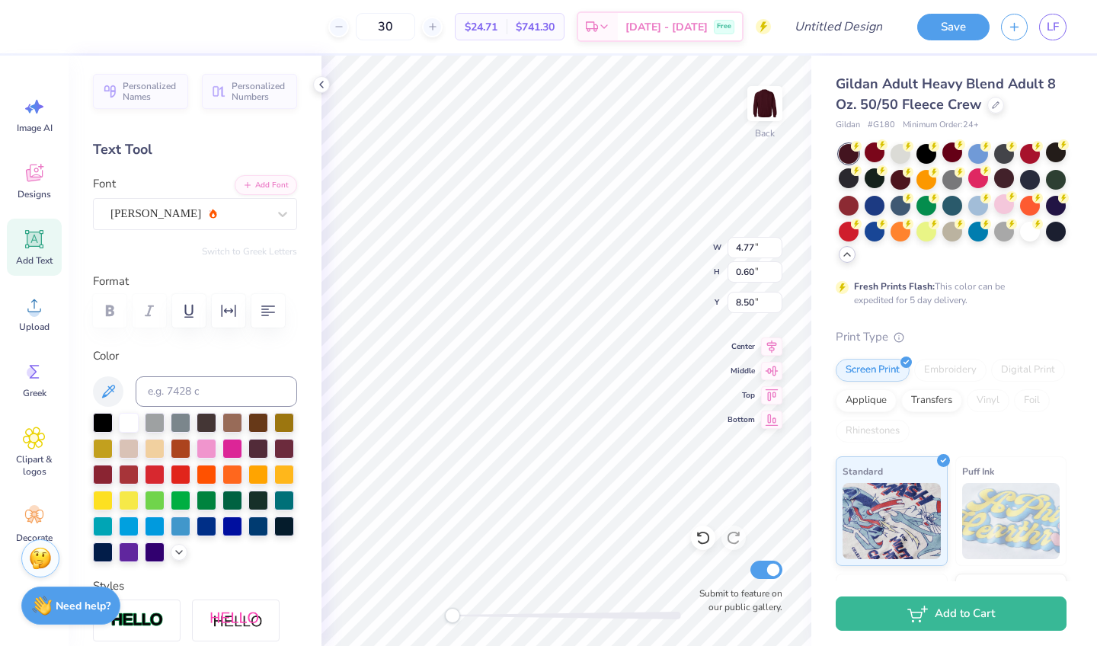
scroll to position [0, 5]
click at [289, 218] on icon at bounding box center [282, 213] width 15 height 15
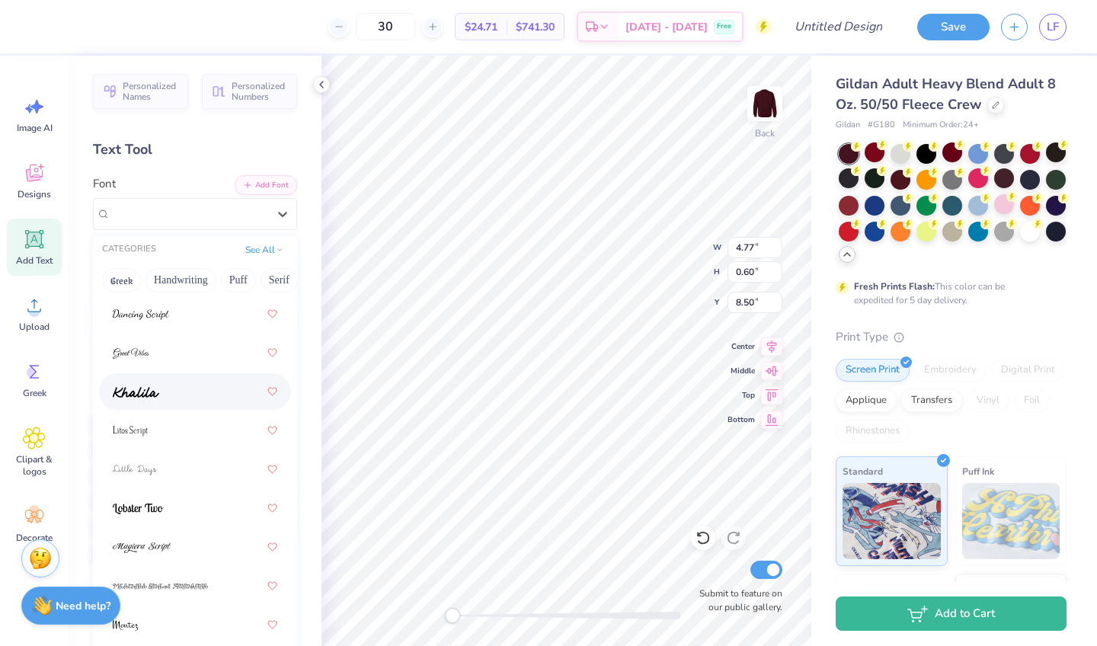
scroll to position [534, 0]
click at [210, 386] on div at bounding box center [195, 388] width 165 height 27
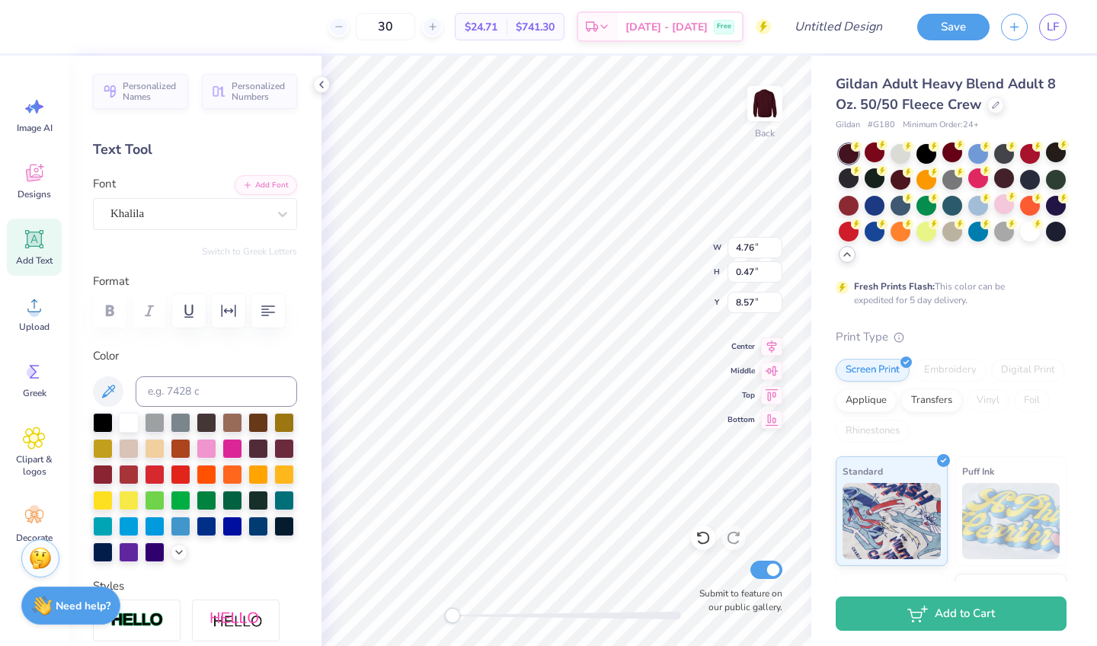
scroll to position [0, 5]
click at [187, 215] on div "Khalila" at bounding box center [189, 214] width 160 height 24
type input "t"
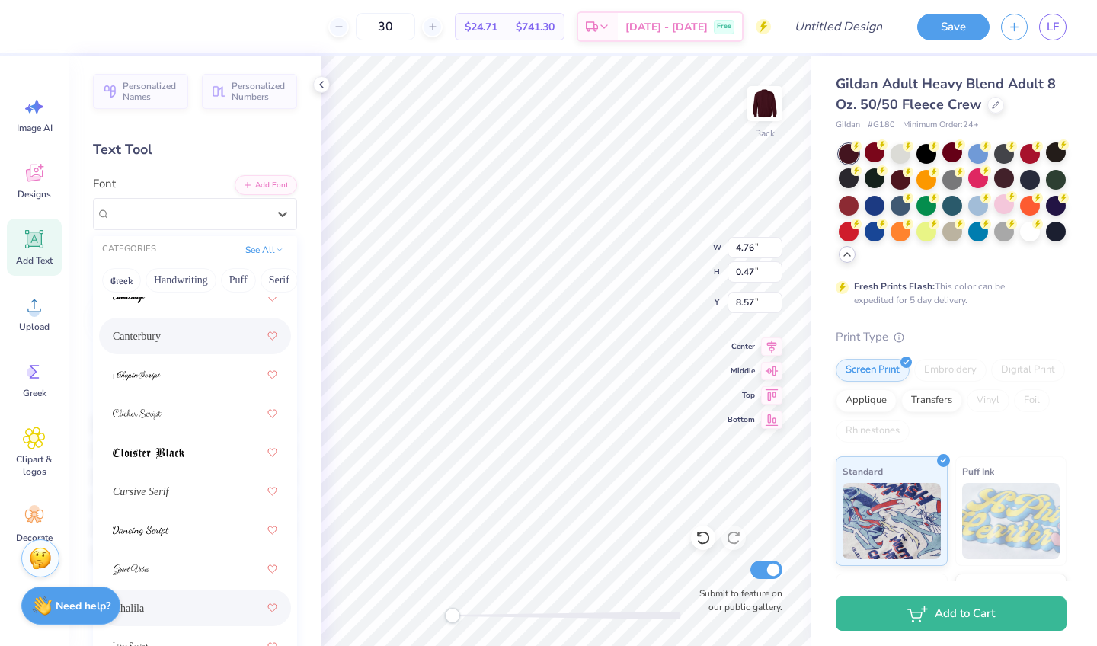
scroll to position [321, 0]
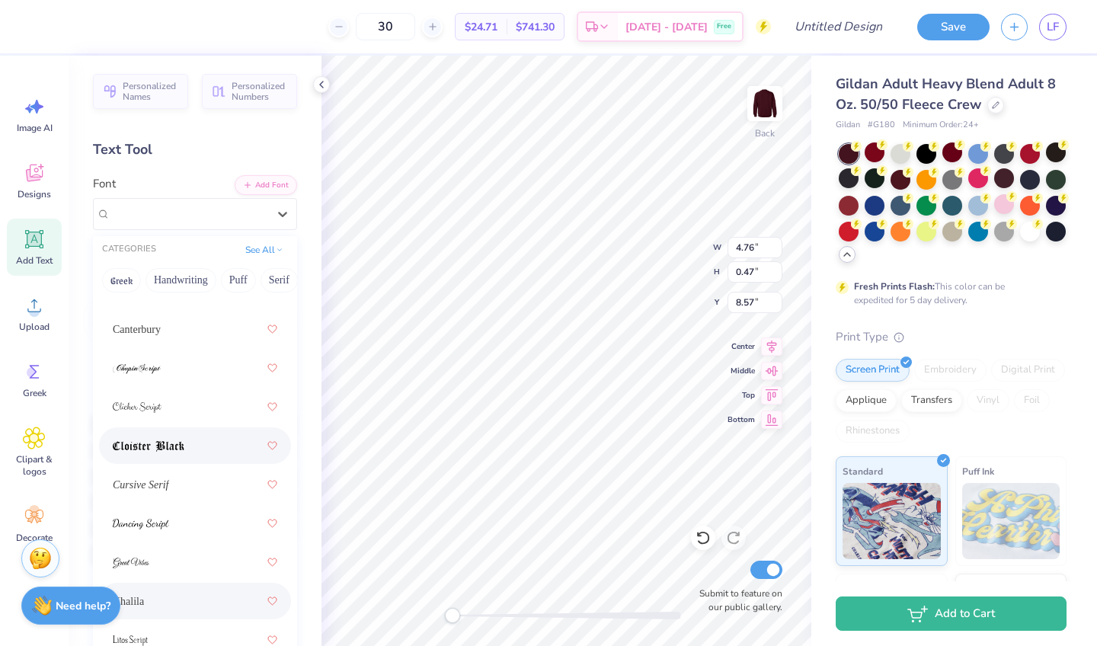
click at [174, 454] on span at bounding box center [149, 446] width 72 height 16
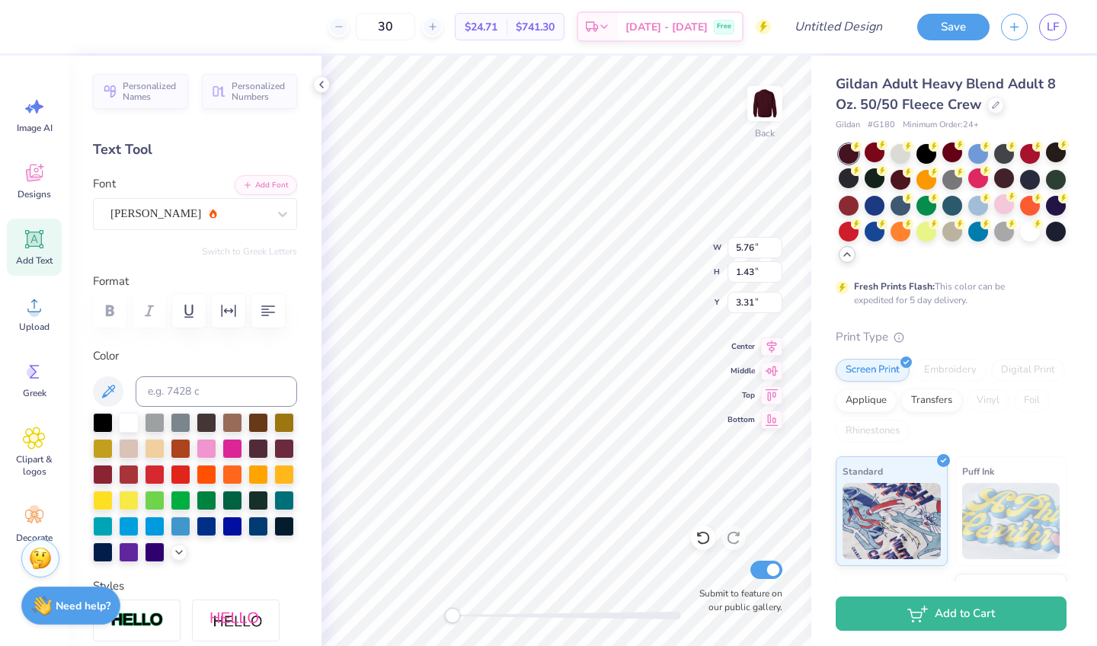
type input "4.73"
type input "0.53"
type input "8.54"
click at [209, 215] on icon at bounding box center [213, 213] width 8 height 9
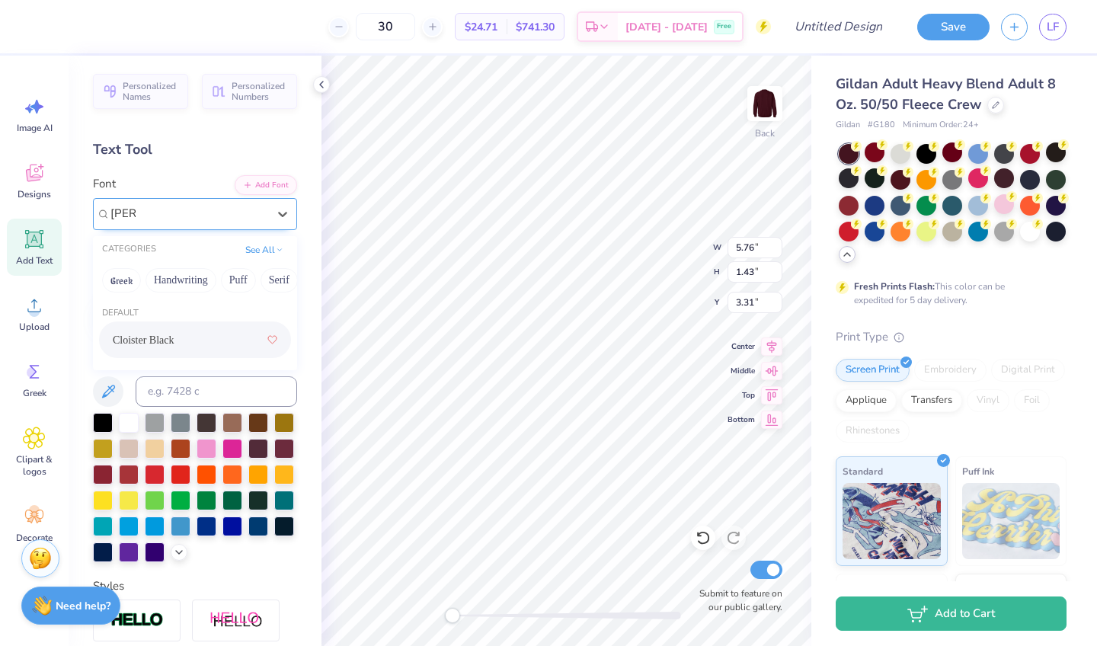
click at [165, 330] on div "Cloister Black" at bounding box center [195, 339] width 165 height 27
type input "clois"
type input "4.73"
type input "0.53"
type input "8.54"
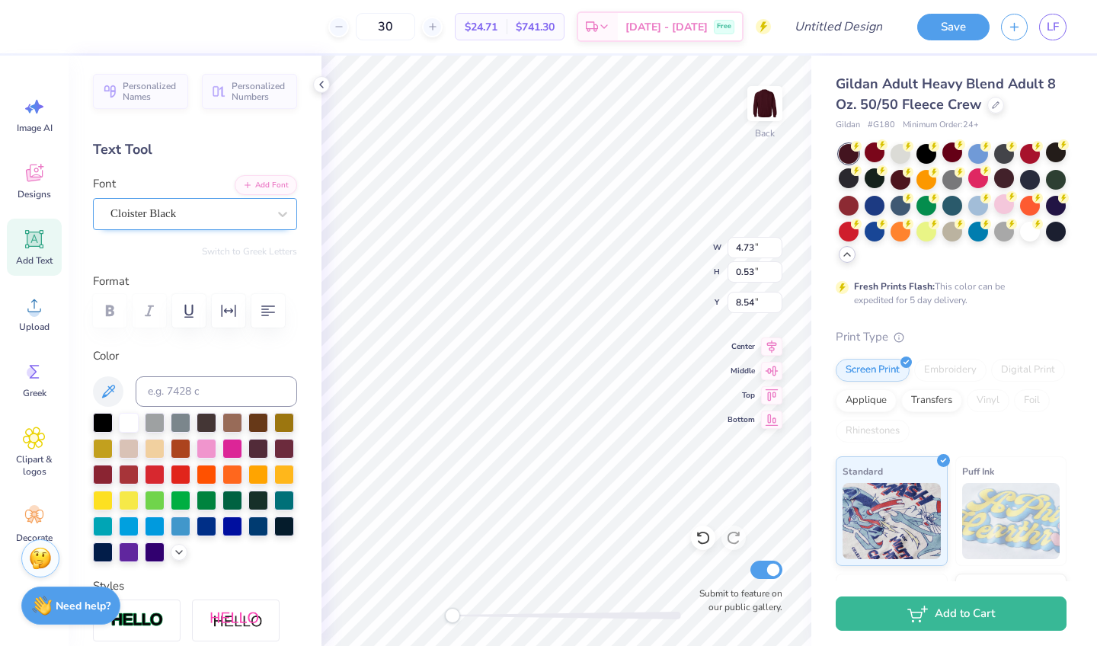
type input "3.48"
type input "3.44"
type input "4.74"
type input "5.48"
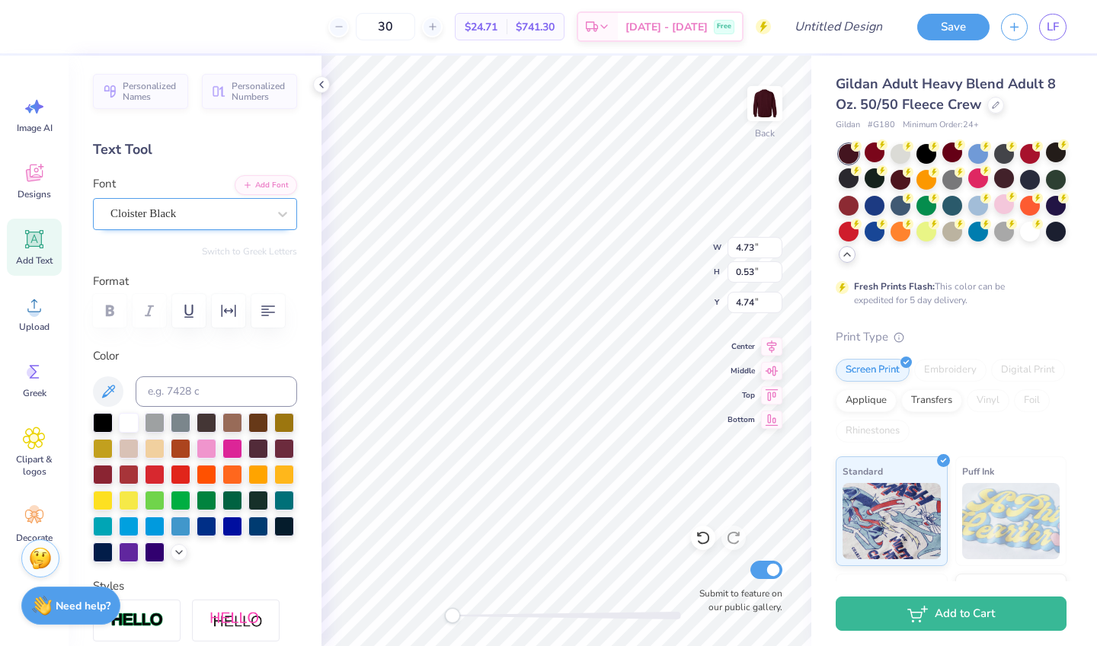
type input "1.38"
type input "3.00"
type input "3.48"
type input "3.44"
type input "6.93"
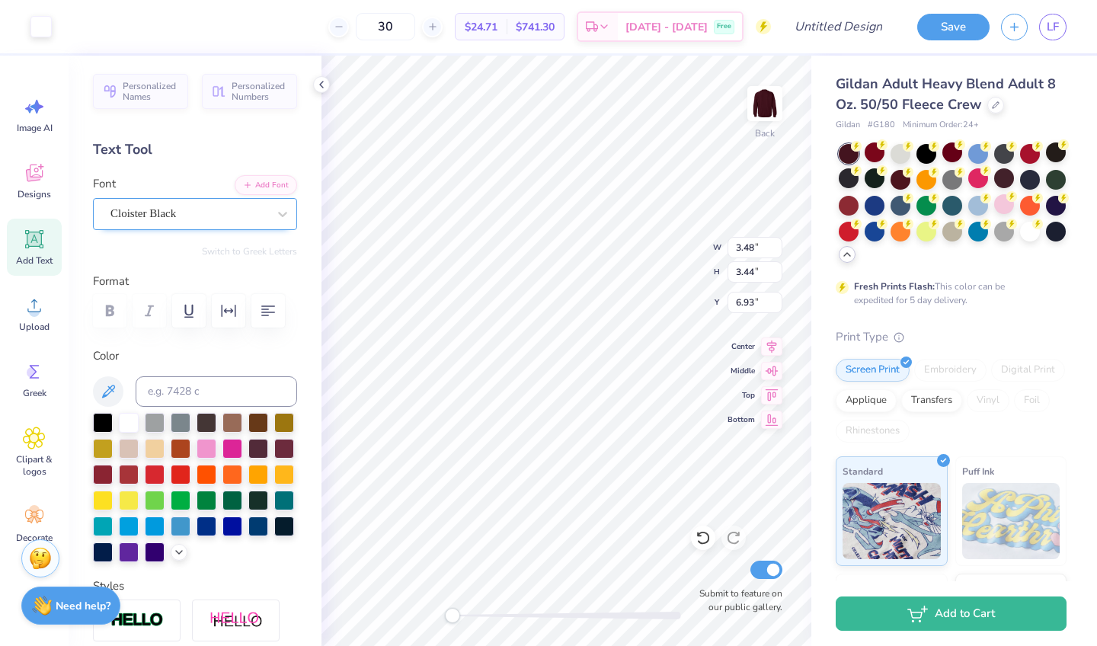
type input "4.73"
type input "0.53"
type input "11.11"
click at [994, 107] on icon at bounding box center [996, 104] width 8 height 8
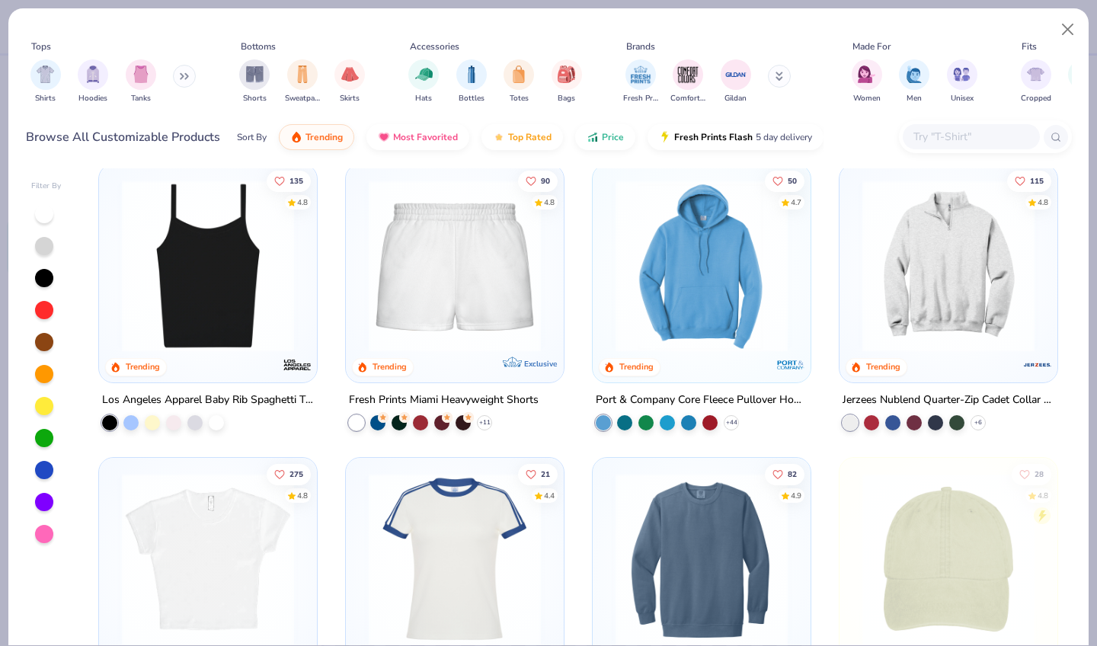
scroll to position [1185, 0]
click at [919, 269] on img at bounding box center [948, 265] width 187 height 172
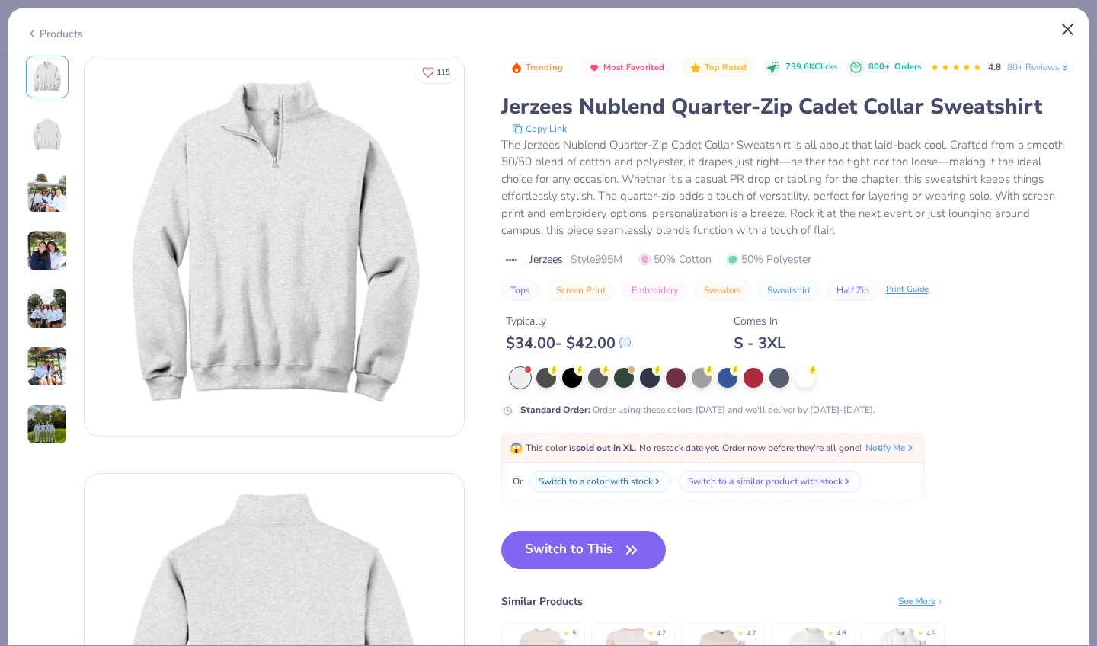
click at [1072, 23] on button "Close" at bounding box center [1067, 29] width 29 height 29
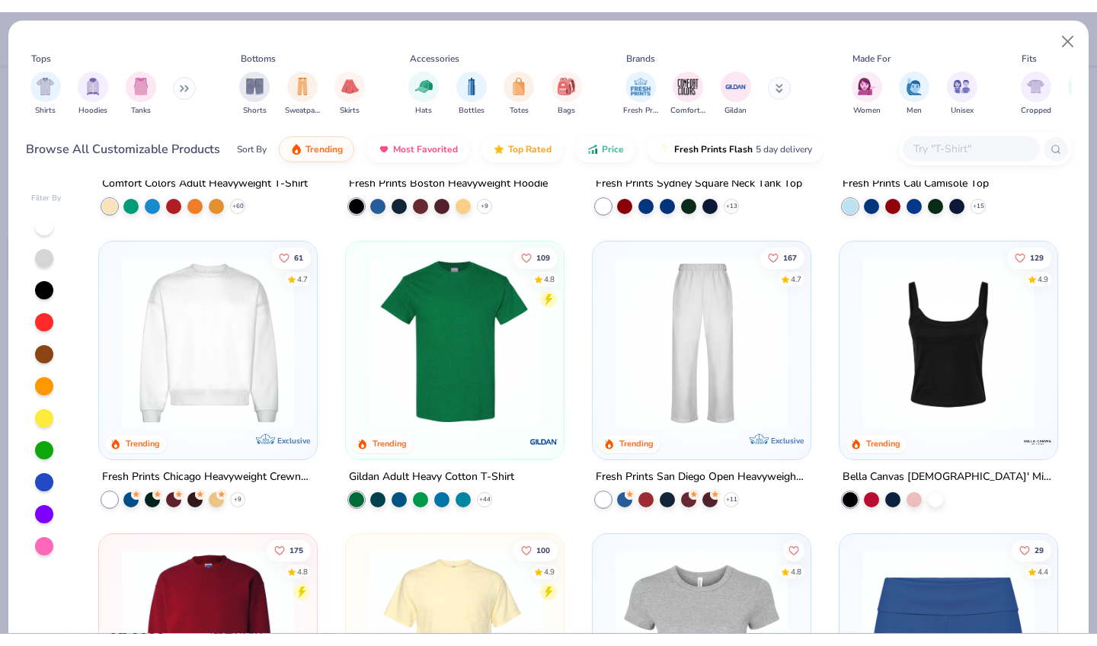
scroll to position [531, 0]
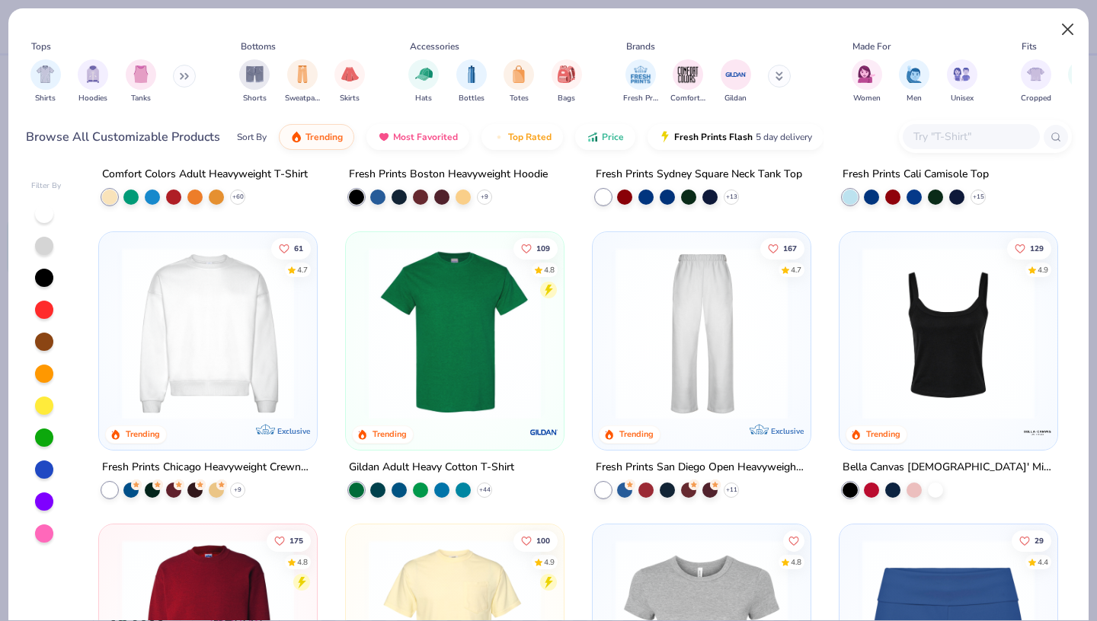
click at [1070, 24] on button "Close" at bounding box center [1067, 29] width 29 height 29
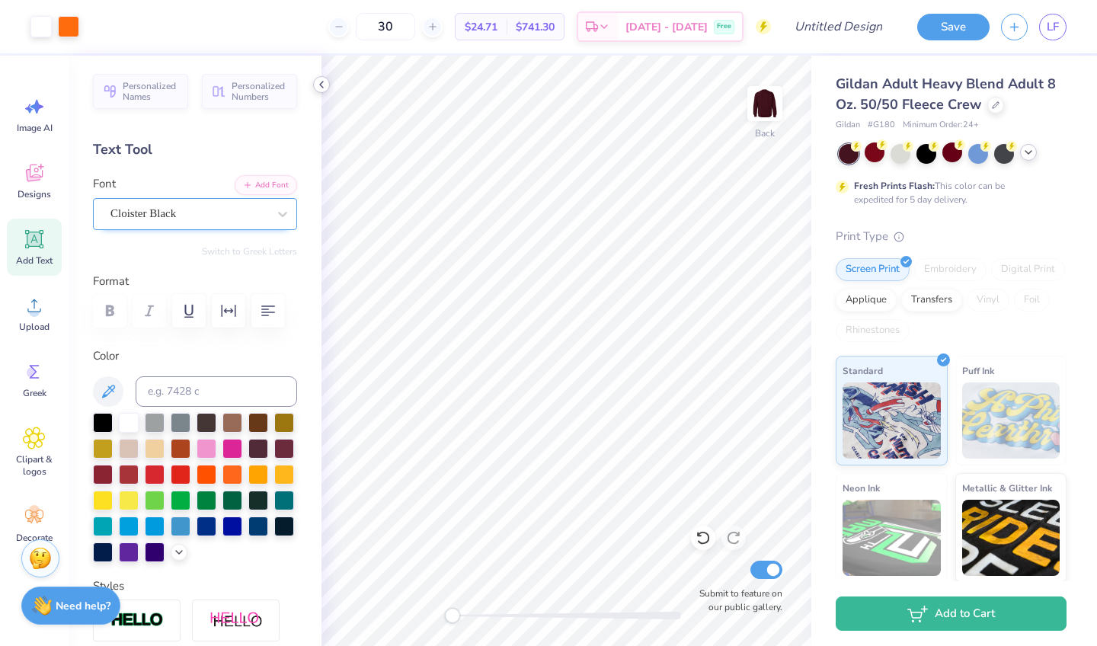
click at [321, 88] on icon at bounding box center [321, 84] width 12 height 12
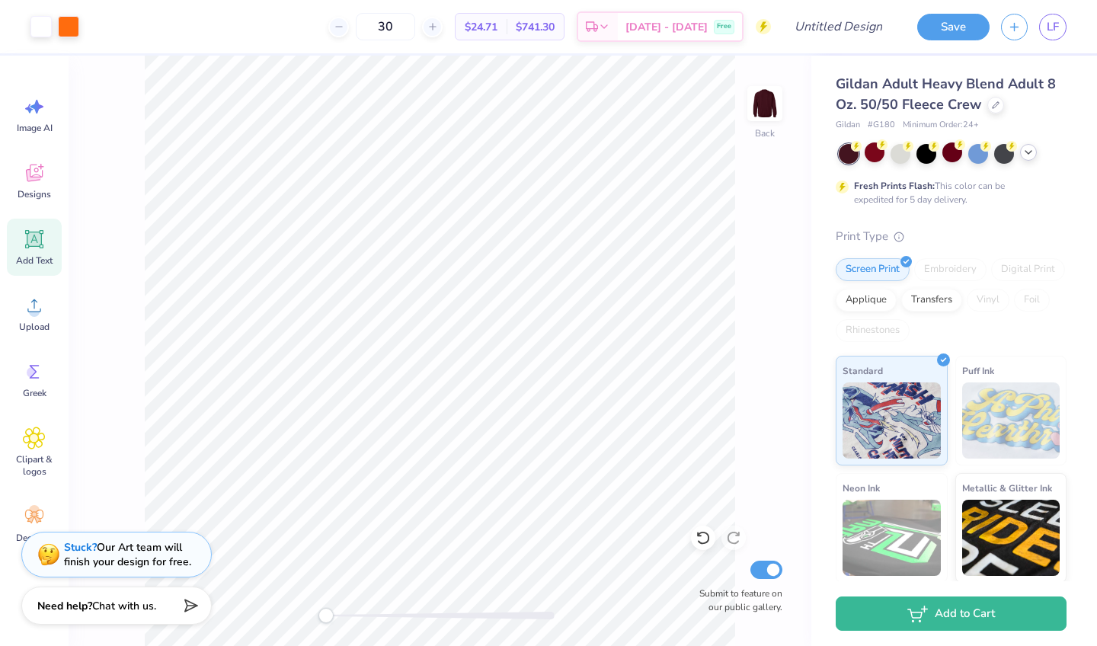
click at [141, 307] on div "Back Submit to feature on our public gallery." at bounding box center [440, 351] width 743 height 590
click at [992, 104] on icon at bounding box center [996, 104] width 8 height 8
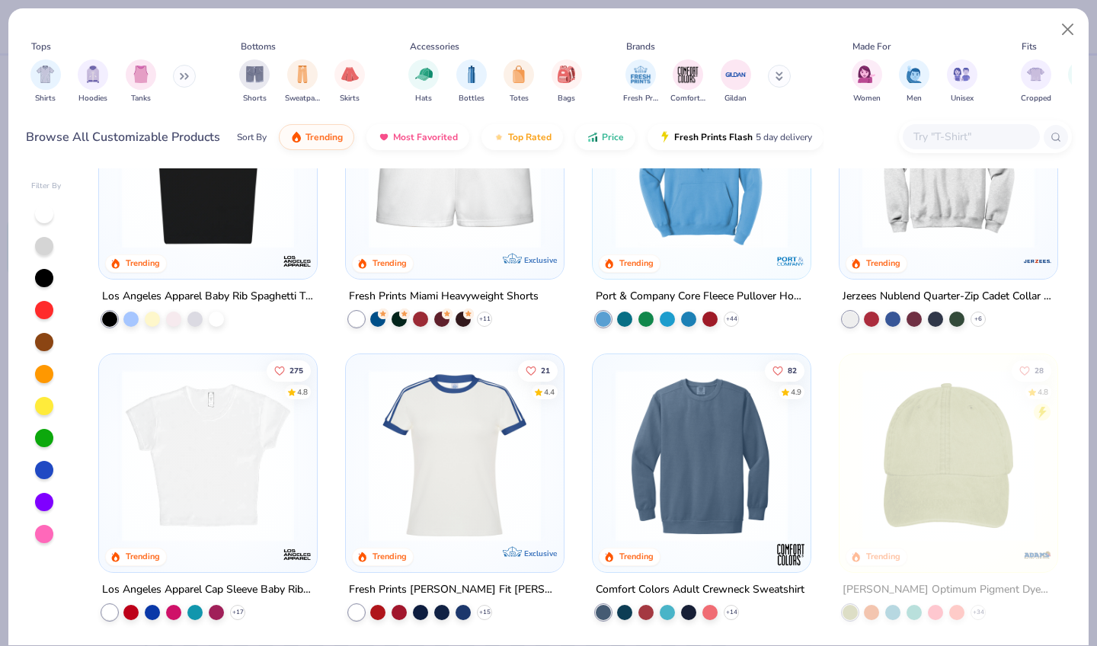
scroll to position [1349, 0]
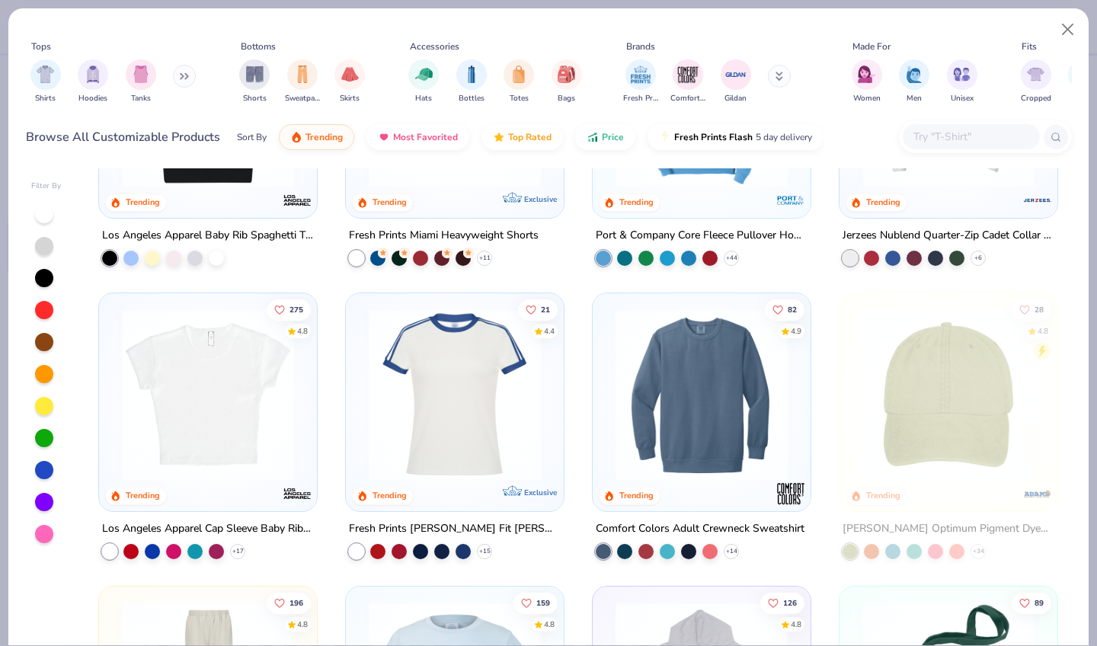
click at [184, 431] on img at bounding box center [207, 394] width 187 height 172
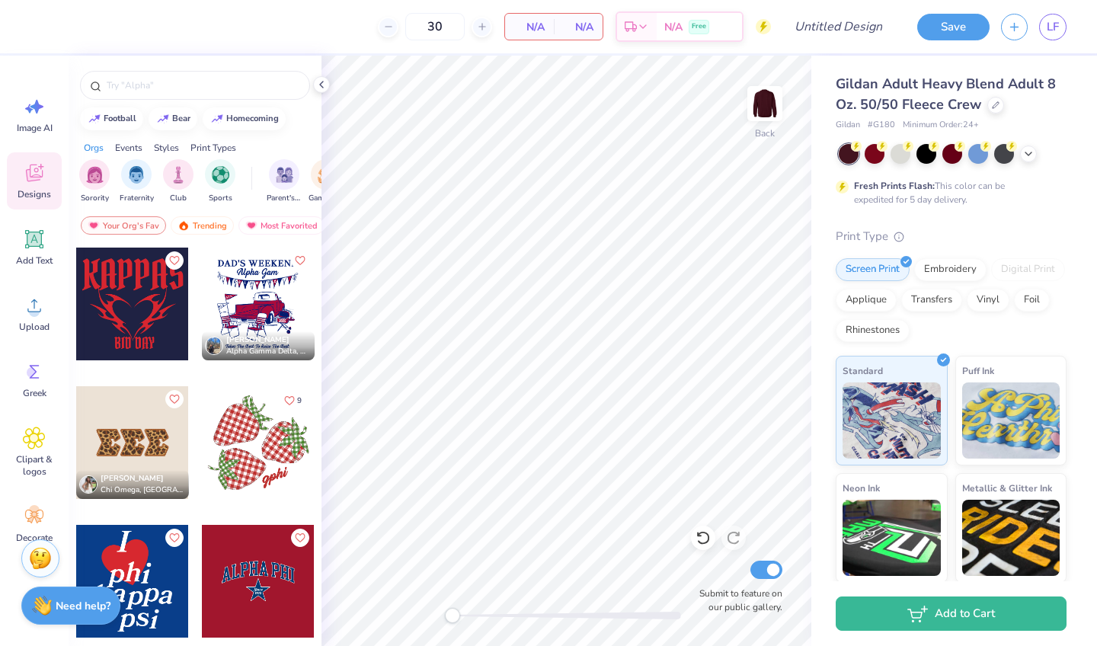
scroll to position [2496, 0]
click at [225, 462] on div at bounding box center [258, 441] width 113 height 113
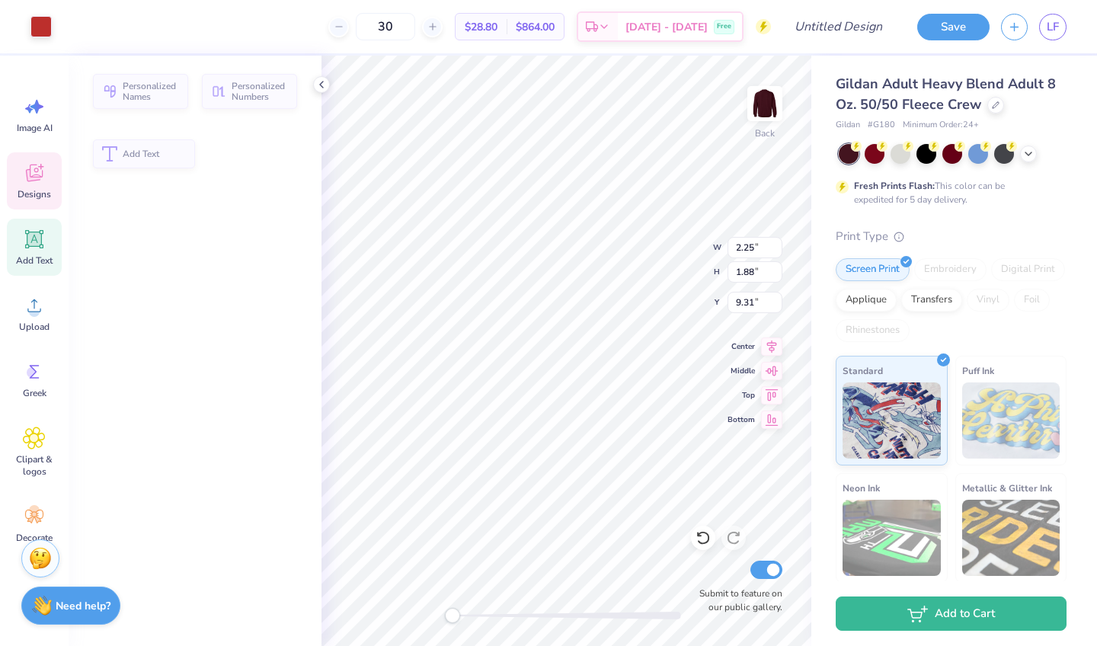
type input "2.25"
type input "1.88"
type input "9.31"
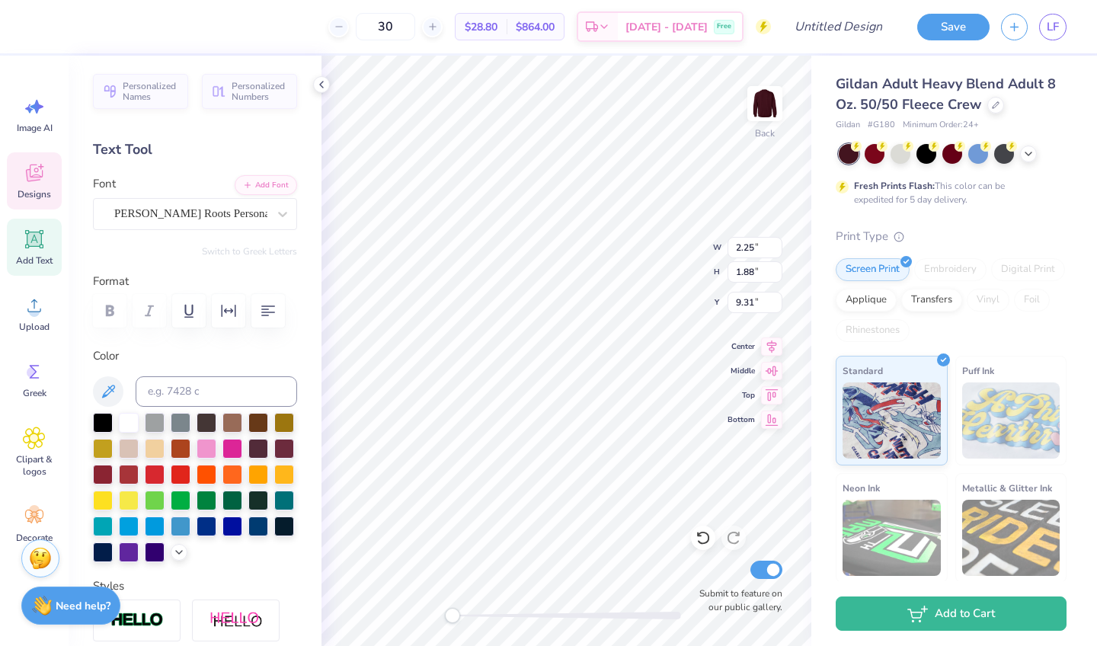
scroll to position [0, 1]
type textarea "alpha o"
type input "10.50"
click at [35, 191] on span "Designs" at bounding box center [35, 194] width 34 height 12
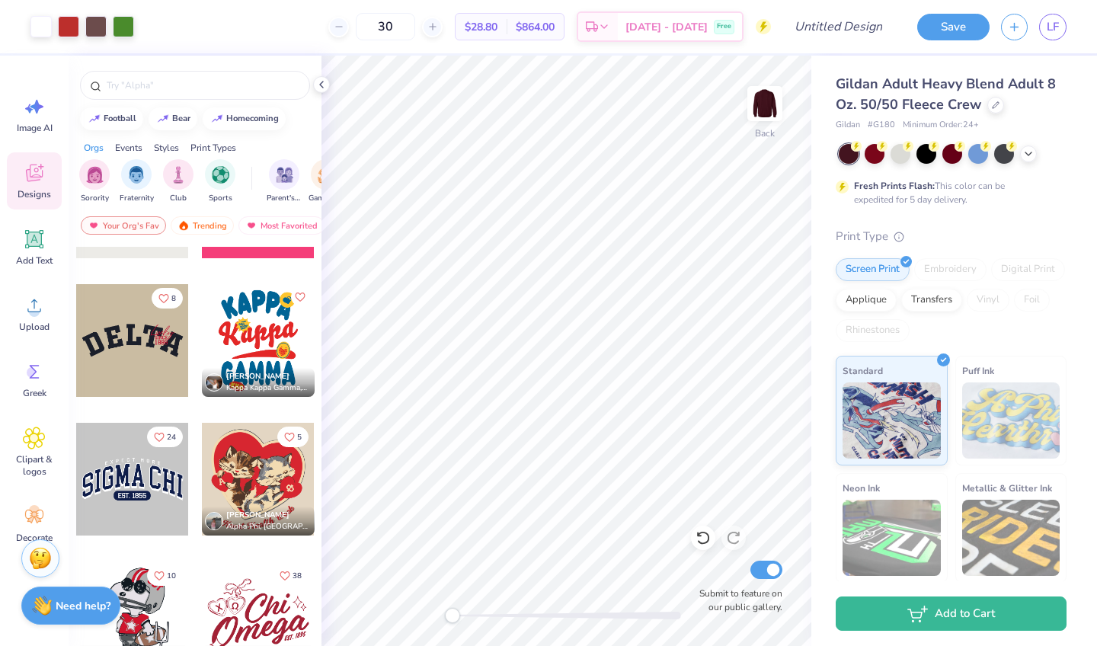
scroll to position [4955, 0]
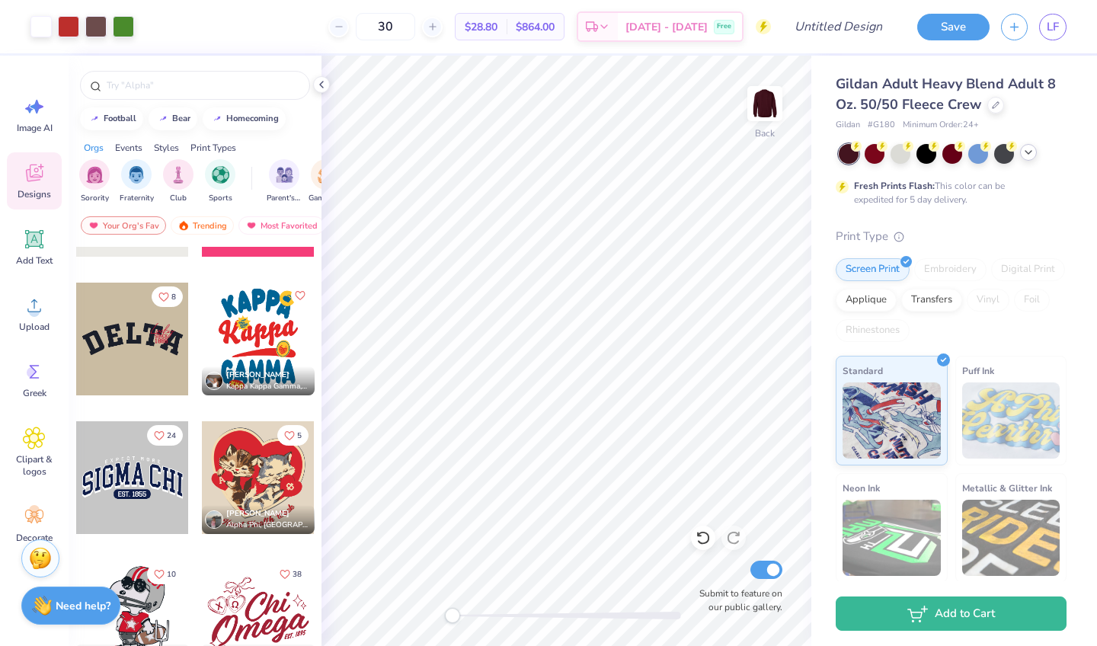
click at [1028, 154] on icon at bounding box center [1028, 152] width 12 height 12
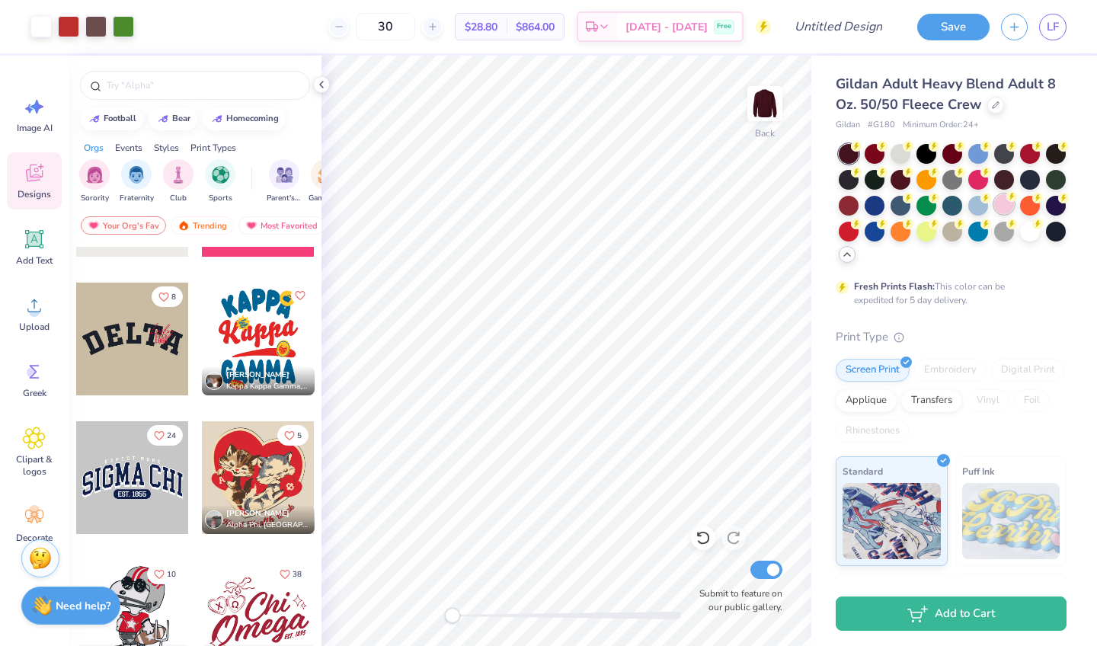
click at [1004, 213] on div at bounding box center [1004, 204] width 20 height 20
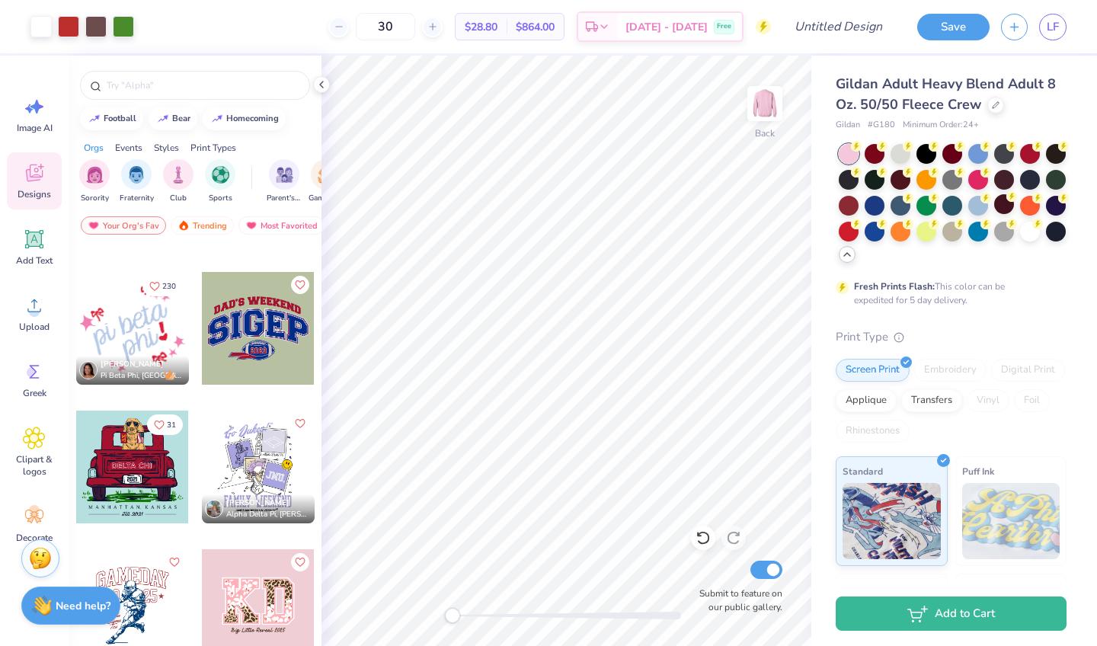
scroll to position [7404, 0]
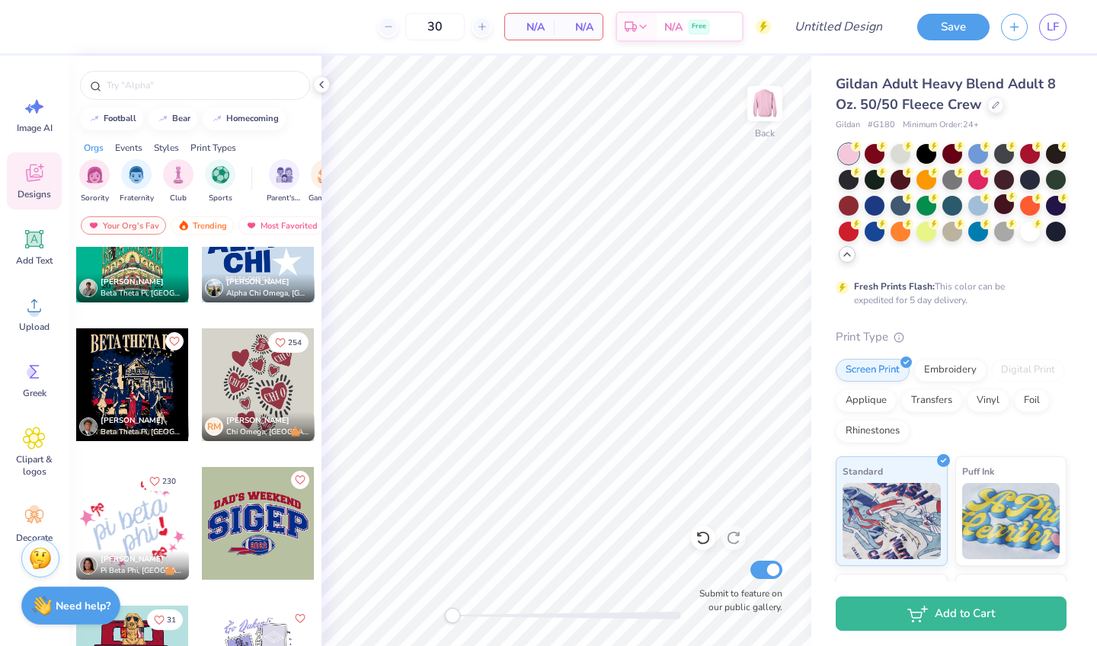
click at [264, 383] on div at bounding box center [258, 384] width 113 height 113
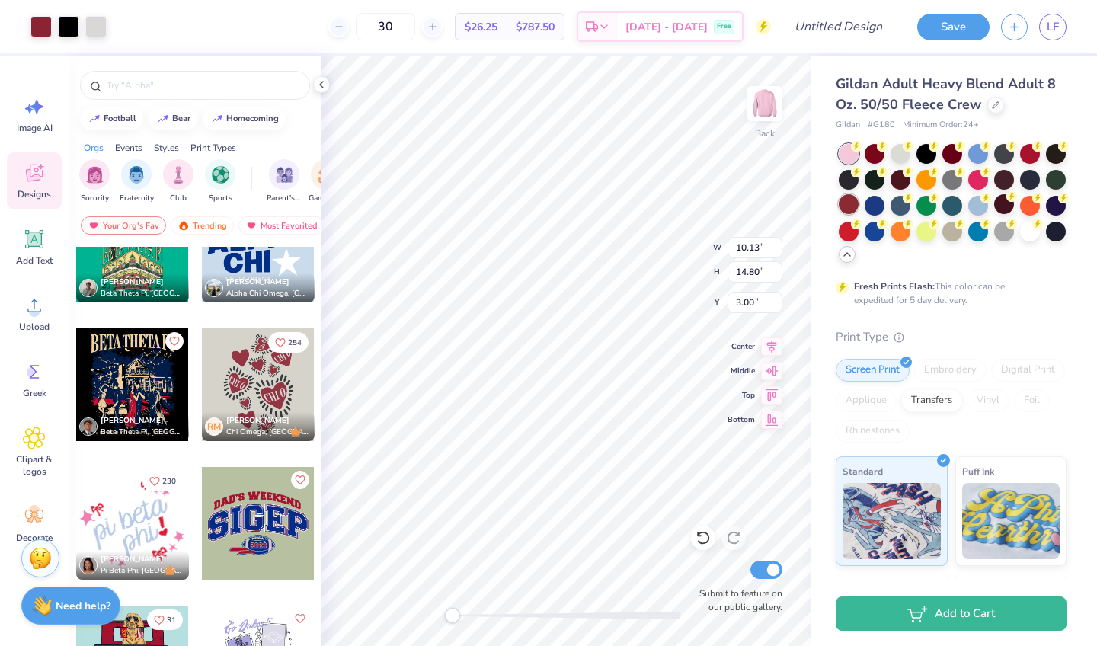
type input "10.13"
type input "14.80"
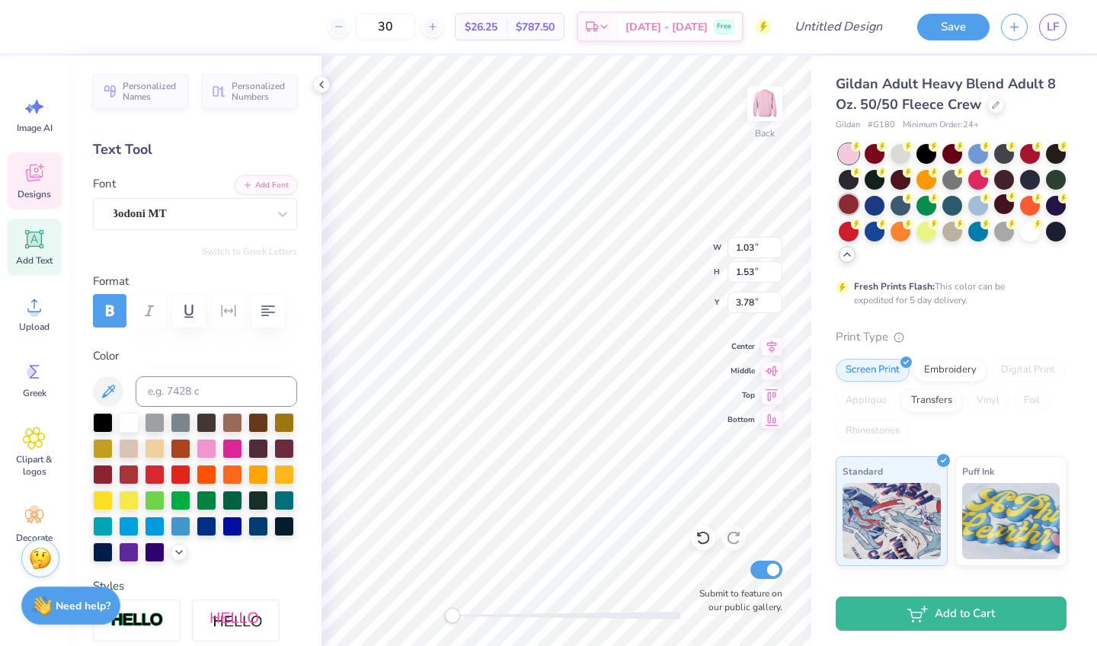
scroll to position [0, 0]
type textarea "C"
type textarea "AOII"
type input "2.33"
type input "1.85"
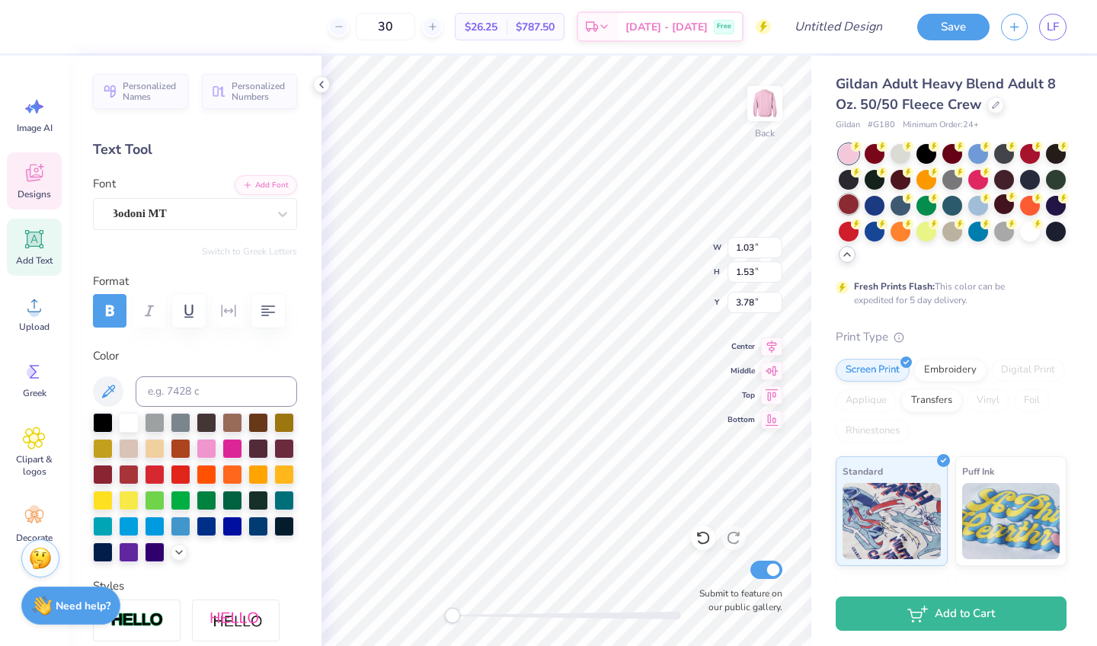
type input "5.25"
type input "1.01"
type input "1.66"
type input "3.72"
type input "2.33"
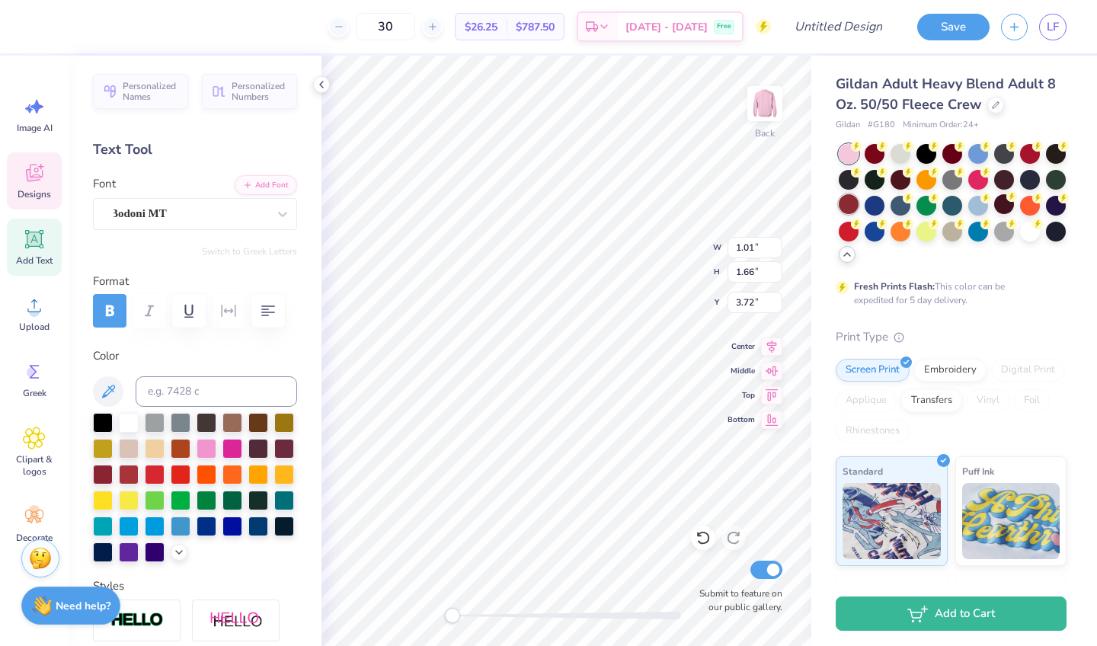
type input "1.85"
type input "5.25"
type textarea "C"
type textarea "2025"
type input "1.82"
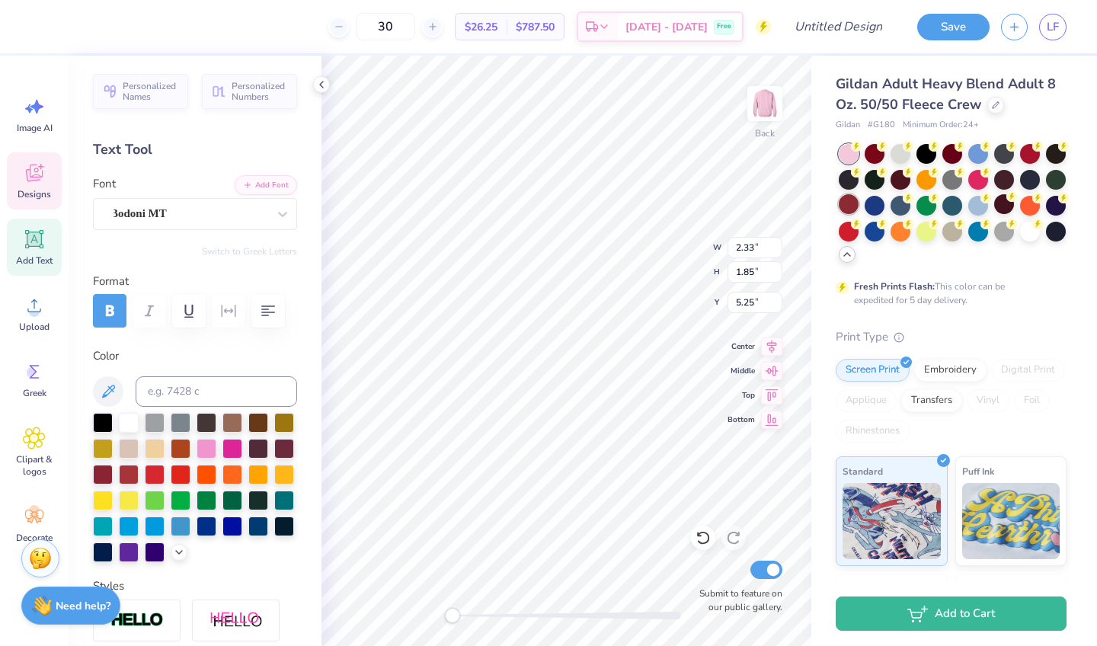
type input "9.17"
type input "2.67"
type input "2.51"
type input "4.67"
type textarea "C"
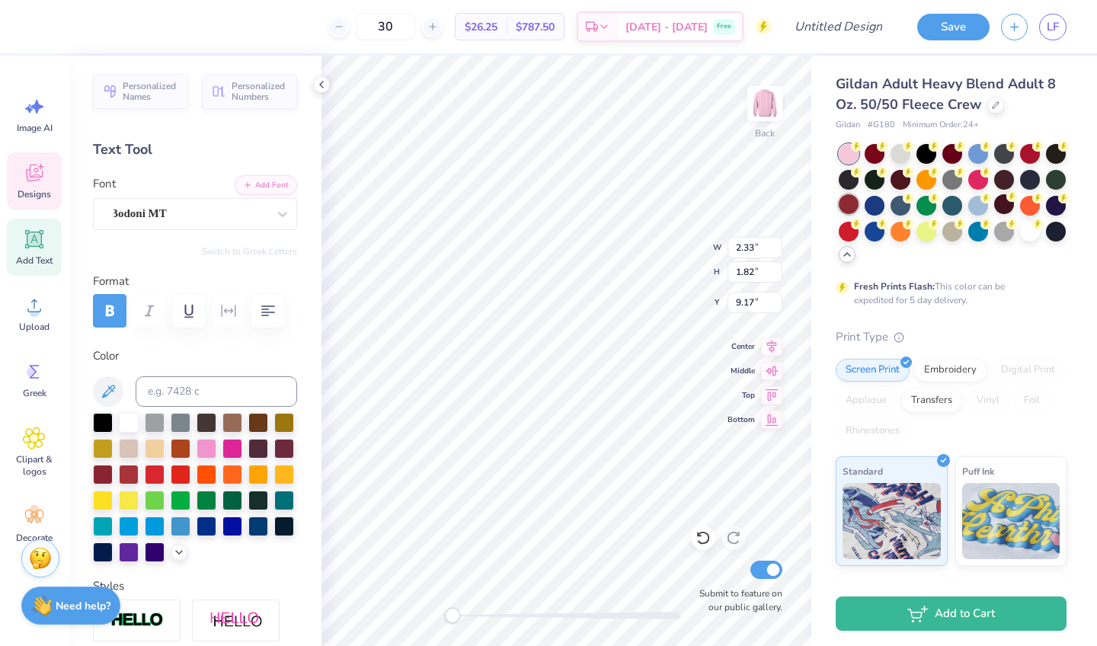
type textarea "Fall"
type input "3.12"
type input "2.10"
type input "10.83"
type textarea "C"
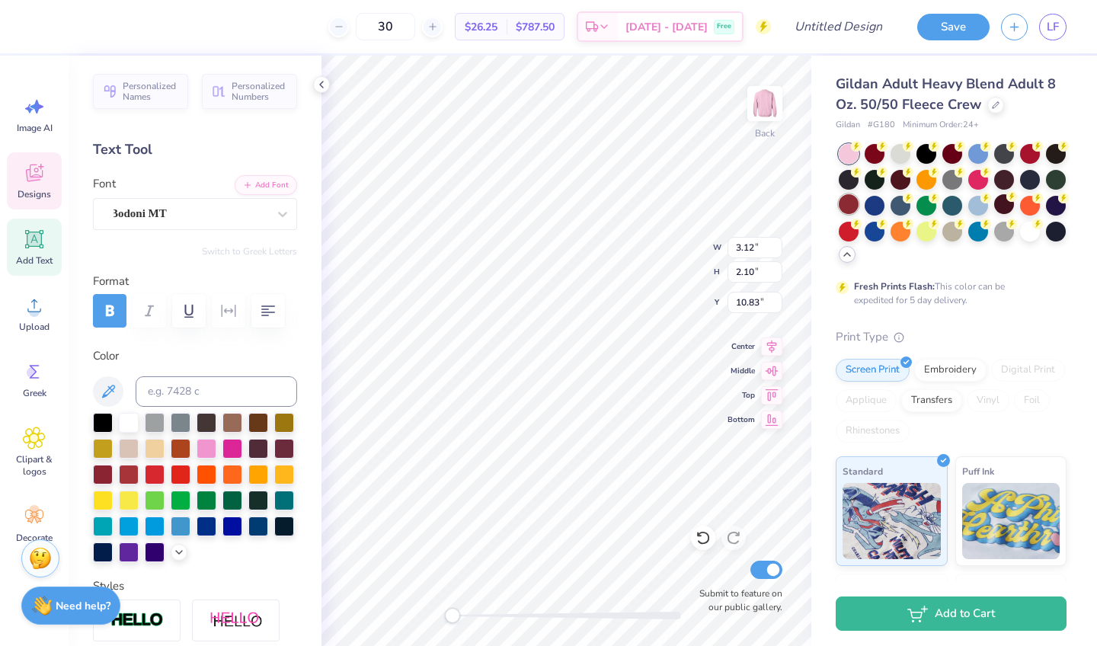
type textarea "Formal"
type input "1.44"
type input "1.18"
type input "15.59"
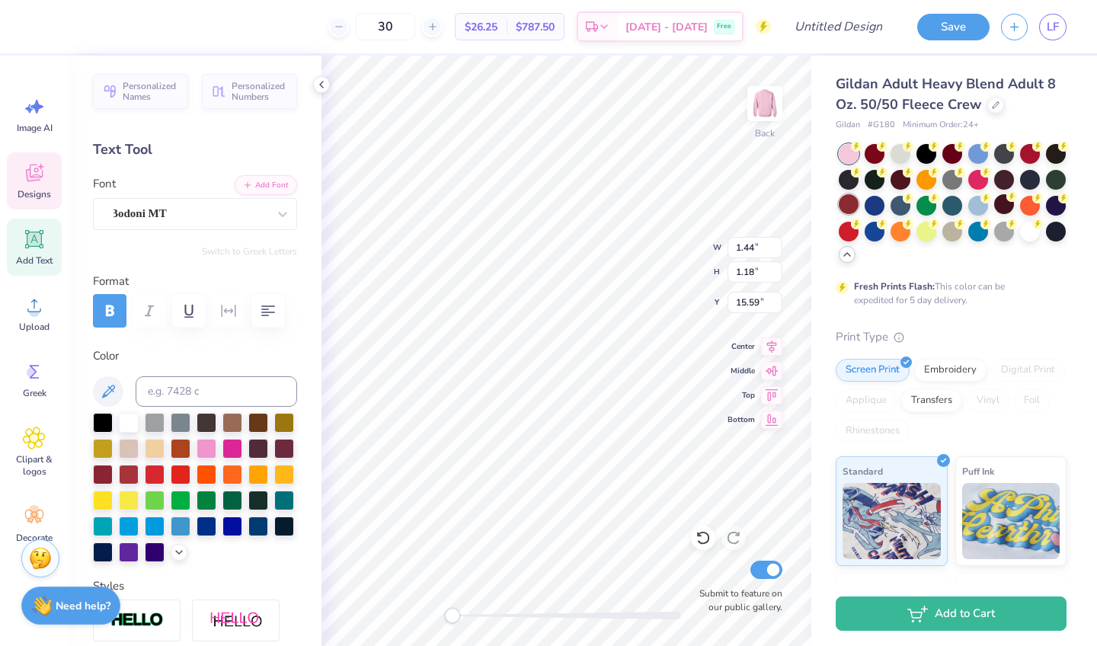
scroll to position [0, 0]
type textarea "C"
type textarea "2025"
type input "2.67"
type input "2.51"
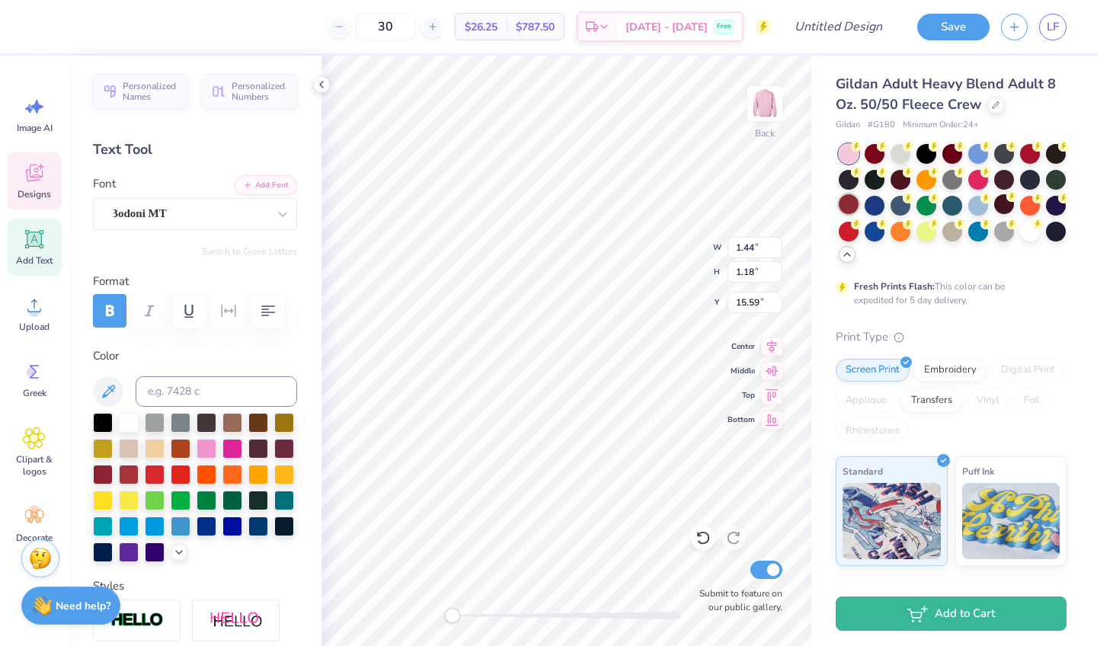
type input "4.67"
type textarea "J"
type textarea "KO"
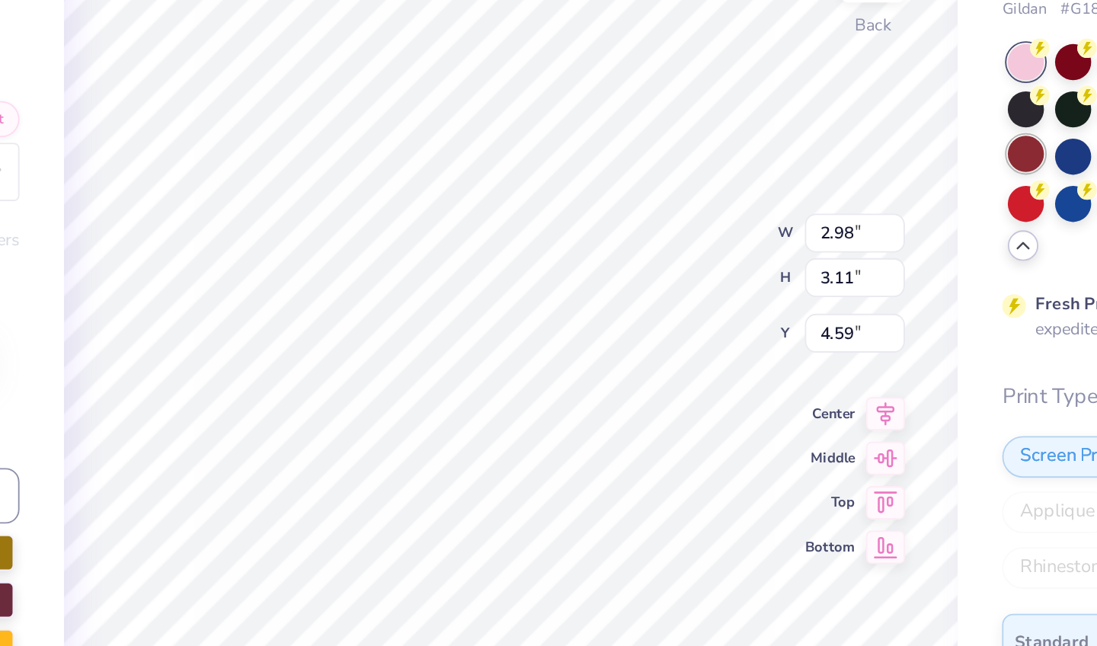
click at [389, 114] on div "Back W 2.98 2.98 " H 3.11 3.11 " Y 4.59 4.59 " Center Middle Top Bottom Submit …" at bounding box center [566, 351] width 490 height 590
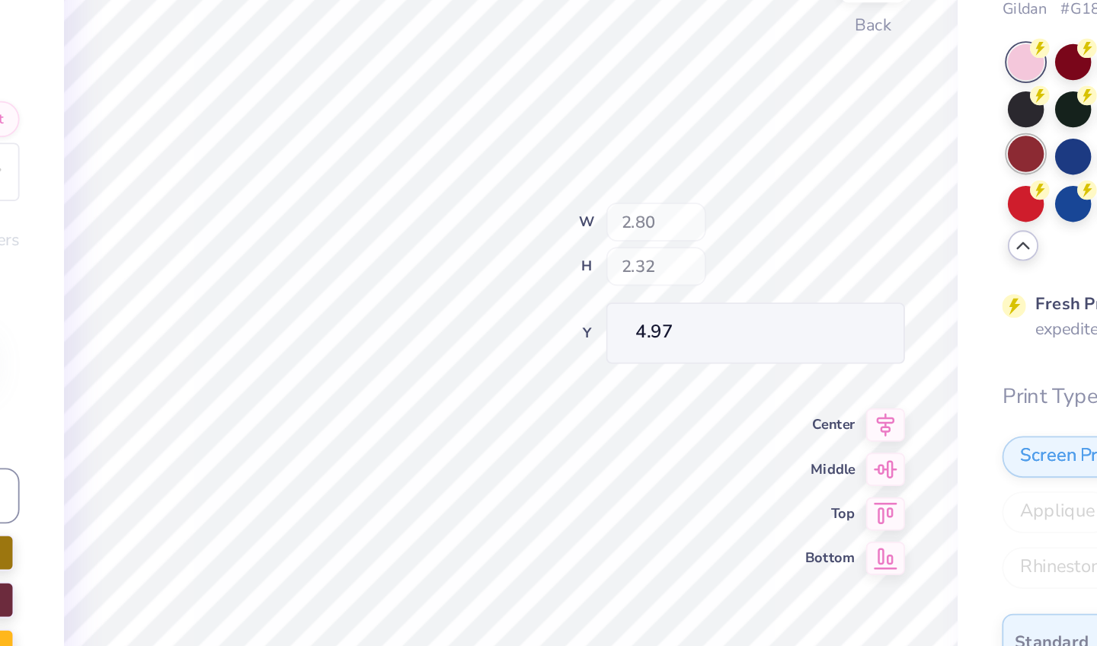
click at [394, 119] on div "Back W 2.80 H 2.32 Y 4.97 Center Middle Top Bottom Submit to feature on our pub…" at bounding box center [566, 351] width 490 height 590
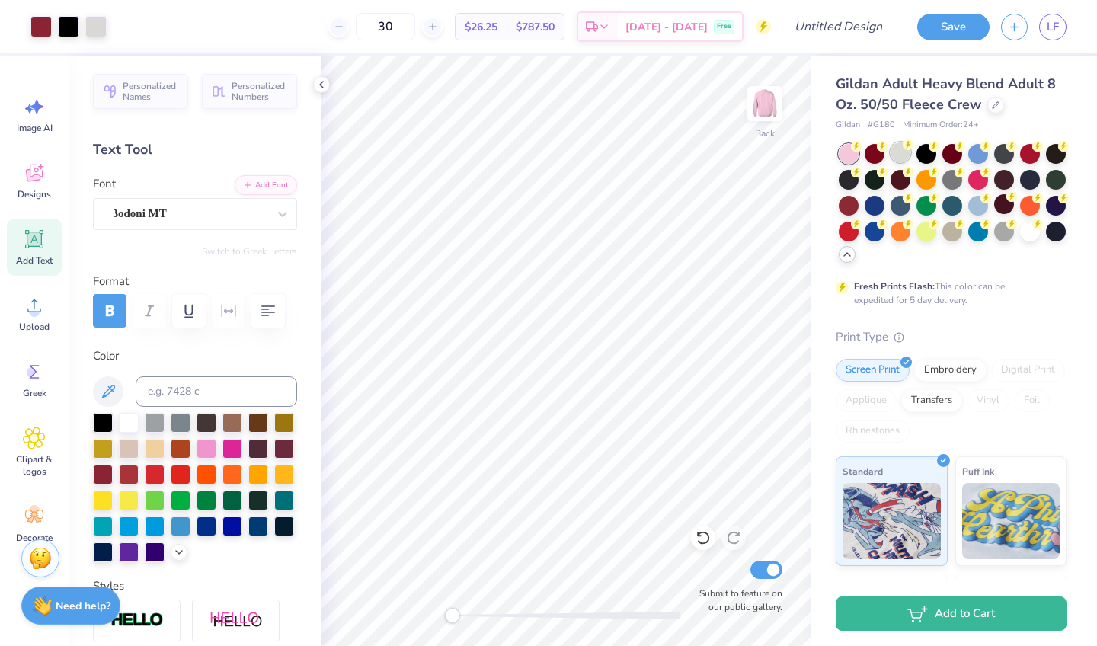
click at [907, 149] on circle at bounding box center [908, 144] width 11 height 11
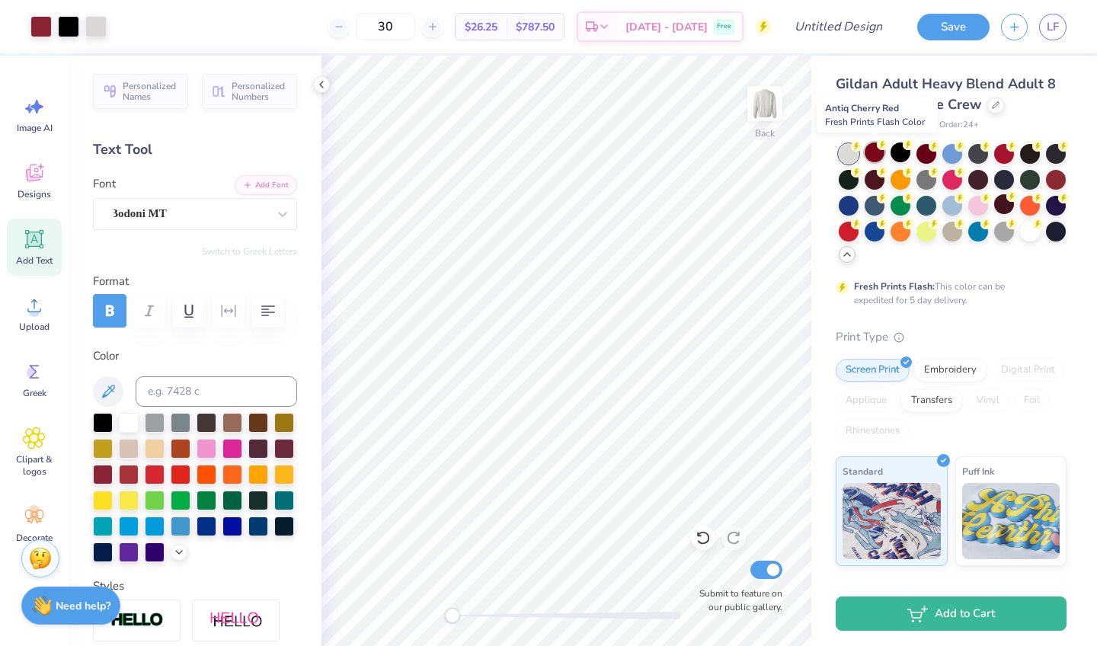
click at [878, 154] on div at bounding box center [874, 152] width 20 height 20
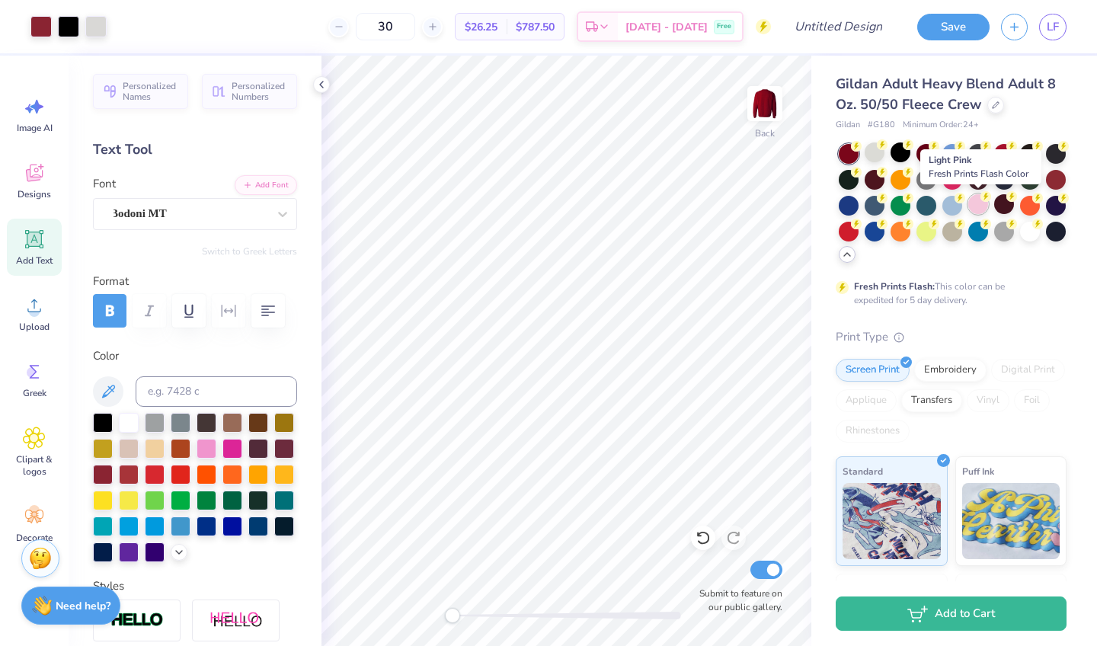
click at [976, 210] on div at bounding box center [978, 204] width 20 height 20
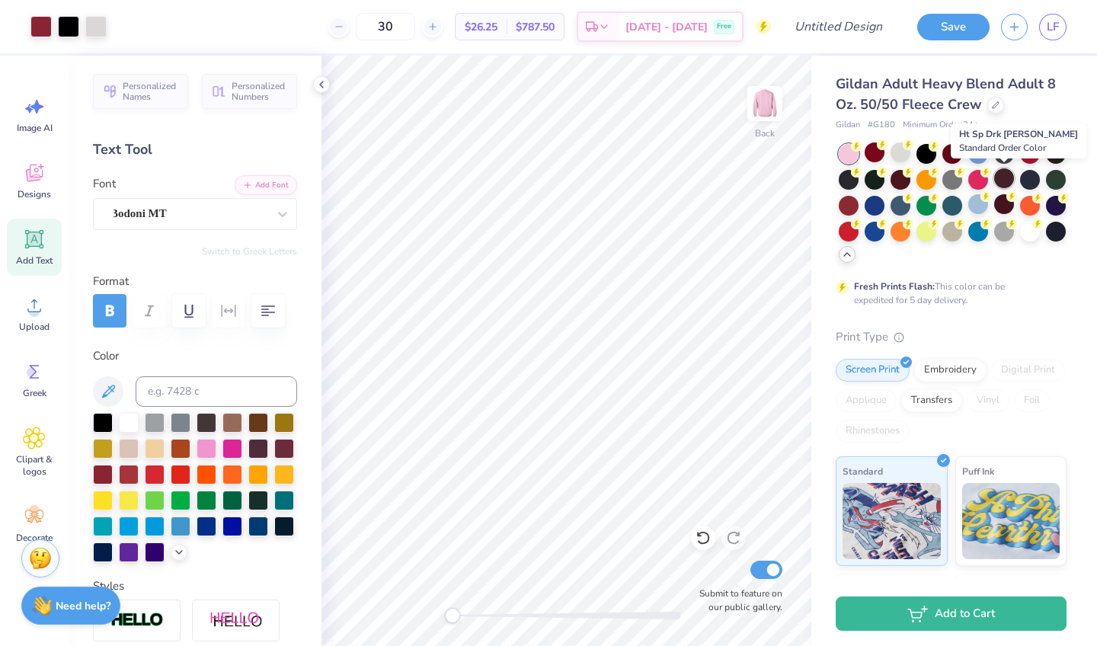
click at [1002, 177] on div at bounding box center [1004, 178] width 20 height 20
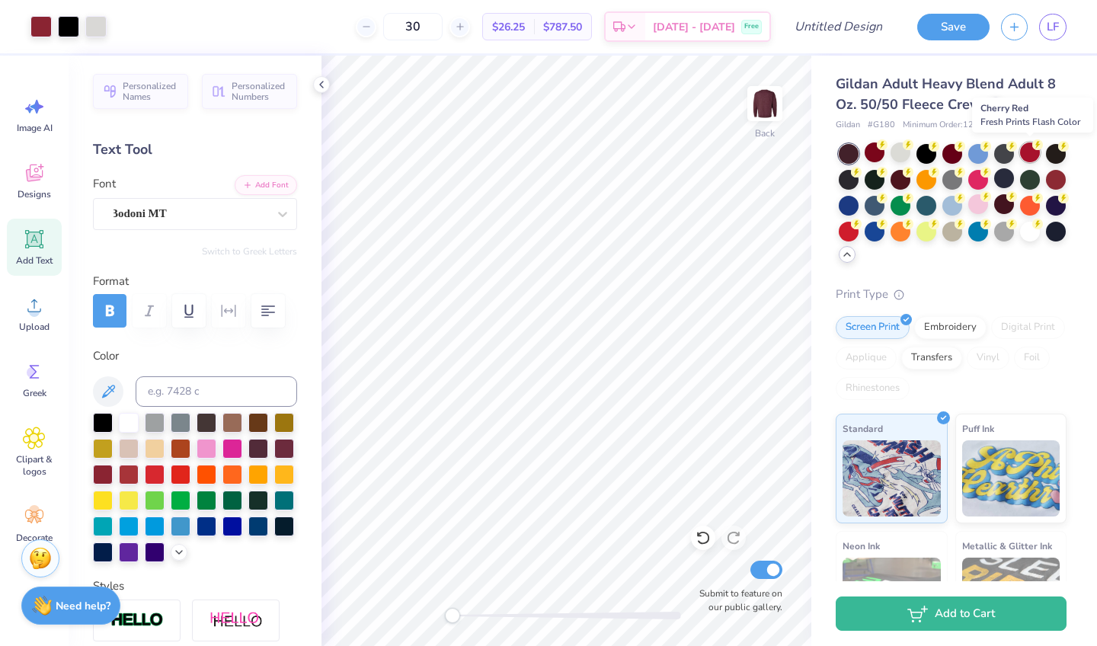
click at [1030, 157] on div at bounding box center [1030, 152] width 20 height 20
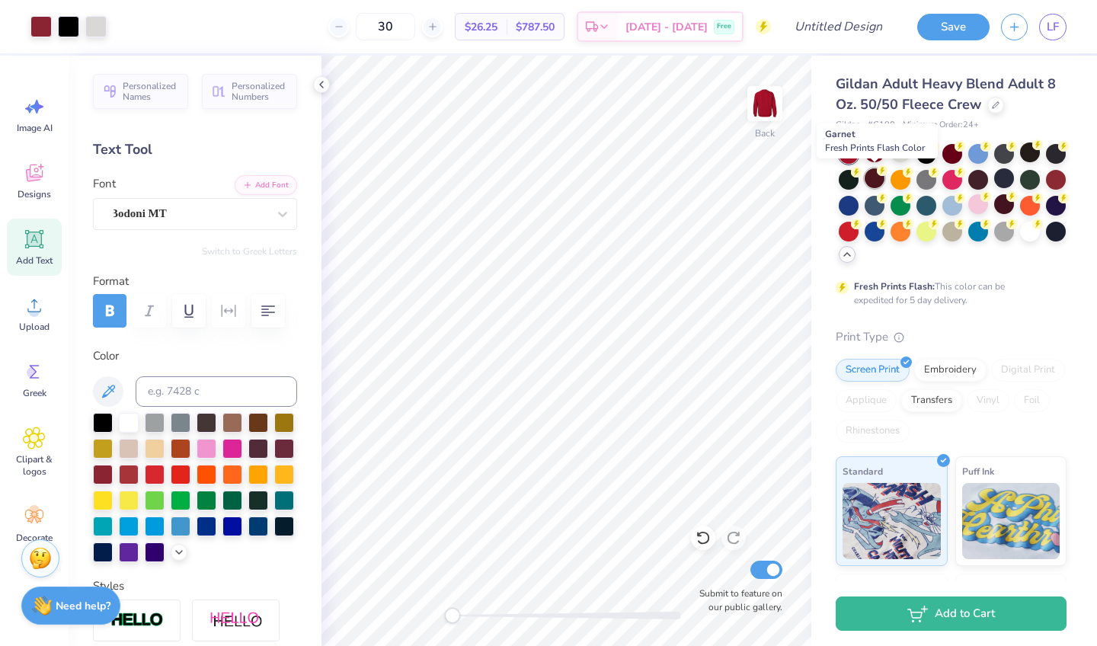
click at [877, 181] on div at bounding box center [874, 178] width 20 height 20
click at [1057, 154] on div at bounding box center [1056, 152] width 20 height 20
click at [321, 86] on polyline at bounding box center [321, 84] width 3 height 6
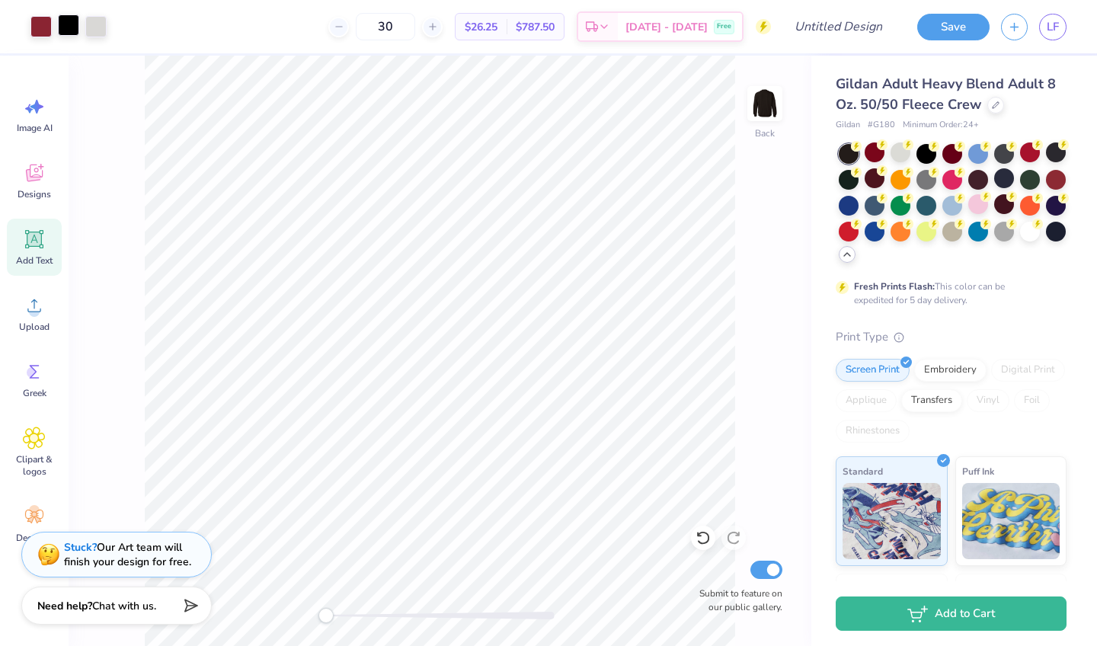
click at [72, 25] on div at bounding box center [68, 24] width 21 height 21
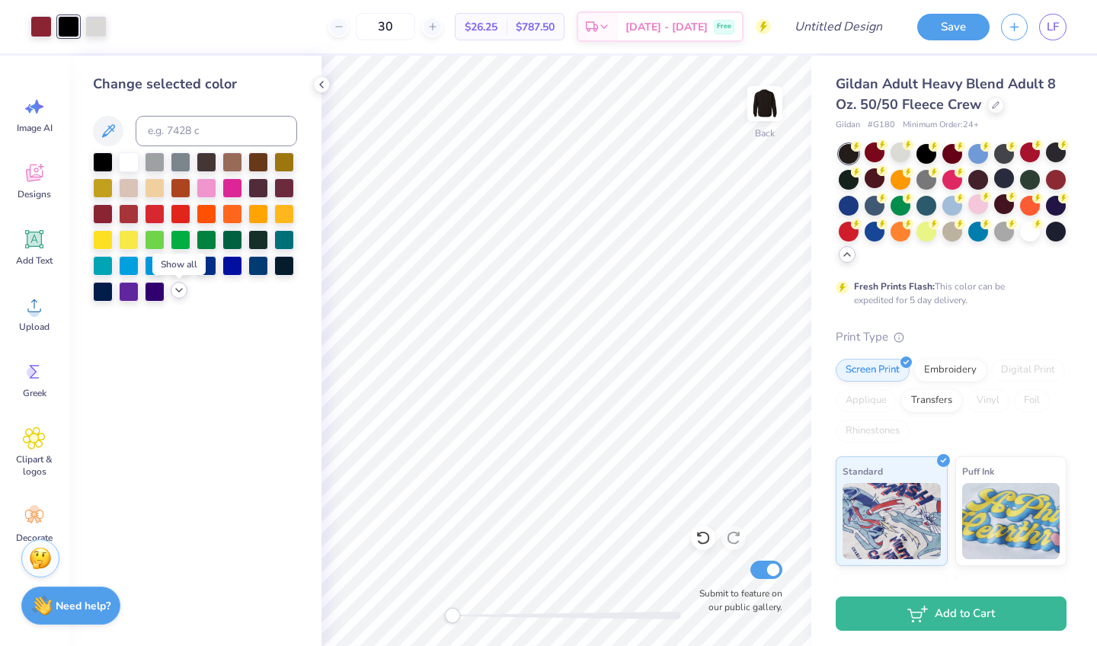
click at [181, 293] on icon at bounding box center [179, 290] width 12 height 12
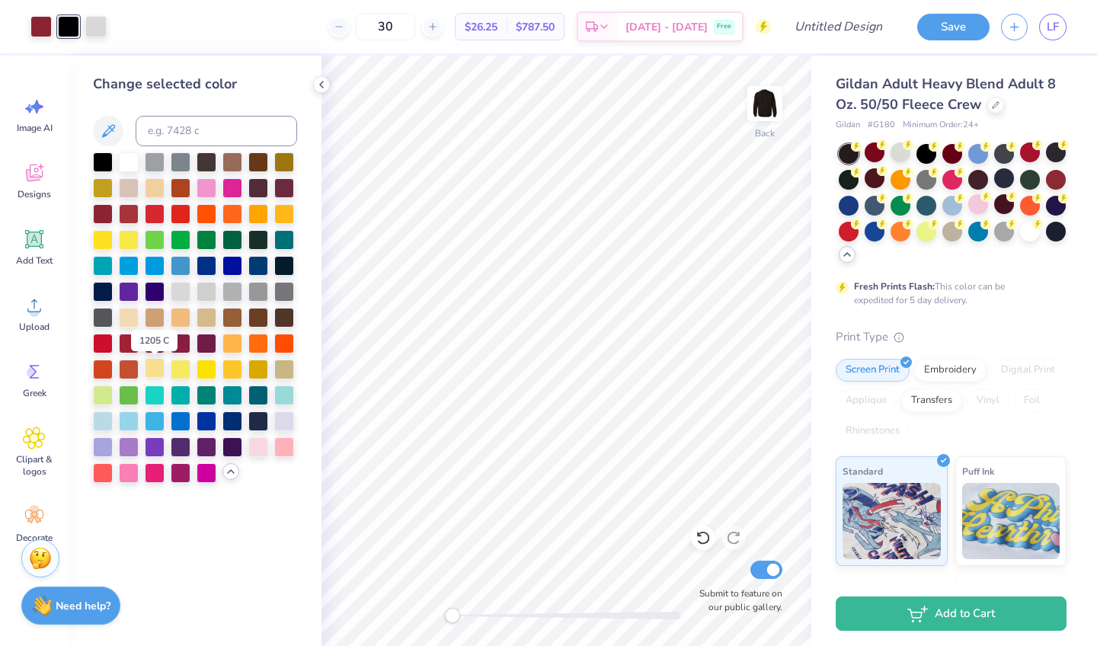
click at [155, 375] on div at bounding box center [155, 368] width 20 height 20
click at [254, 449] on div at bounding box center [258, 446] width 20 height 20
click at [94, 25] on div at bounding box center [95, 24] width 21 height 21
click at [260, 446] on div at bounding box center [258, 446] width 20 height 20
click at [318, 89] on icon at bounding box center [321, 84] width 12 height 12
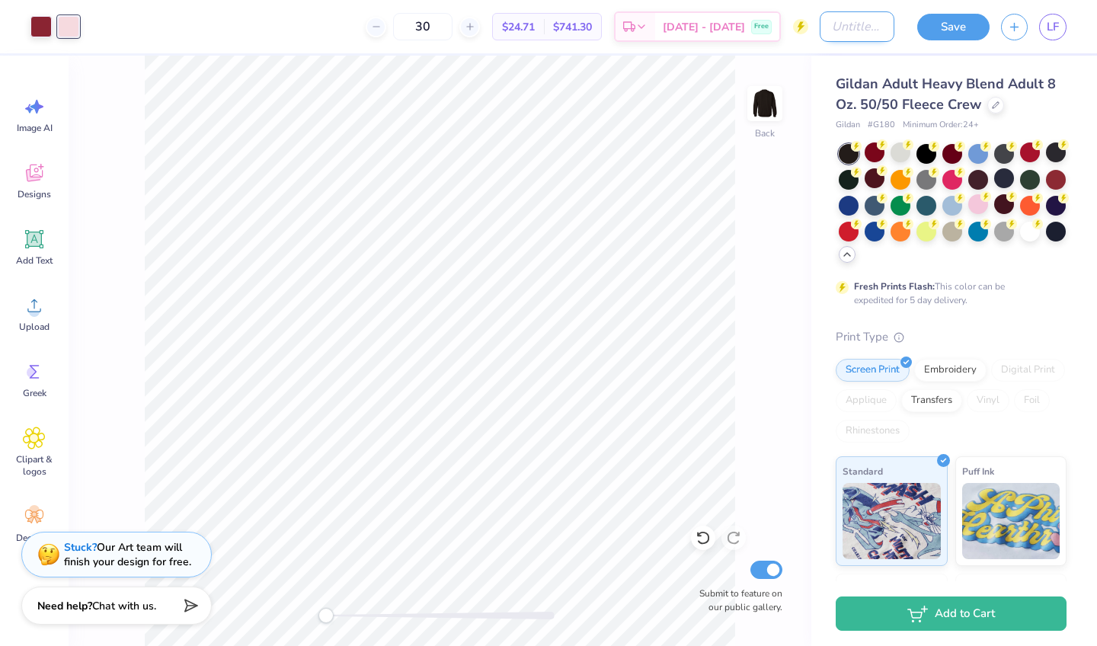
click at [846, 32] on input "Design Title" at bounding box center [856, 26] width 75 height 30
type input "FALL FORMAL 2025"
click at [963, 25] on button "Save" at bounding box center [953, 24] width 72 height 27
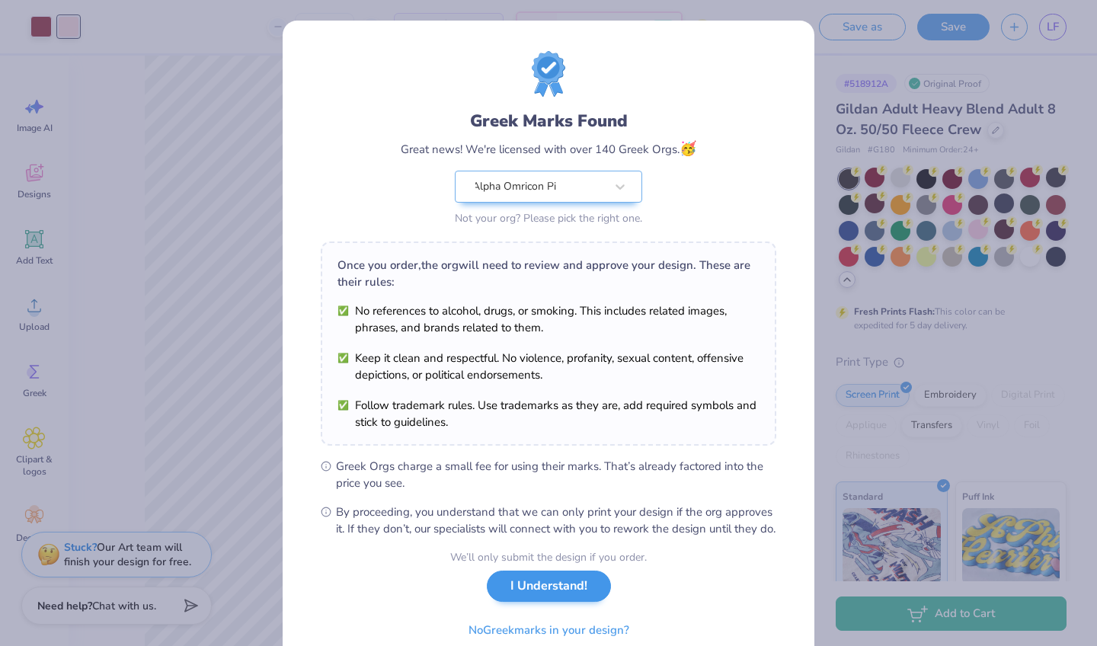
click at [548, 602] on button "I Understand!" at bounding box center [549, 585] width 124 height 31
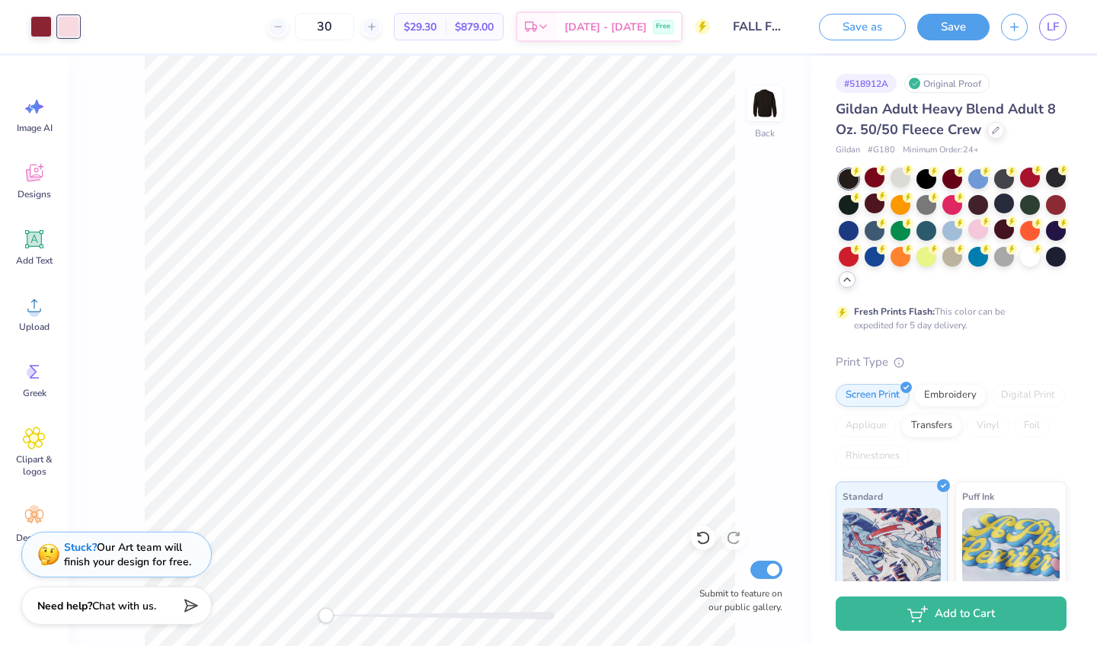
click at [748, 230] on div "Back Submit to feature on our public gallery." at bounding box center [440, 351] width 743 height 590
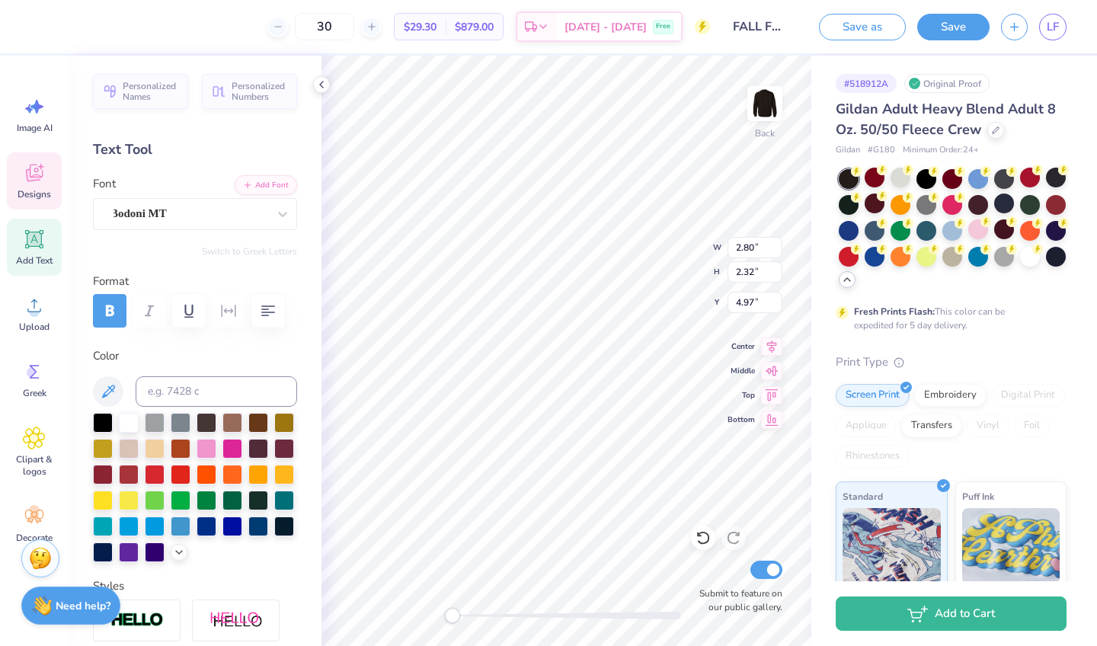
type textarea "L"
type textarea "AOII"
type textarea "KO"
click at [697, 539] on icon at bounding box center [702, 537] width 15 height 15
click at [701, 539] on icon at bounding box center [702, 537] width 15 height 15
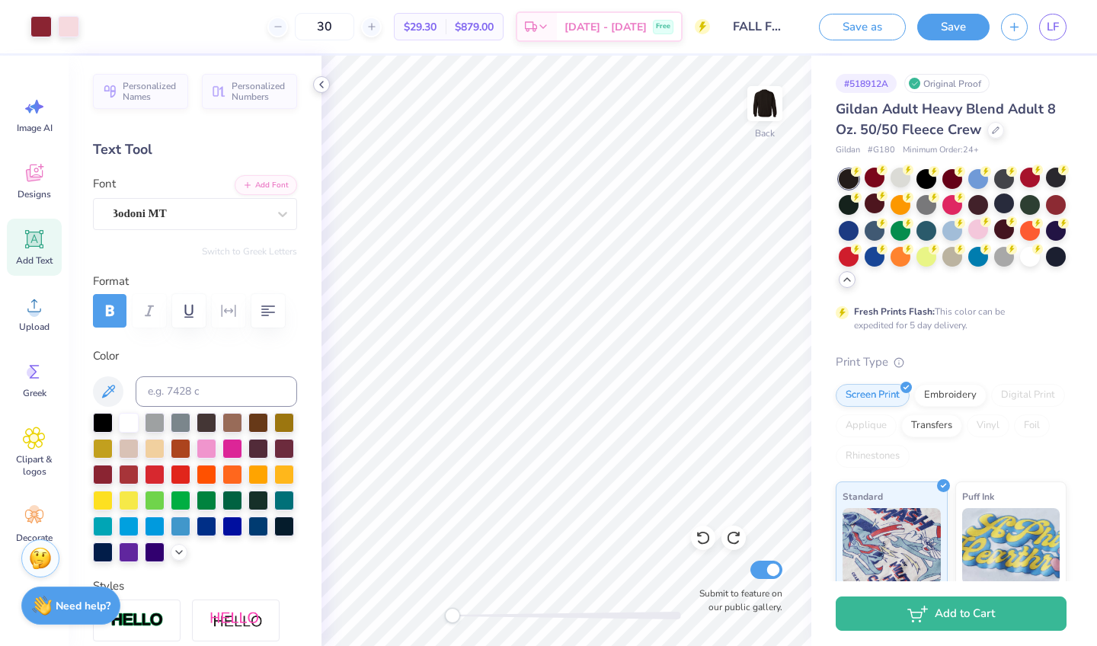
click at [318, 81] on icon at bounding box center [321, 84] width 12 height 12
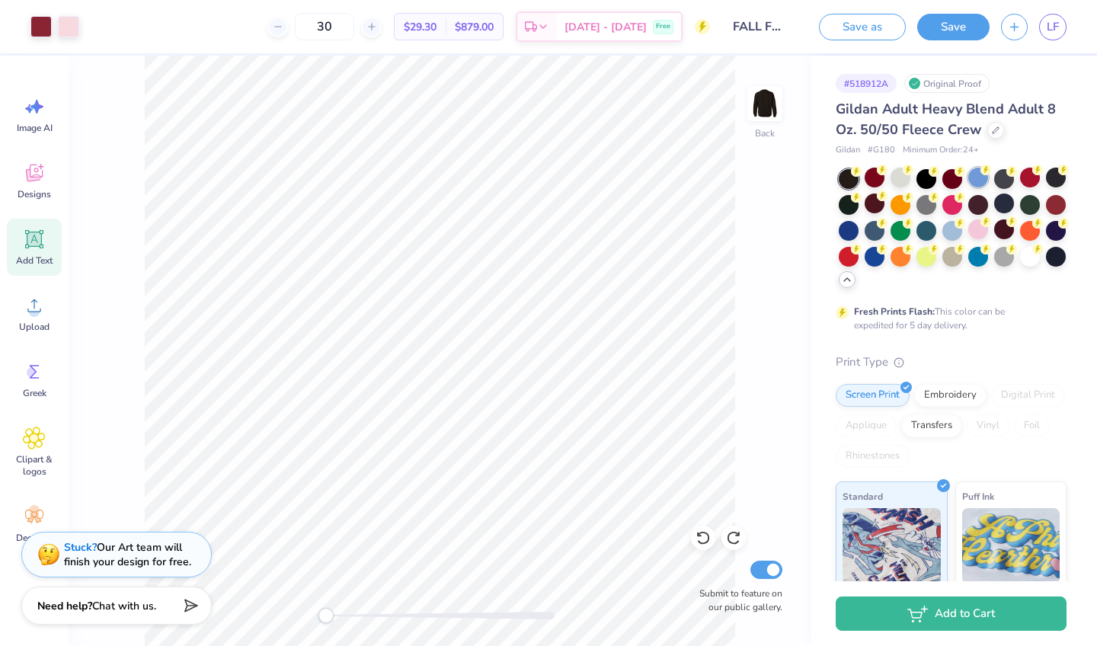
click at [982, 181] on div at bounding box center [978, 178] width 20 height 20
click at [851, 209] on div at bounding box center [849, 203] width 20 height 20
click at [1060, 228] on div at bounding box center [1056, 229] width 20 height 20
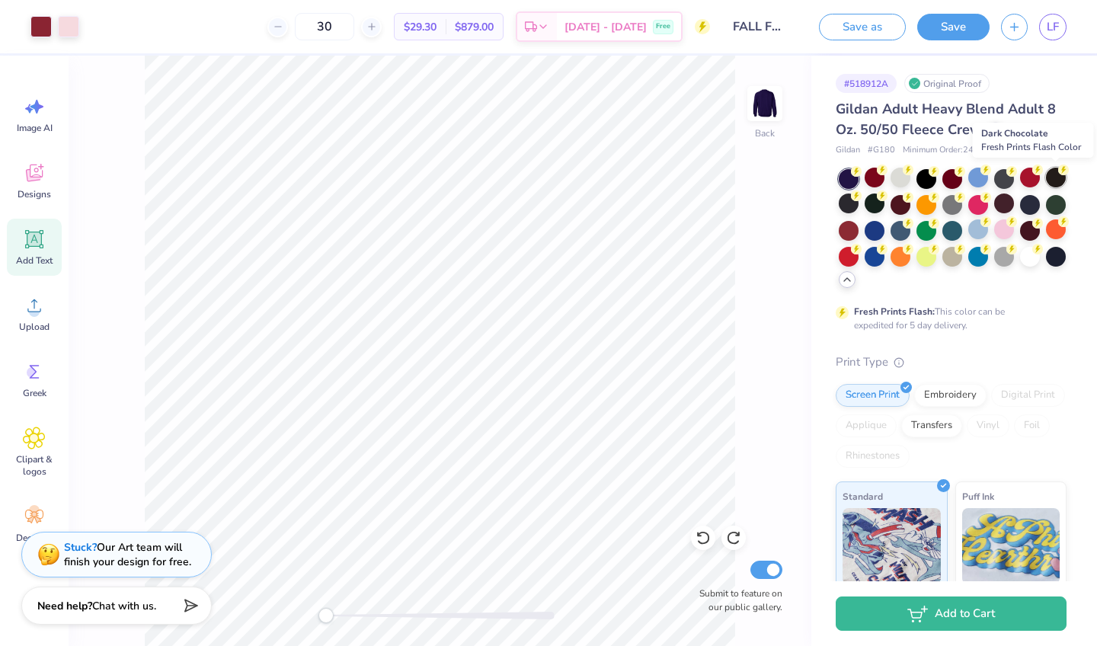
click at [1053, 177] on div at bounding box center [1056, 178] width 20 height 20
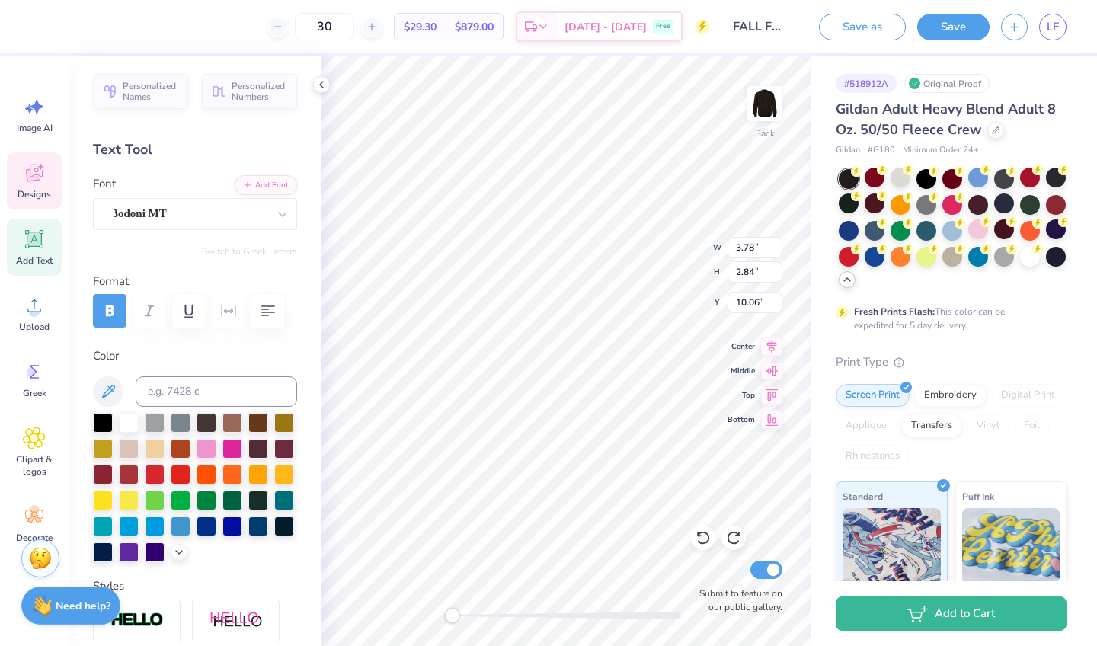
type textarea "Seni"
type textarea "Fall"
type input "2.80"
type input "2.32"
type input "4.97"
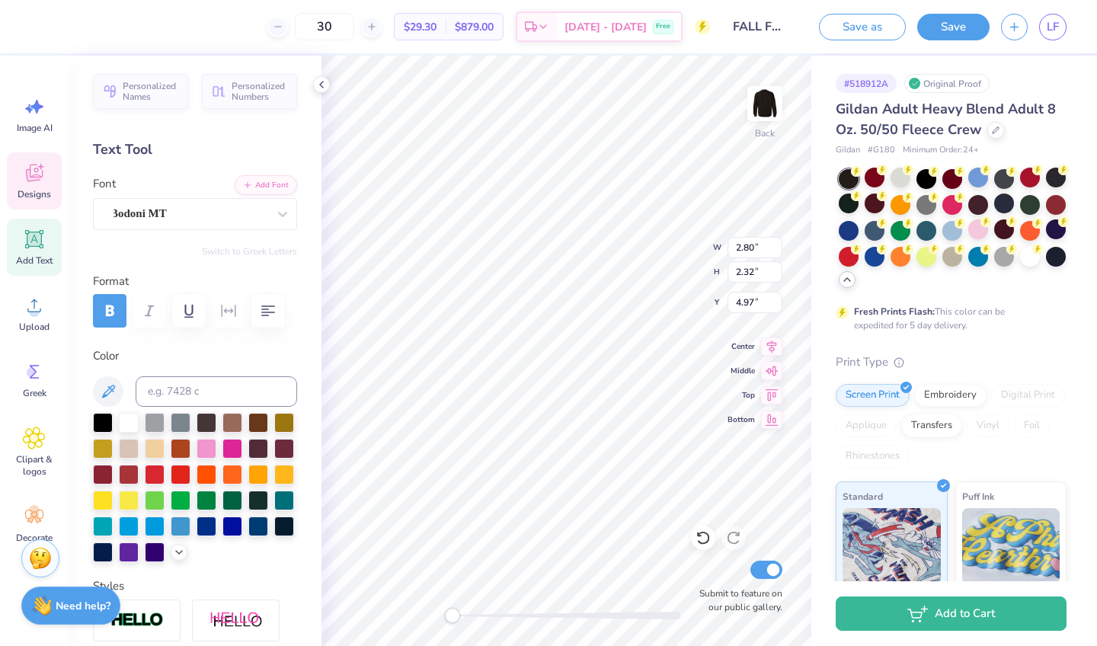
type textarea "K"
type textarea "Semi"
type input "2.84"
type input "2.52"
type input "8.60"
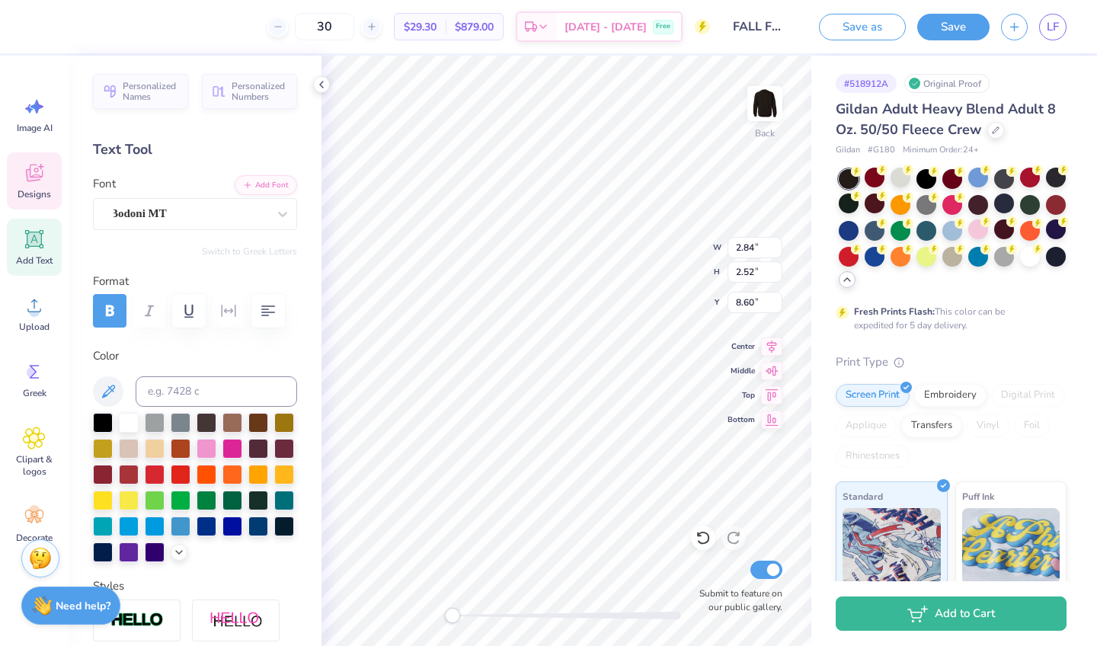
type textarea "KO"
type input "3.64"
type input "2.86"
type input "10.15"
type textarea "AOII"
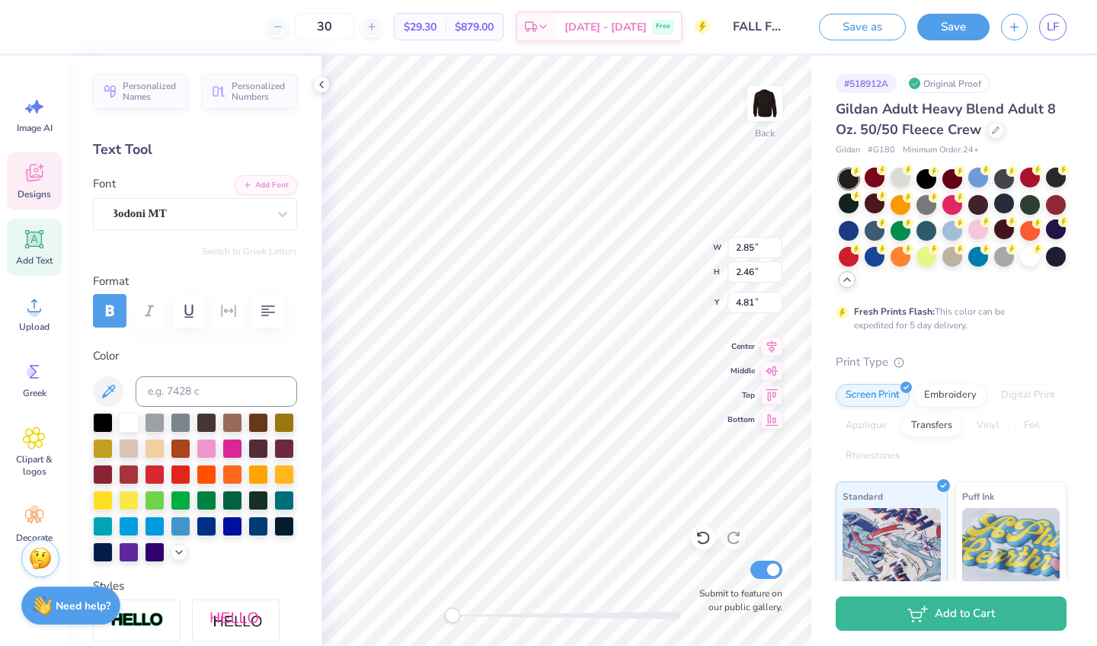
type textarea "Formal"
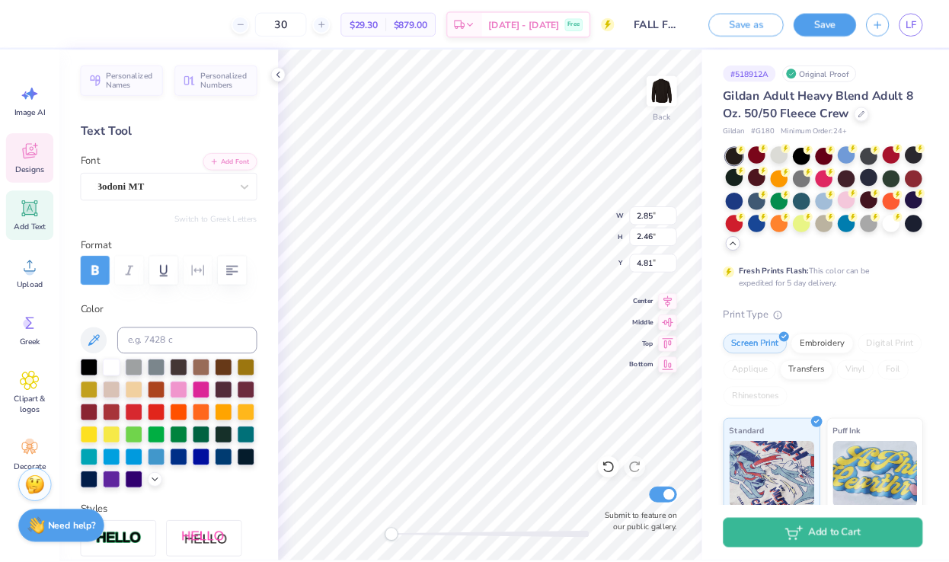
scroll to position [0, 1]
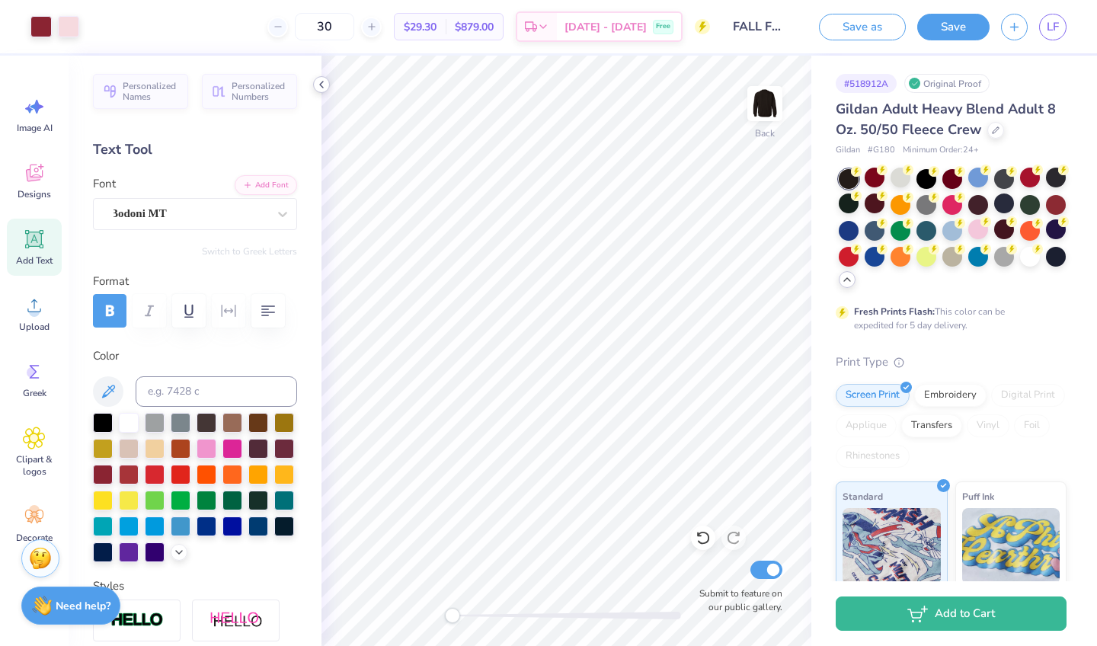
click at [326, 88] on icon at bounding box center [321, 84] width 12 height 12
